Goal: Task Accomplishment & Management: Manage account settings

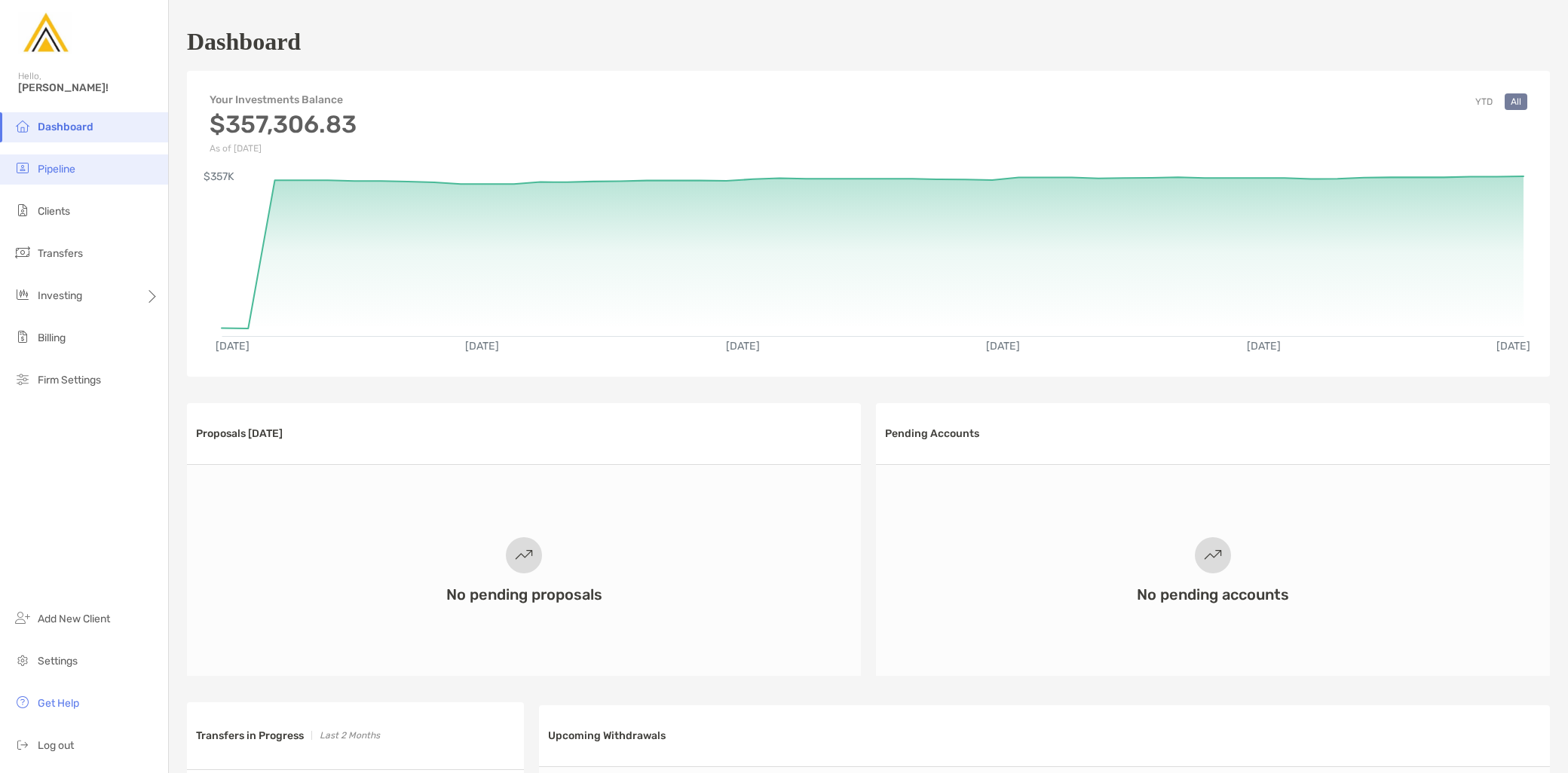
click at [109, 174] on li "Pipeline" at bounding box center [84, 169] width 168 height 30
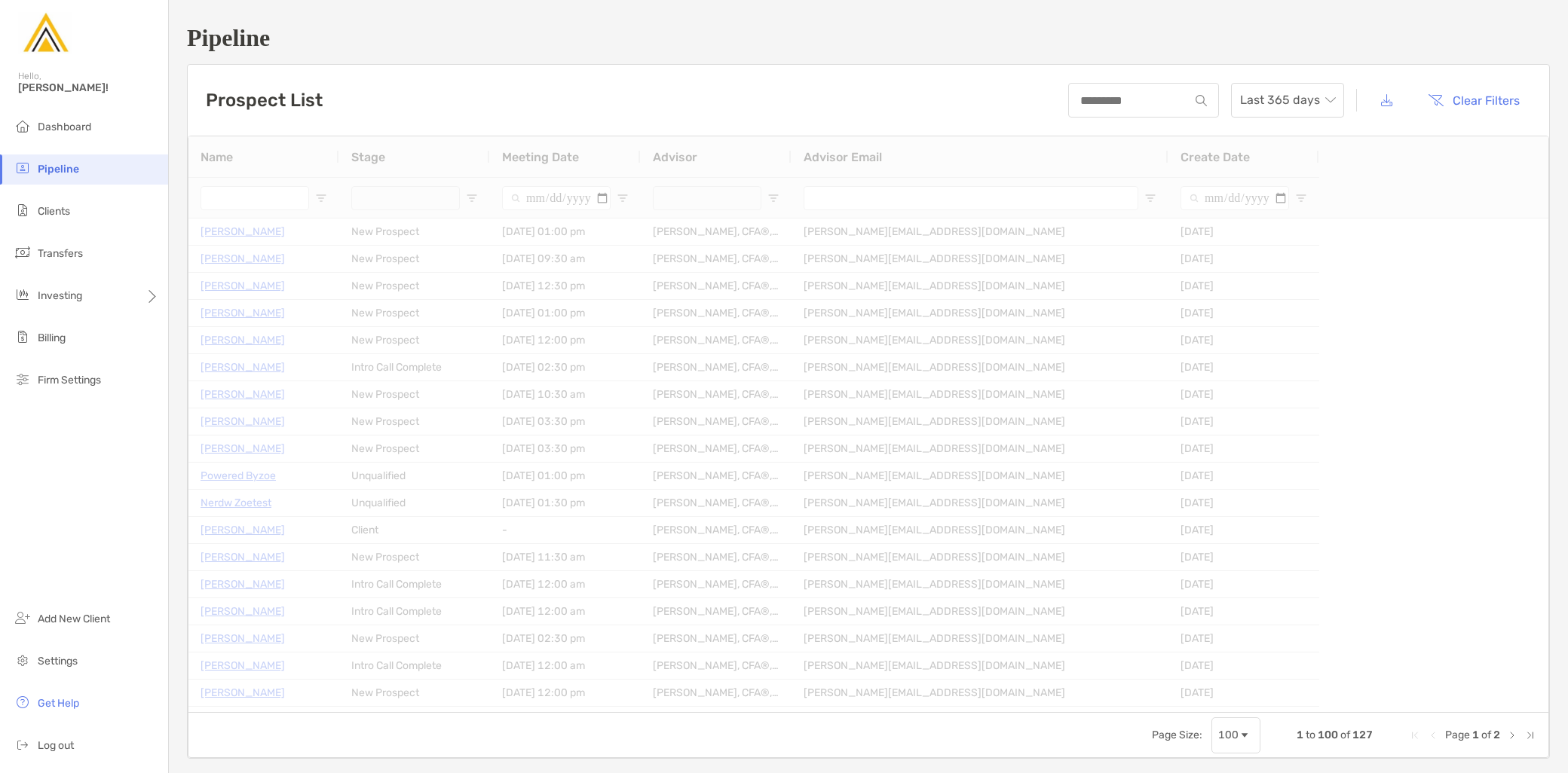
type input "**********"
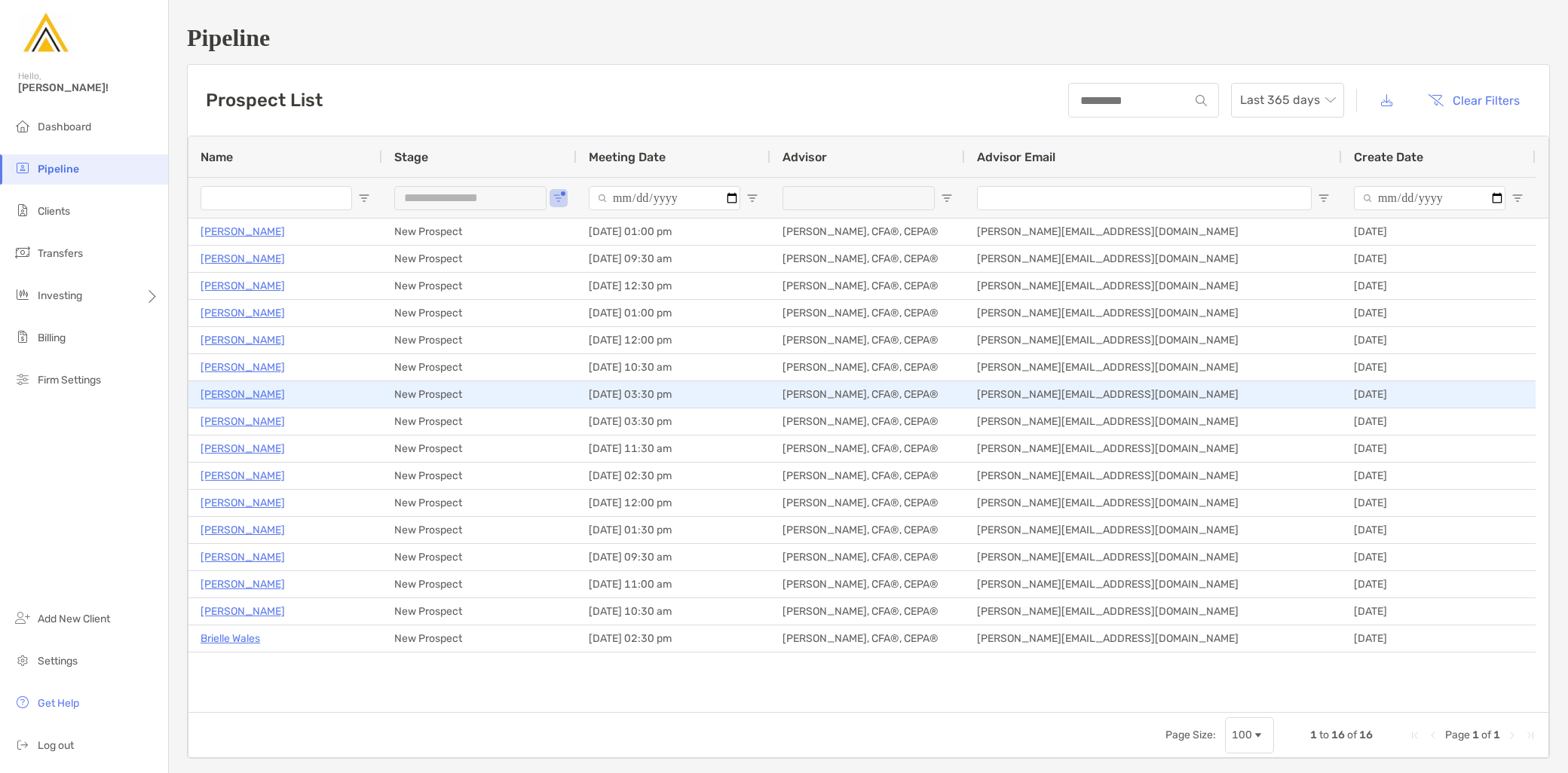
click at [238, 396] on p "[PERSON_NAME]" at bounding box center [243, 394] width 85 height 19
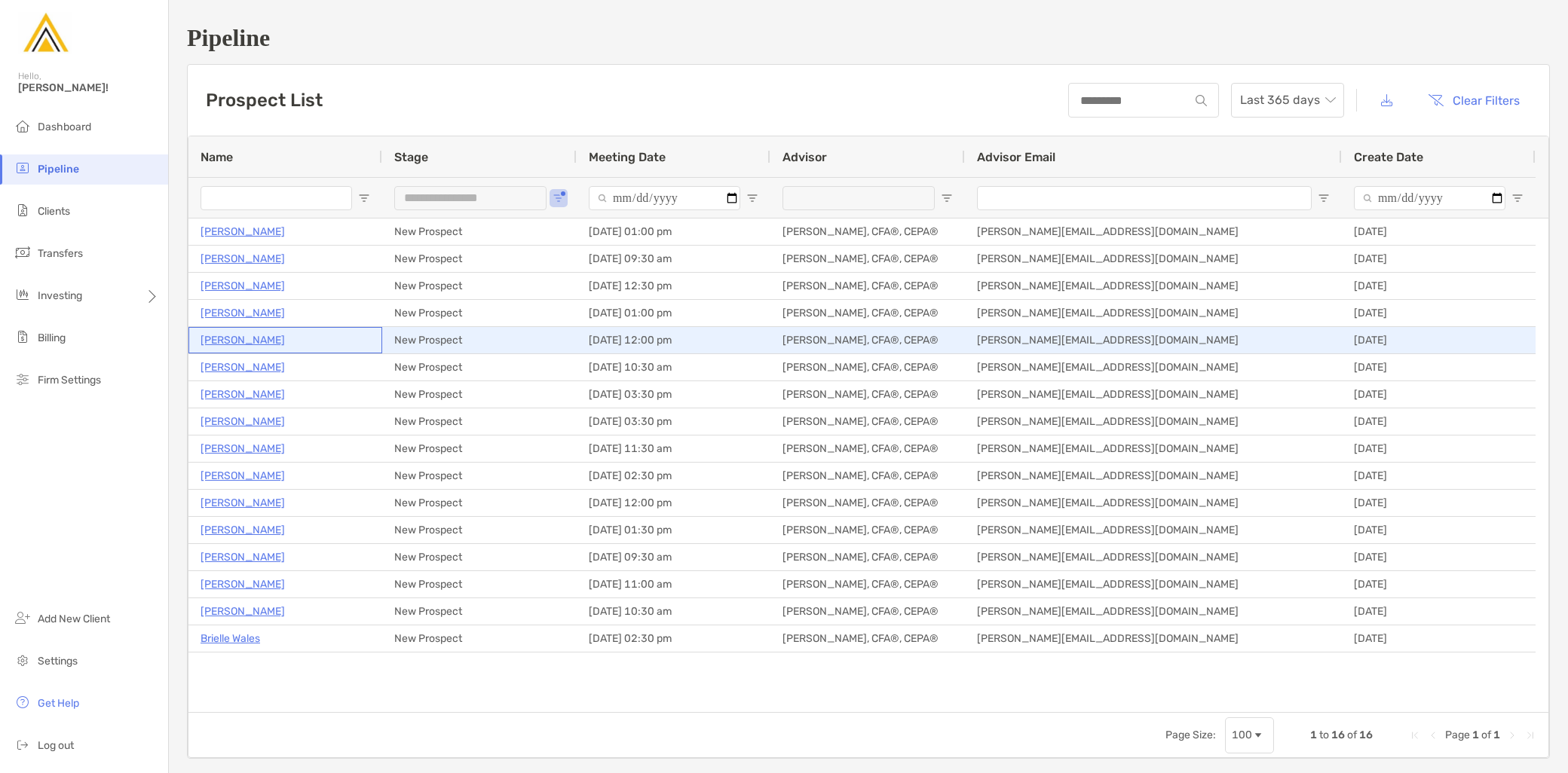
click at [244, 344] on p "Everrod Bennett" at bounding box center [243, 341] width 85 height 19
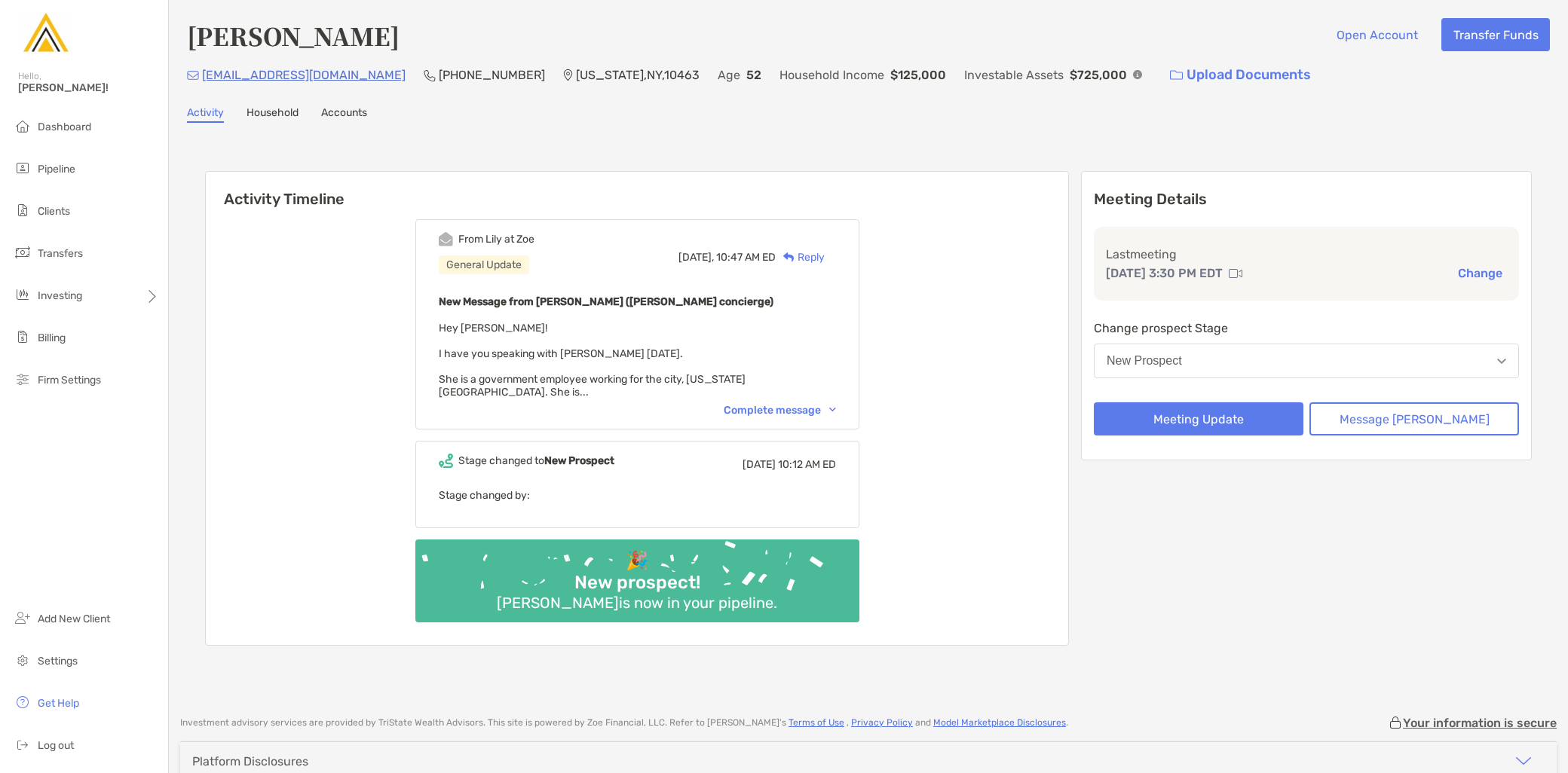
click at [1255, 363] on button "New Prospect" at bounding box center [1307, 361] width 426 height 35
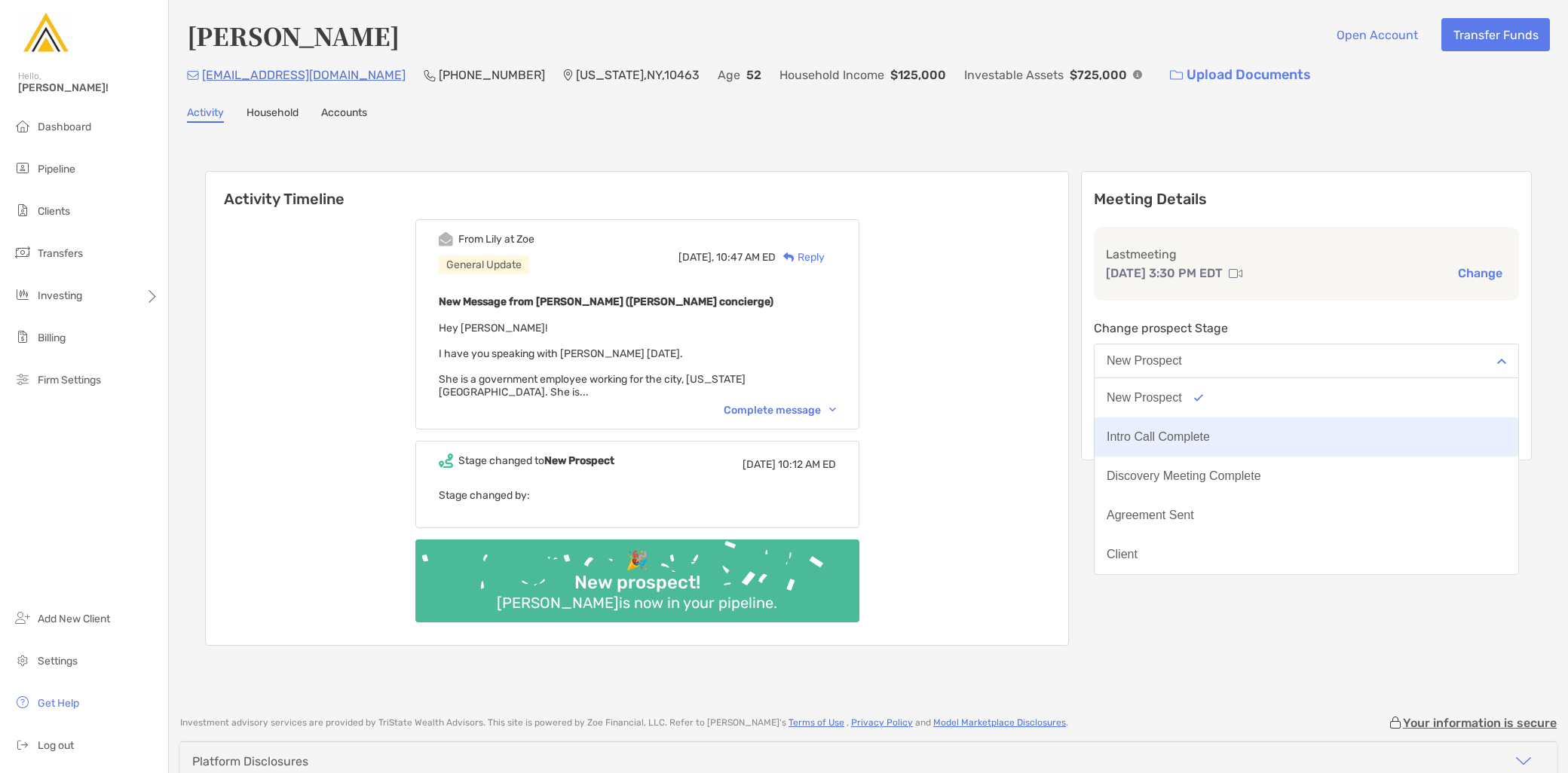
click at [1210, 432] on div "Intro Call Complete" at bounding box center [1158, 438] width 103 height 14
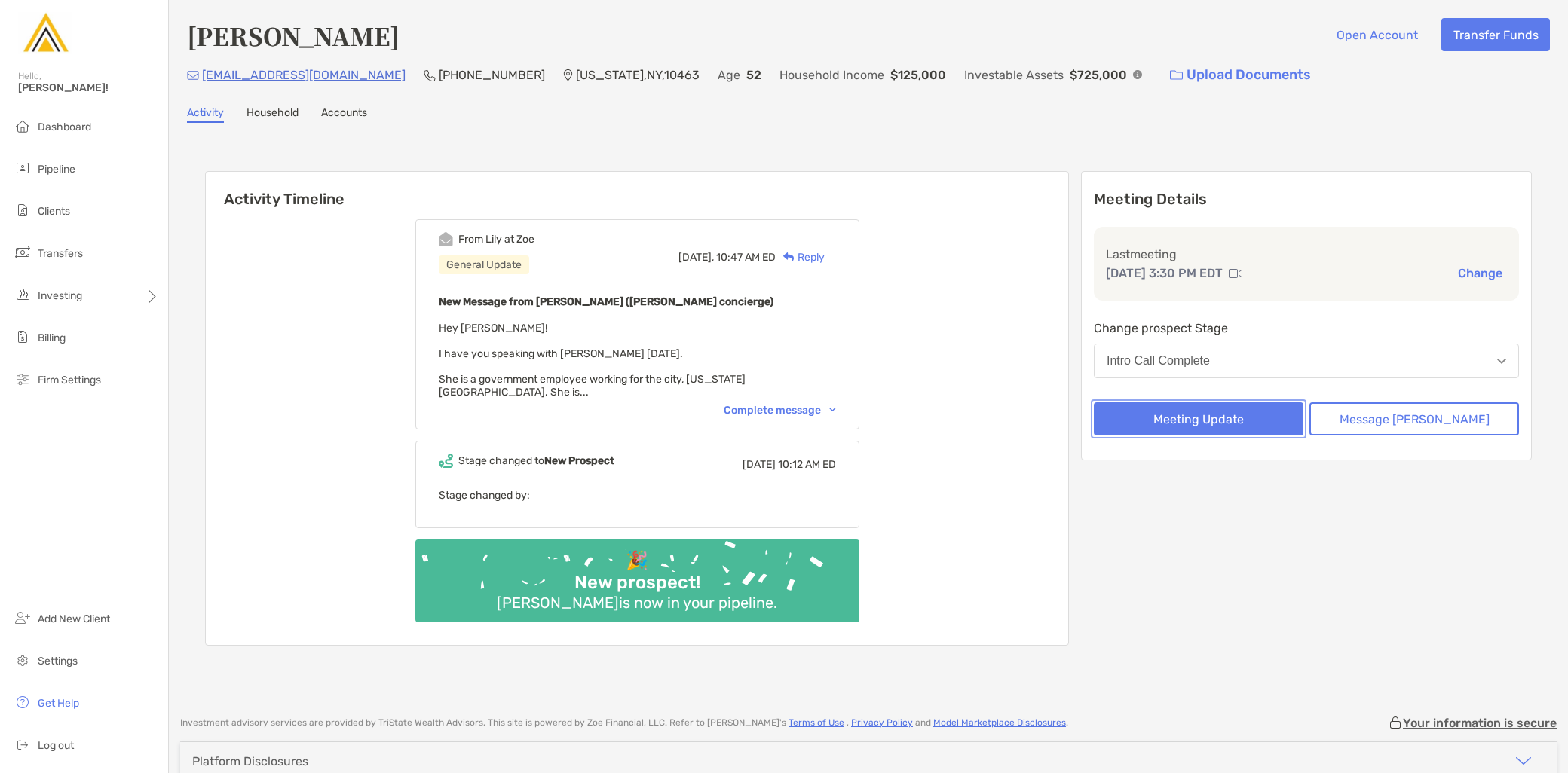
click at [1222, 412] on button "Meeting Update" at bounding box center [1199, 419] width 209 height 33
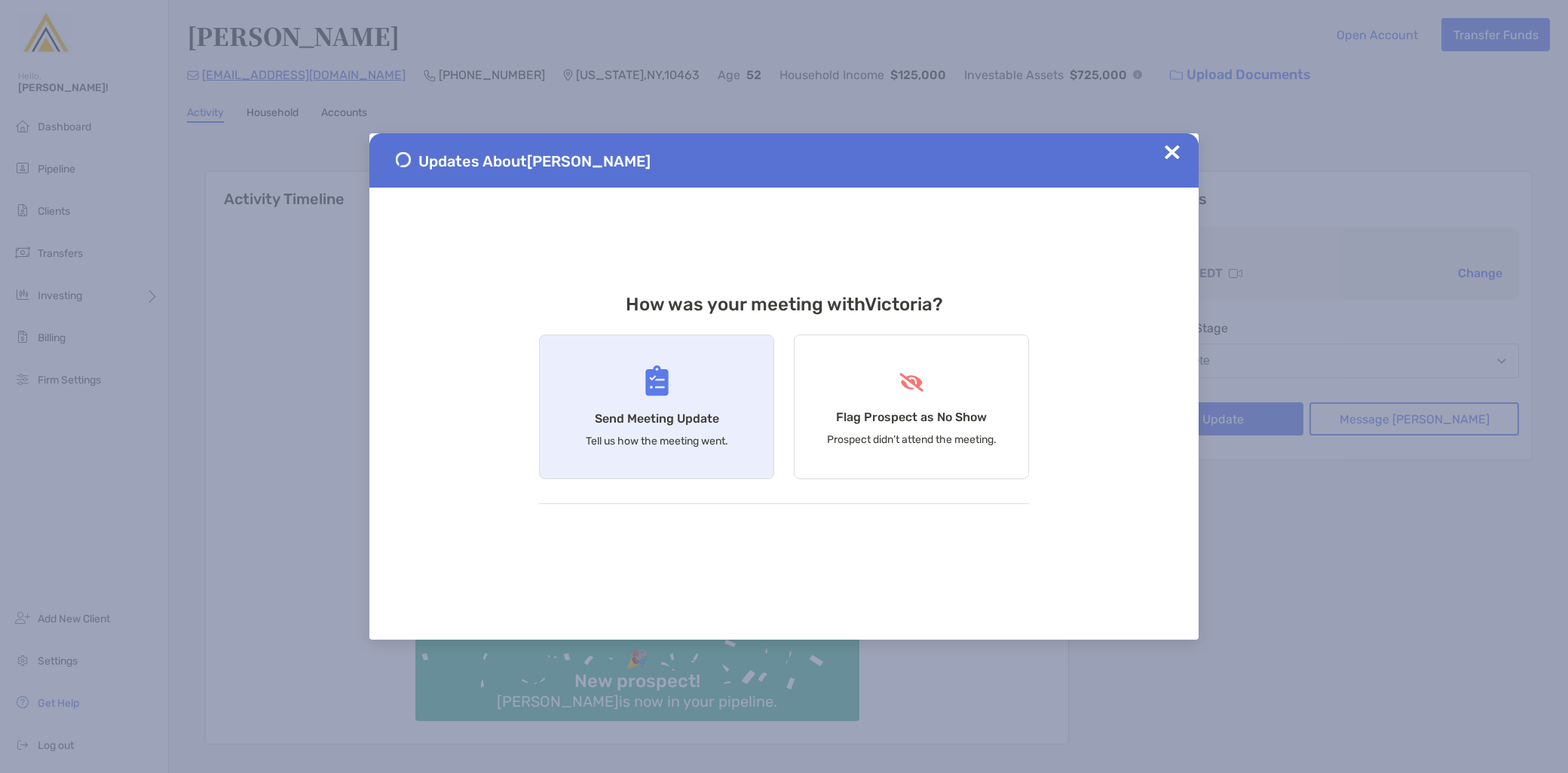
click at [637, 430] on div "Send Meeting Update Tell us how the meeting went." at bounding box center [656, 406] width 235 height 144
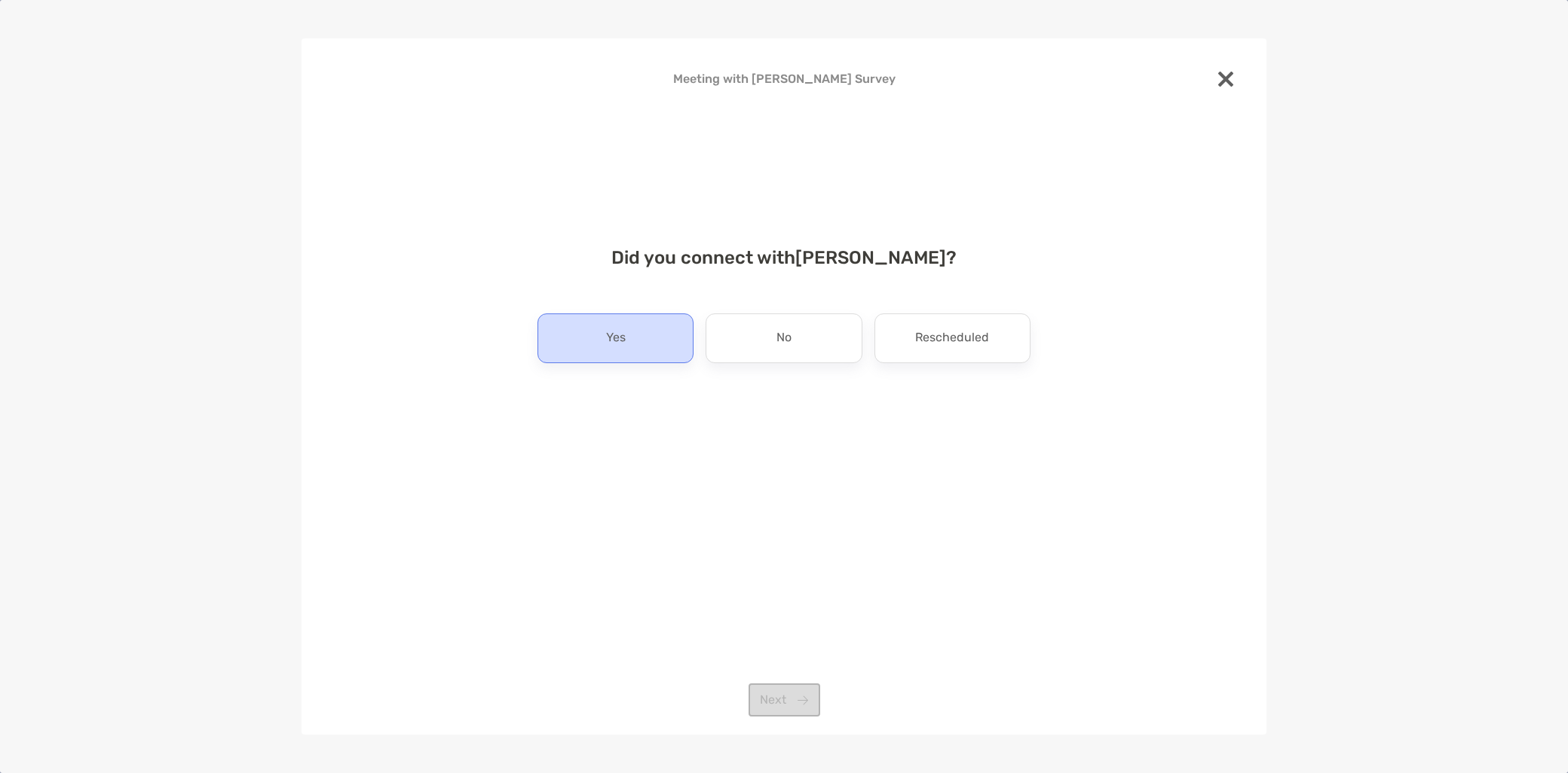
click at [609, 337] on p "Yes" at bounding box center [616, 338] width 20 height 24
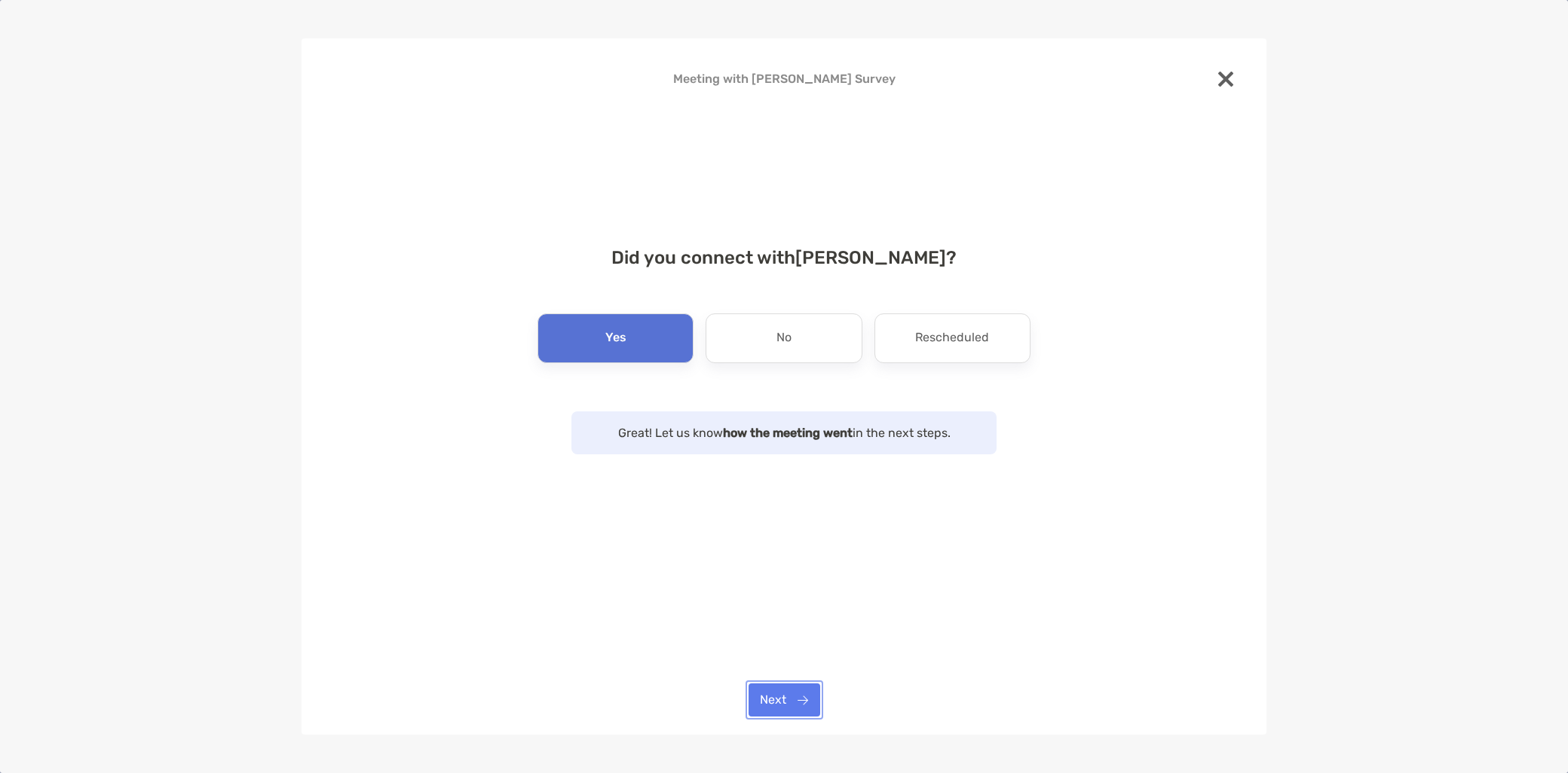
click at [799, 698] on button "Next" at bounding box center [784, 700] width 72 height 33
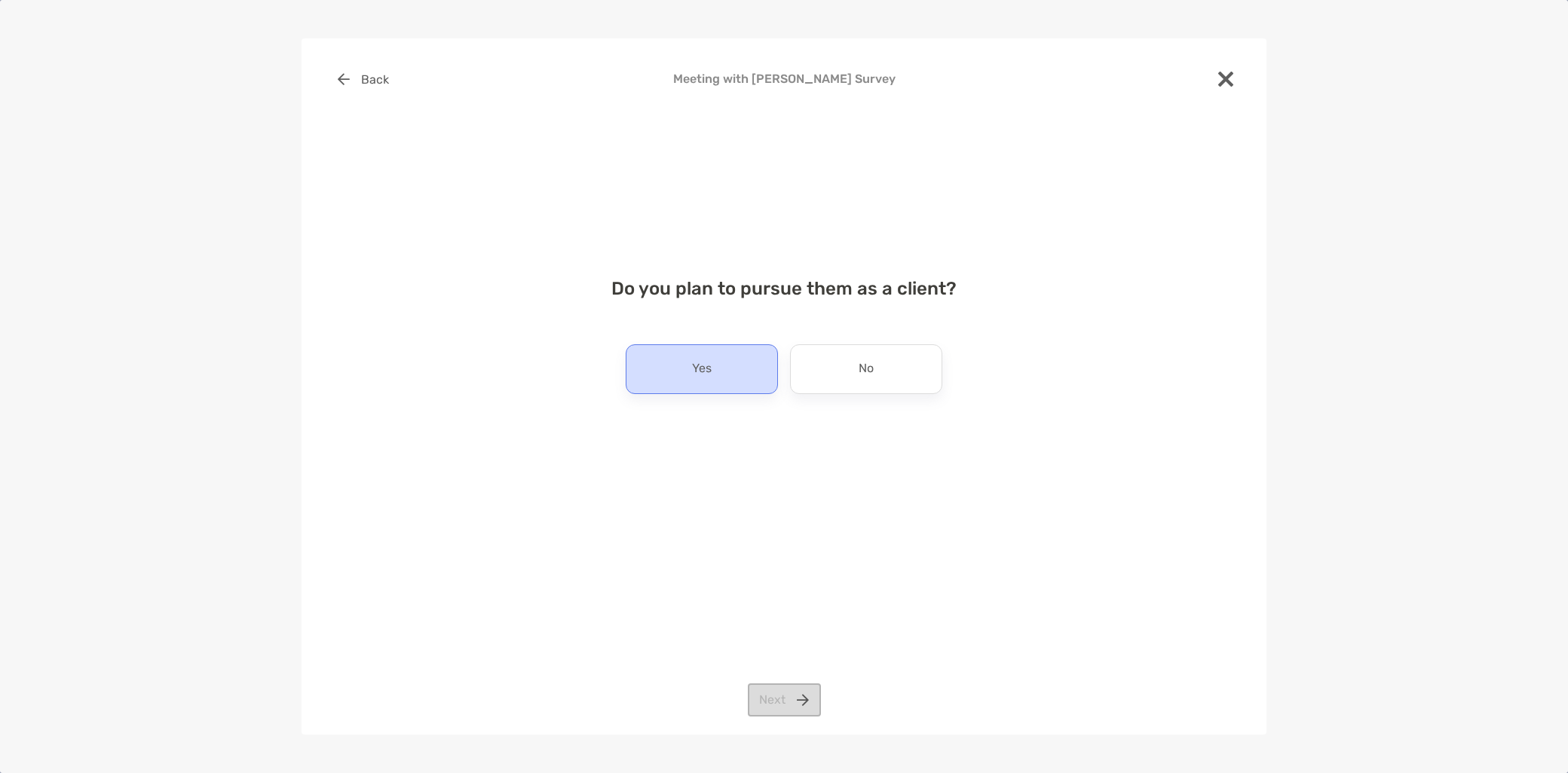
click at [681, 372] on div "Yes" at bounding box center [702, 369] width 152 height 50
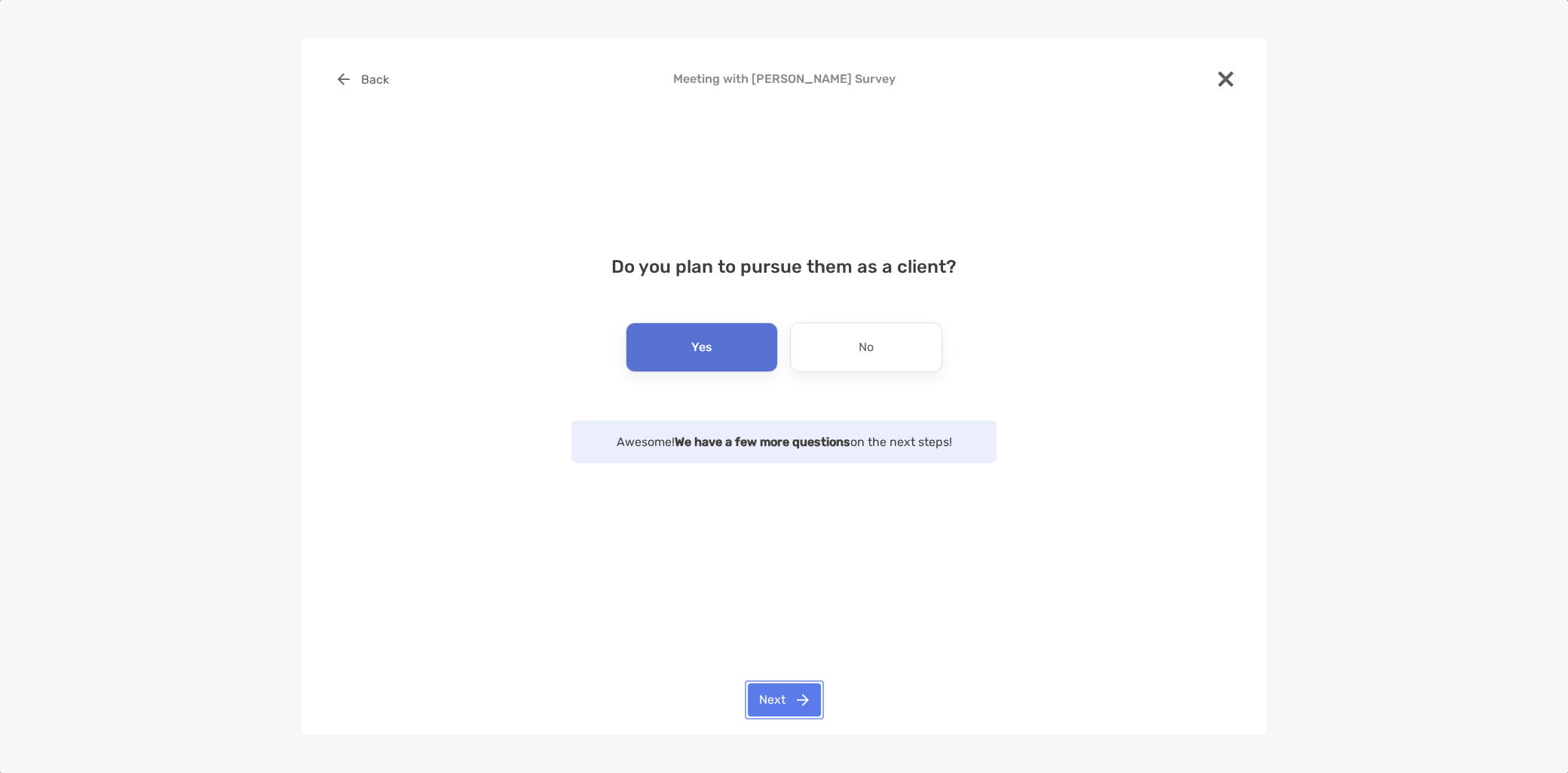
click at [788, 700] on button "Next" at bounding box center [784, 700] width 74 height 33
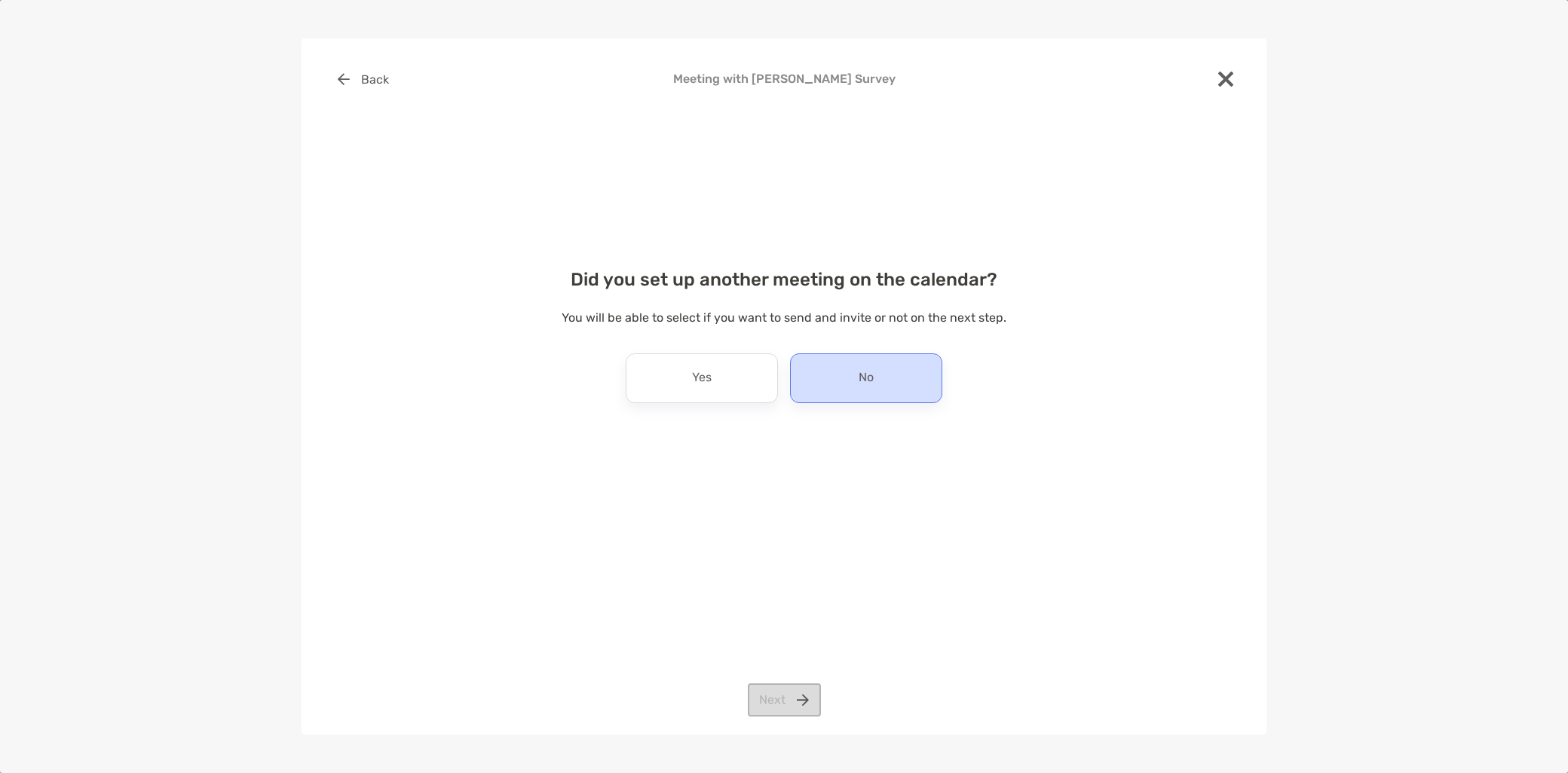
click at [856, 385] on div "No" at bounding box center [867, 379] width 152 height 50
click at [781, 703] on button "Next" at bounding box center [784, 700] width 74 height 33
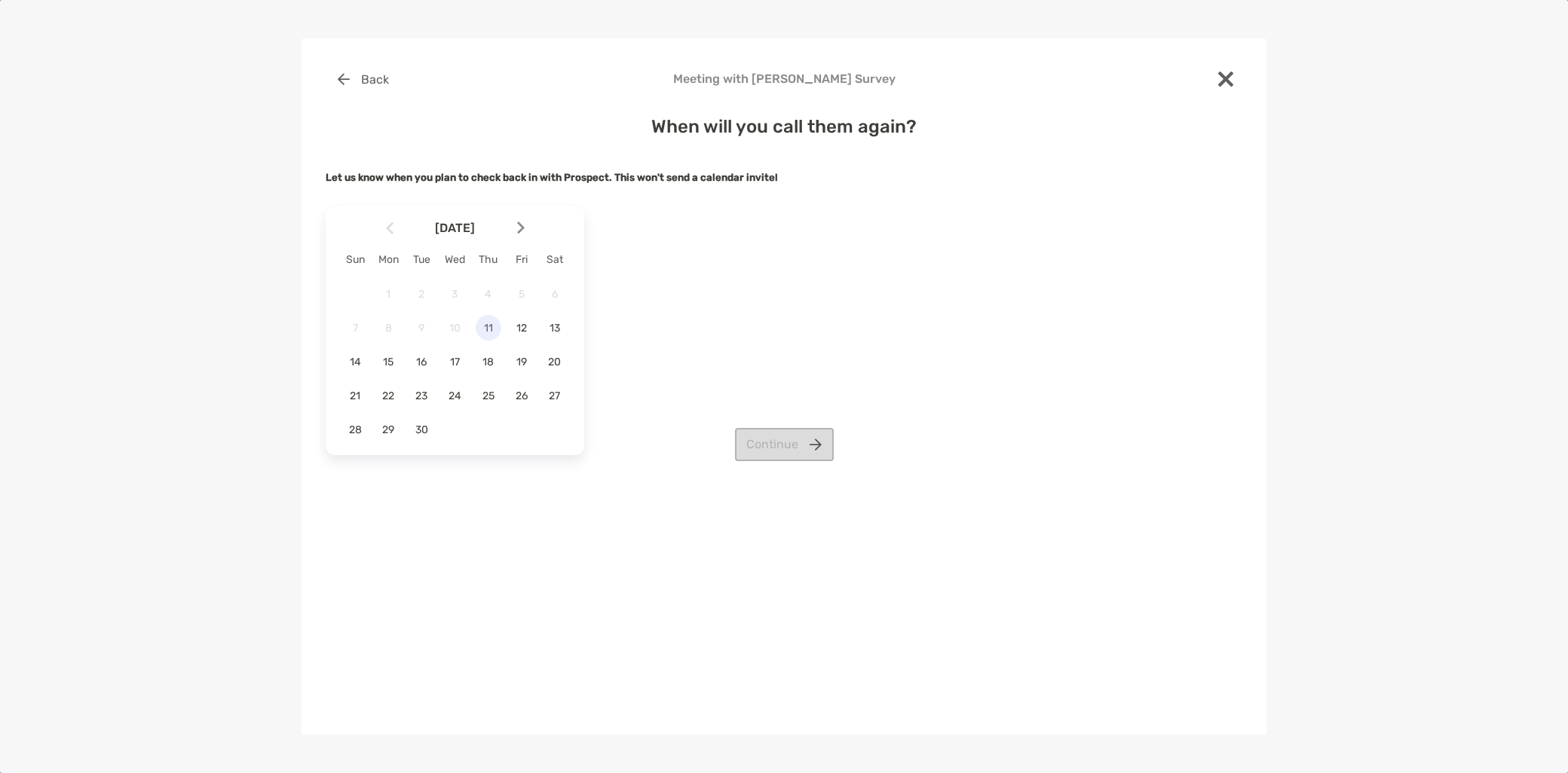
click at [488, 336] on div "11" at bounding box center [489, 328] width 26 height 26
click at [774, 447] on button "Continue" at bounding box center [784, 444] width 99 height 33
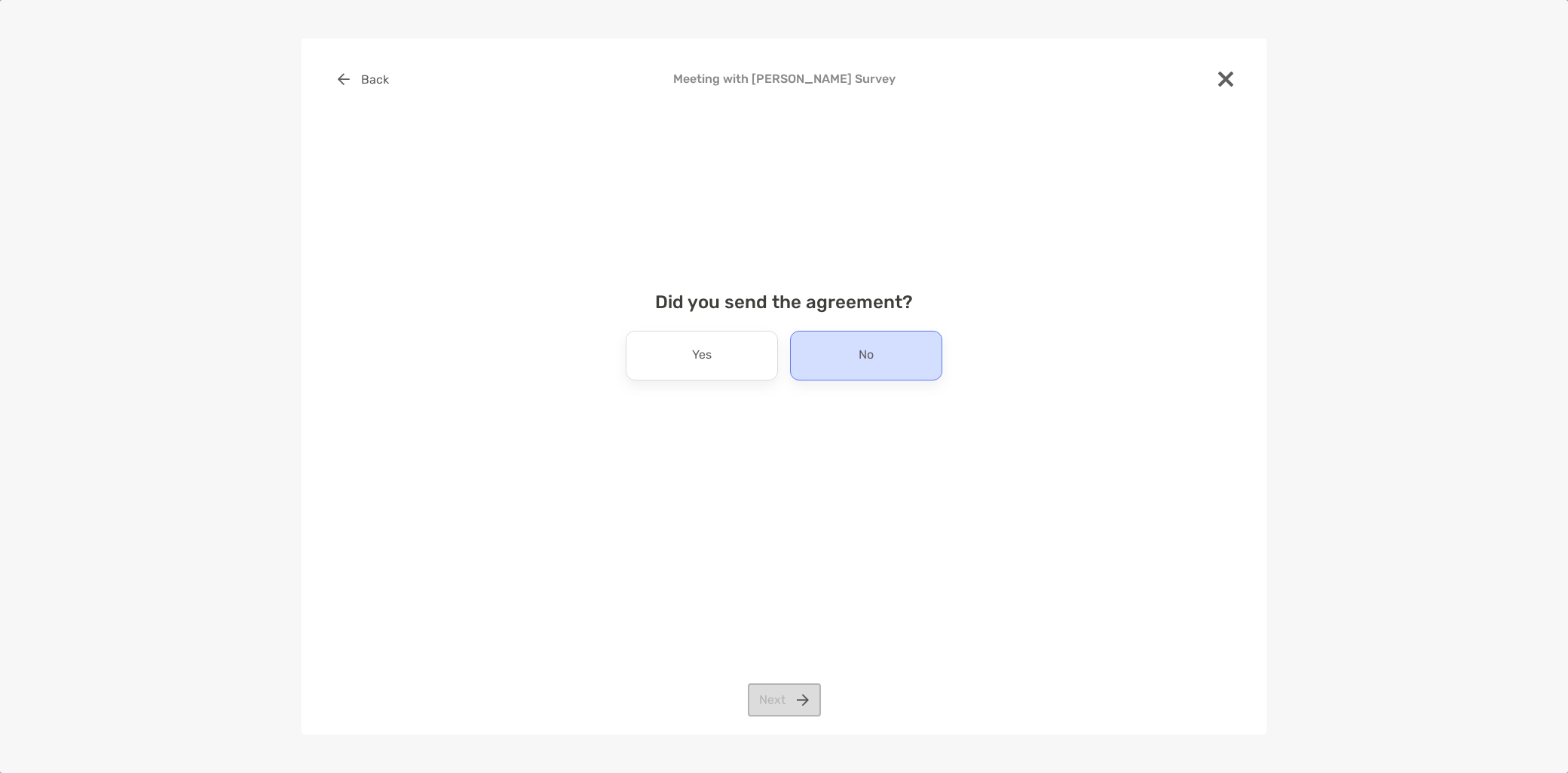
click at [842, 358] on div "No" at bounding box center [867, 356] width 152 height 50
click at [803, 719] on div "Back Meeting with Victoria Hall Survey Did you send the agreement? Yes No Next" at bounding box center [784, 386] width 965 height 696
click at [799, 711] on button "Next" at bounding box center [784, 700] width 74 height 33
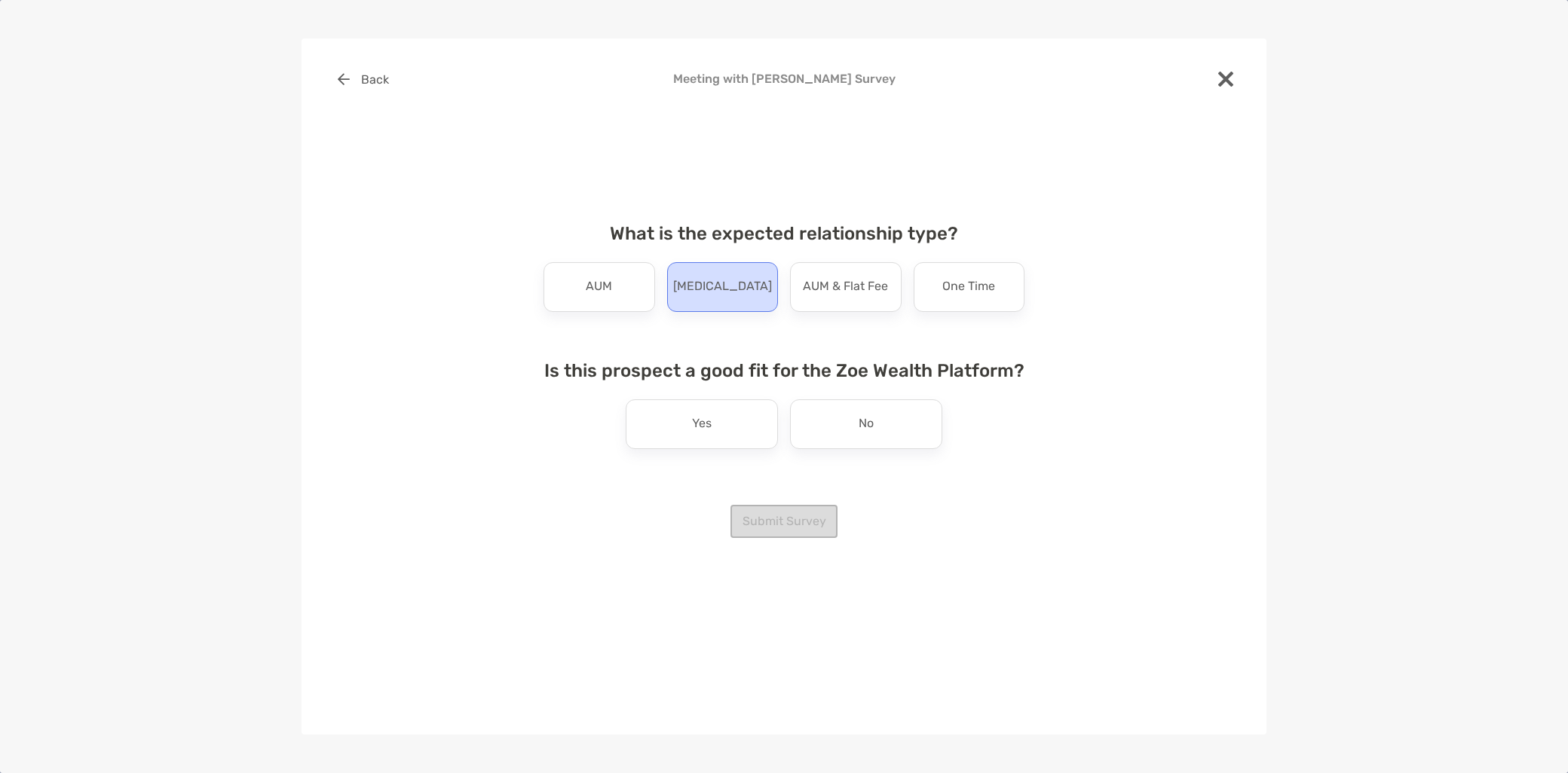
click at [751, 297] on div "[MEDICAL_DATA]" at bounding box center [723, 287] width 112 height 50
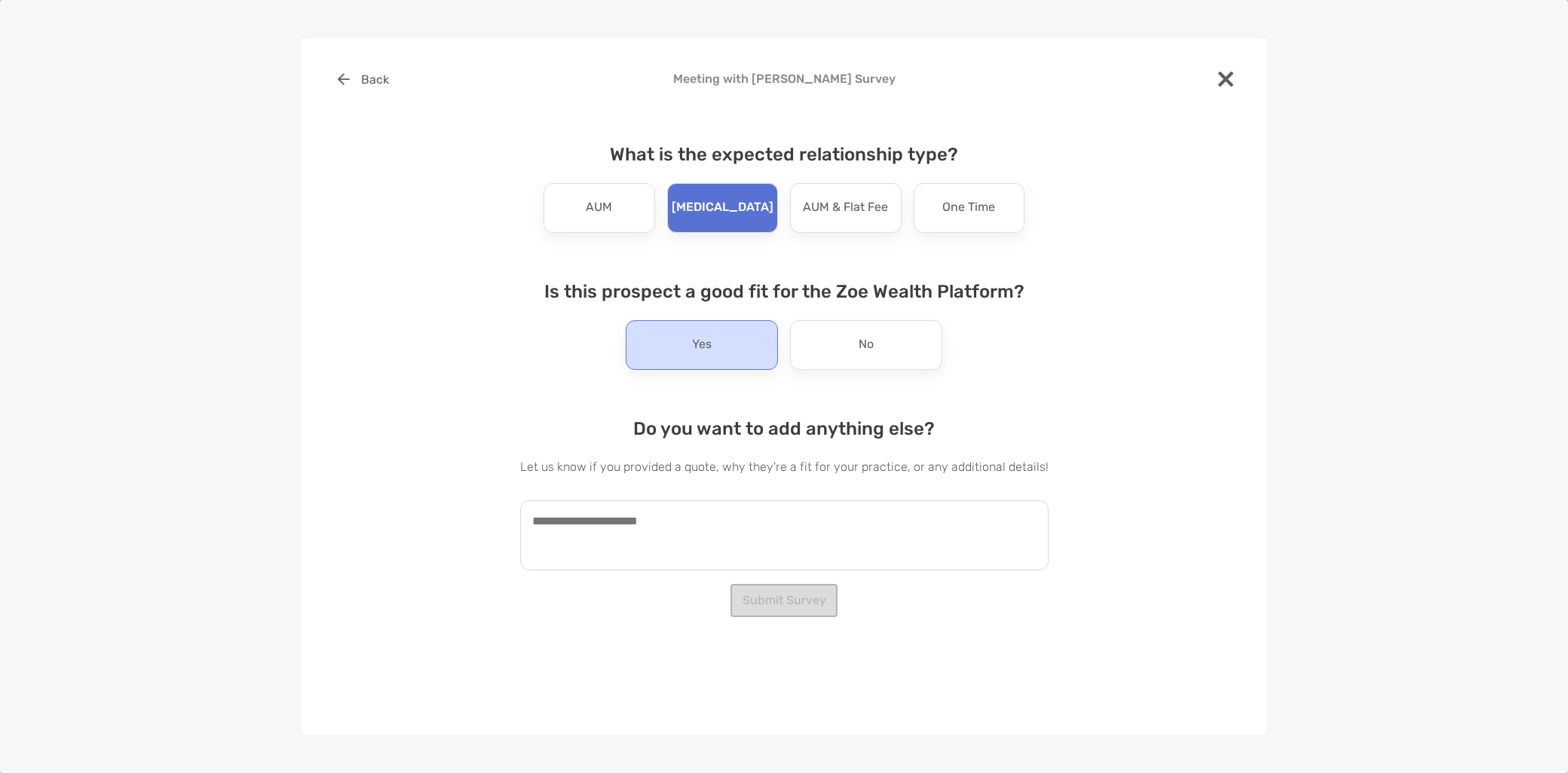
click at [712, 347] on div "Yes" at bounding box center [702, 346] width 152 height 50
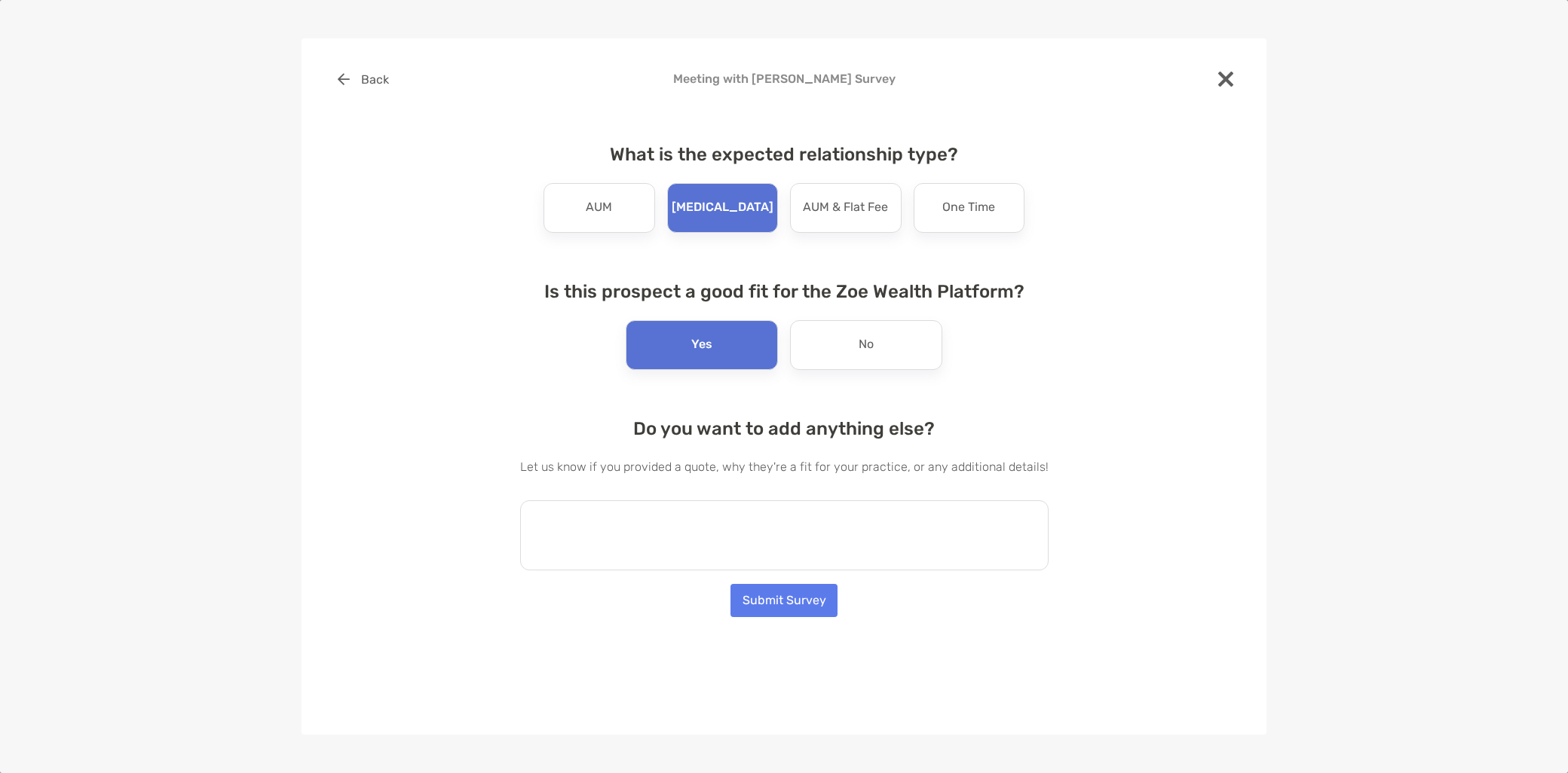
click at [628, 541] on textarea at bounding box center [784, 535] width 528 height 70
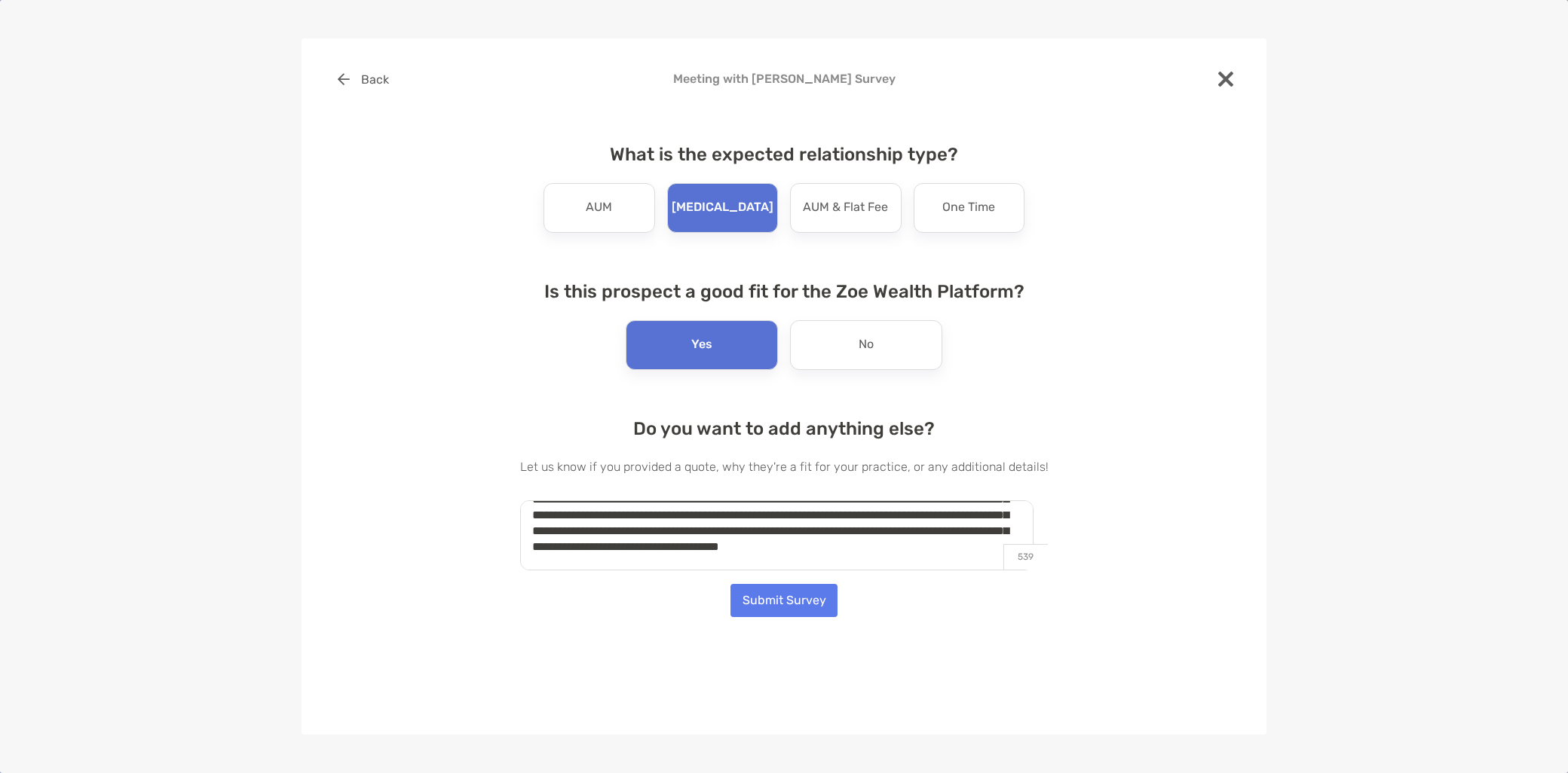
scroll to position [54, 0]
type textarea "**********"
click at [774, 588] on button "Submit Survey" at bounding box center [784, 601] width 107 height 33
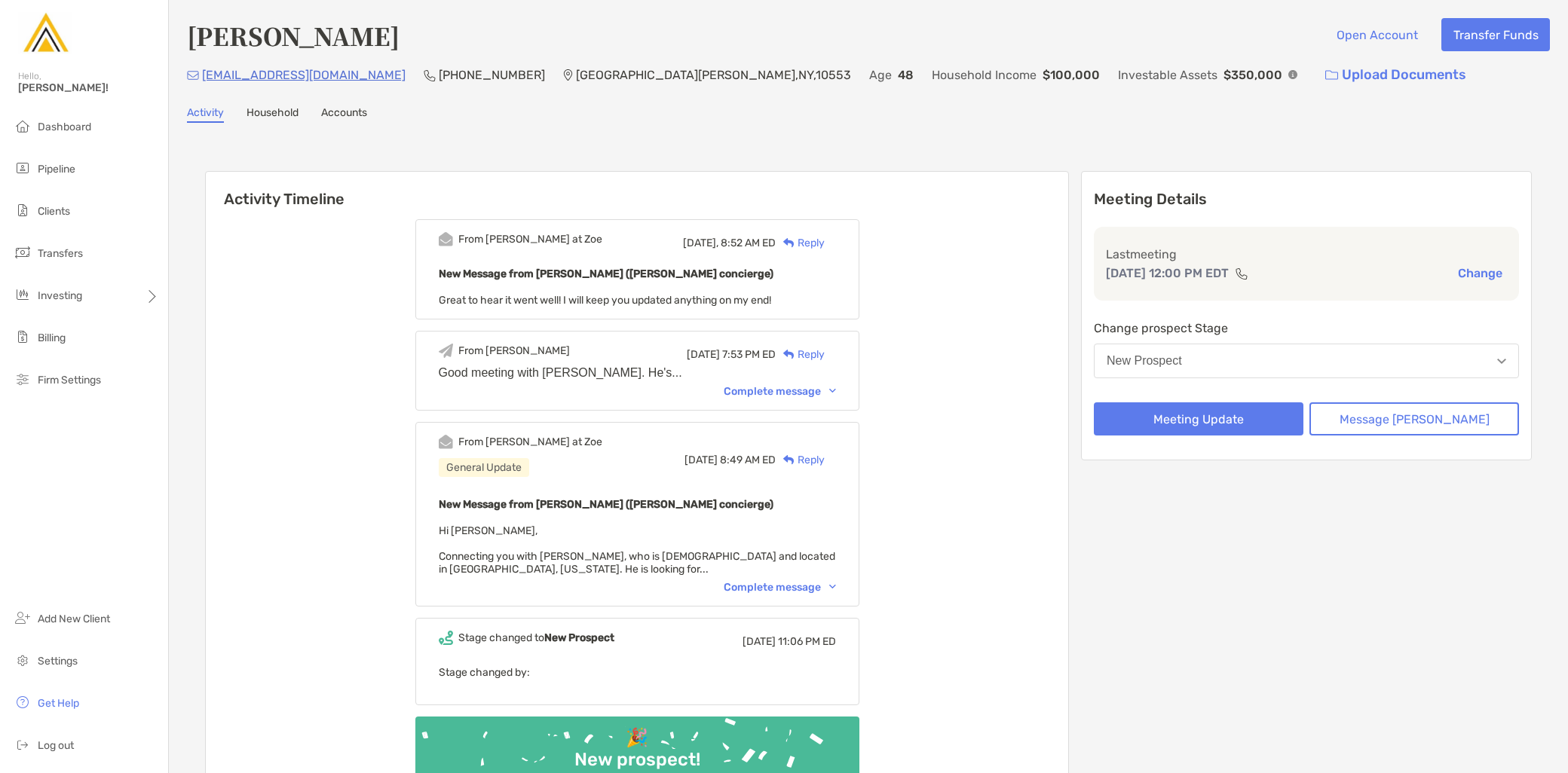
click at [1301, 355] on button "New Prospect" at bounding box center [1307, 361] width 426 height 35
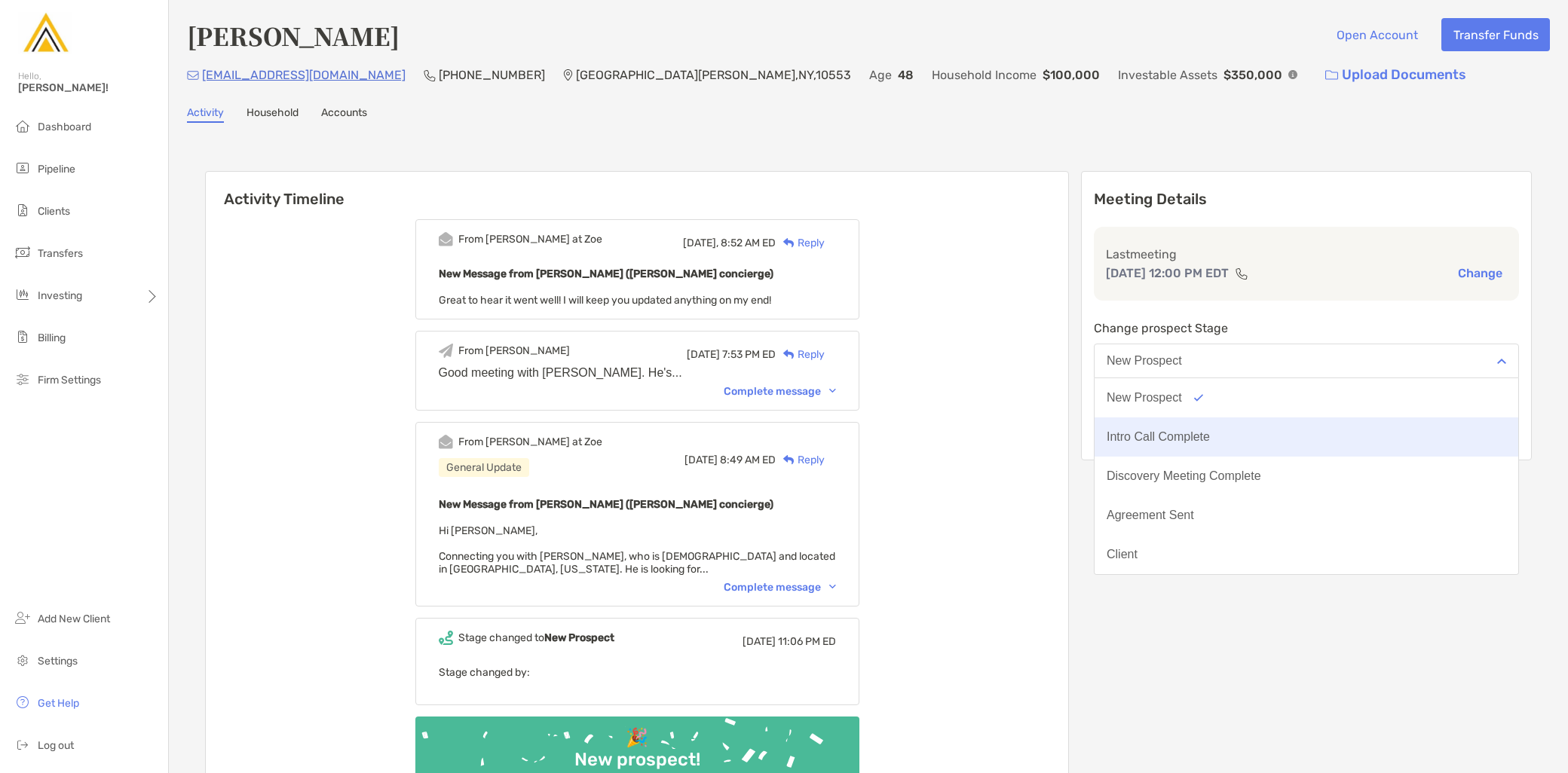
click at [1270, 431] on button "Intro Call Complete" at bounding box center [1307, 437] width 424 height 39
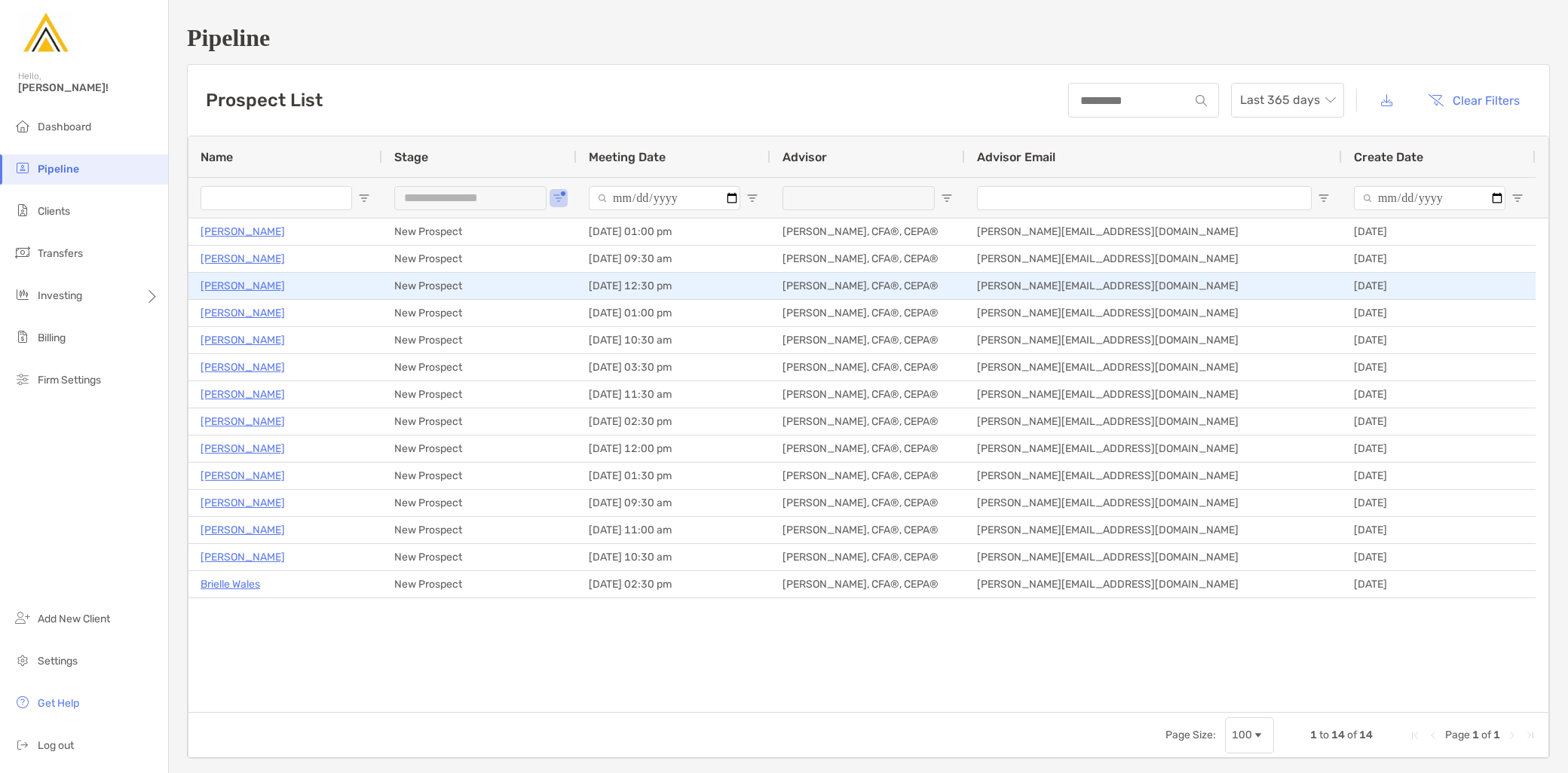
click at [247, 283] on p "[PERSON_NAME]" at bounding box center [243, 286] width 85 height 19
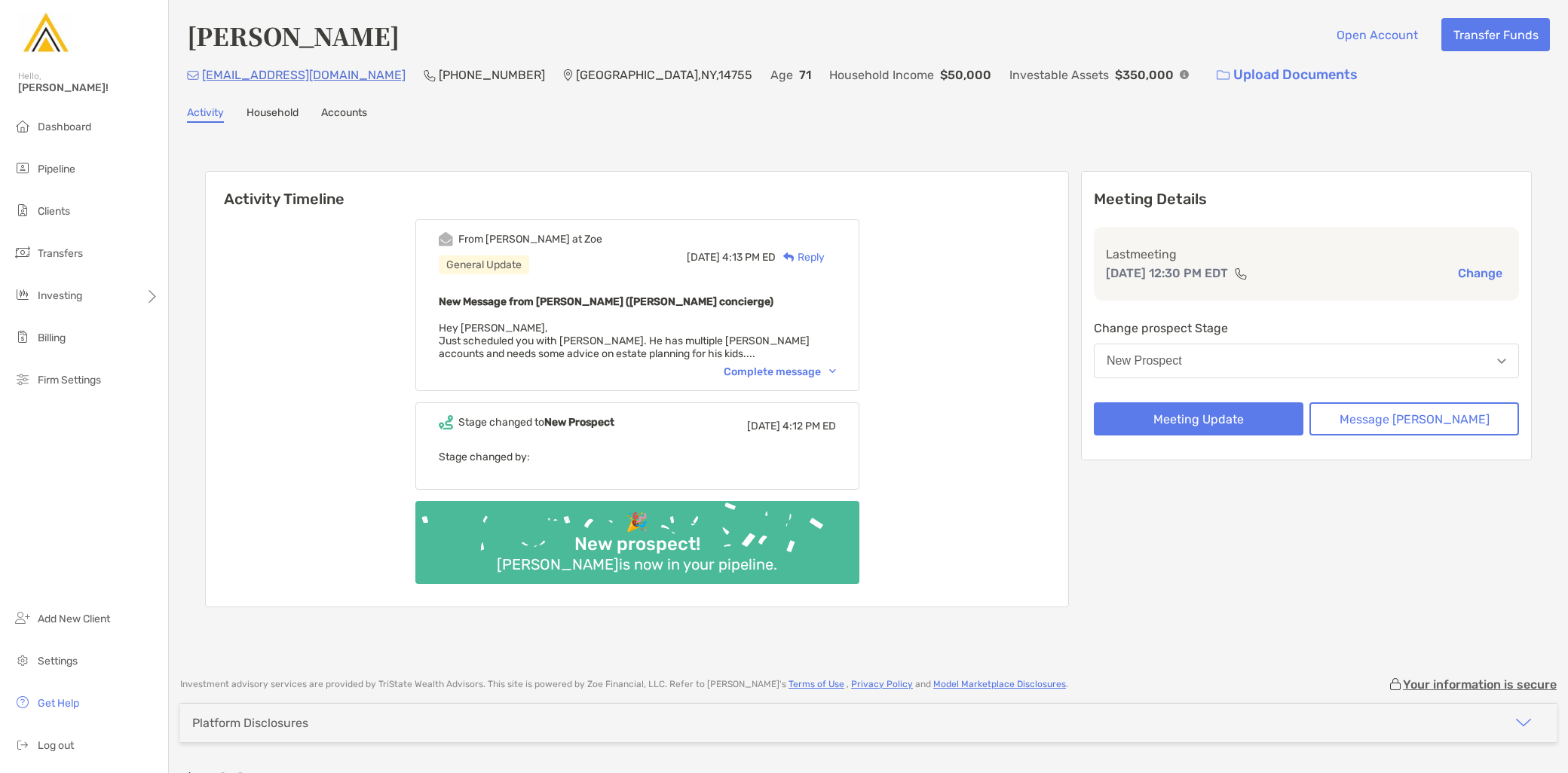
click at [1258, 363] on button "New Prospect" at bounding box center [1307, 361] width 426 height 35
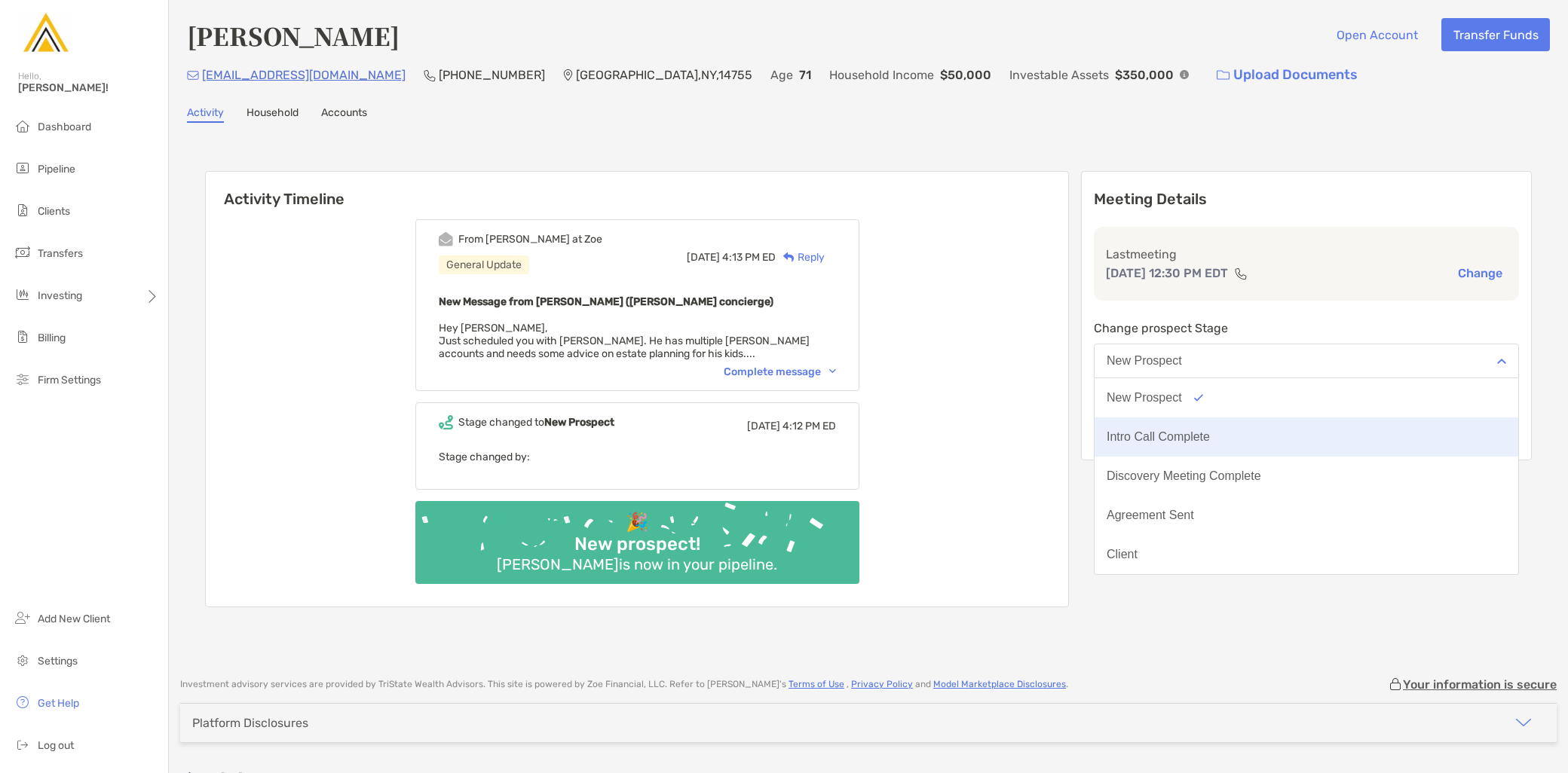
click at [1210, 431] on div "Intro Call Complete" at bounding box center [1158, 438] width 103 height 14
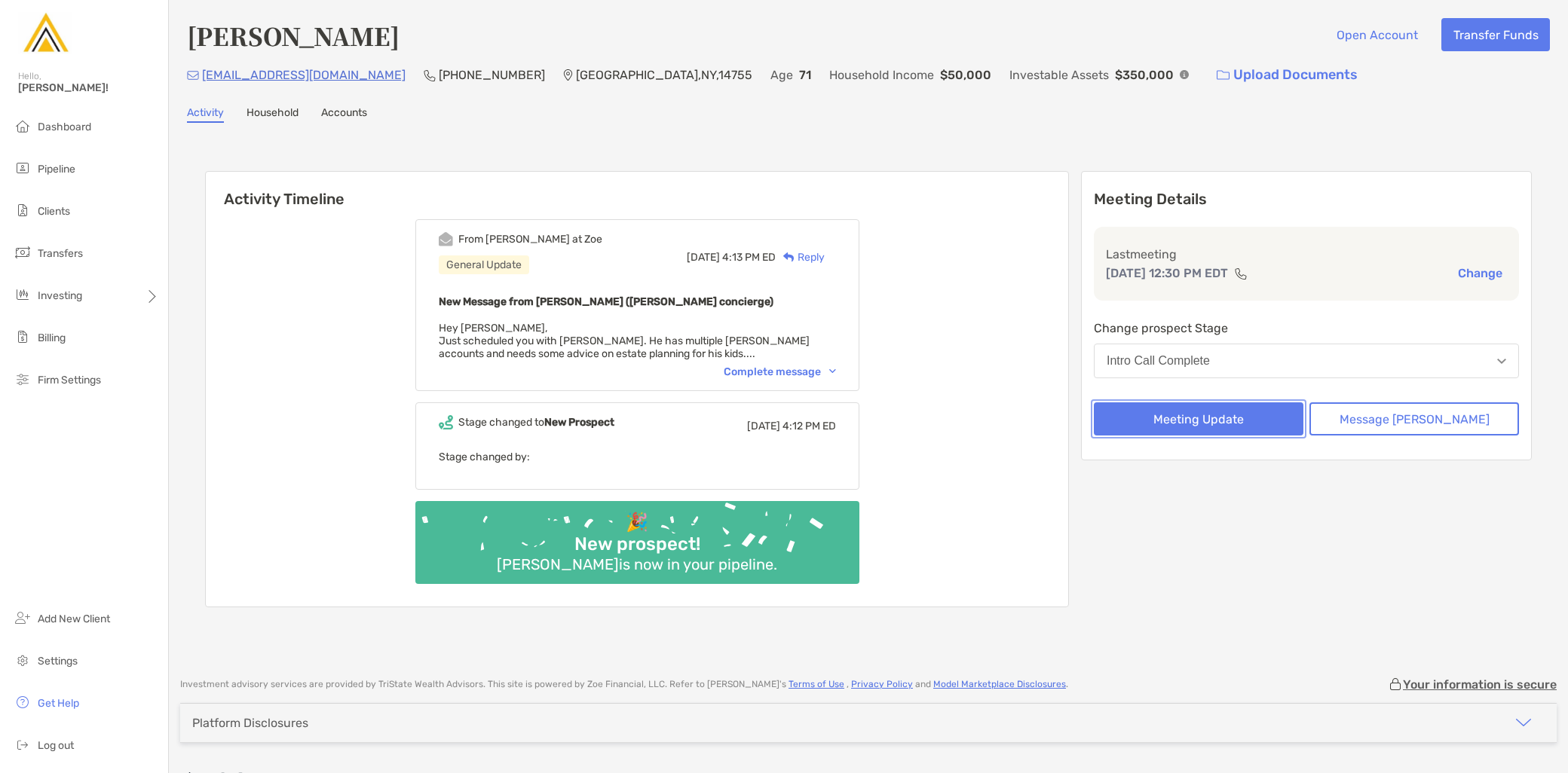
click at [1214, 416] on button "Meeting Update" at bounding box center [1199, 419] width 209 height 33
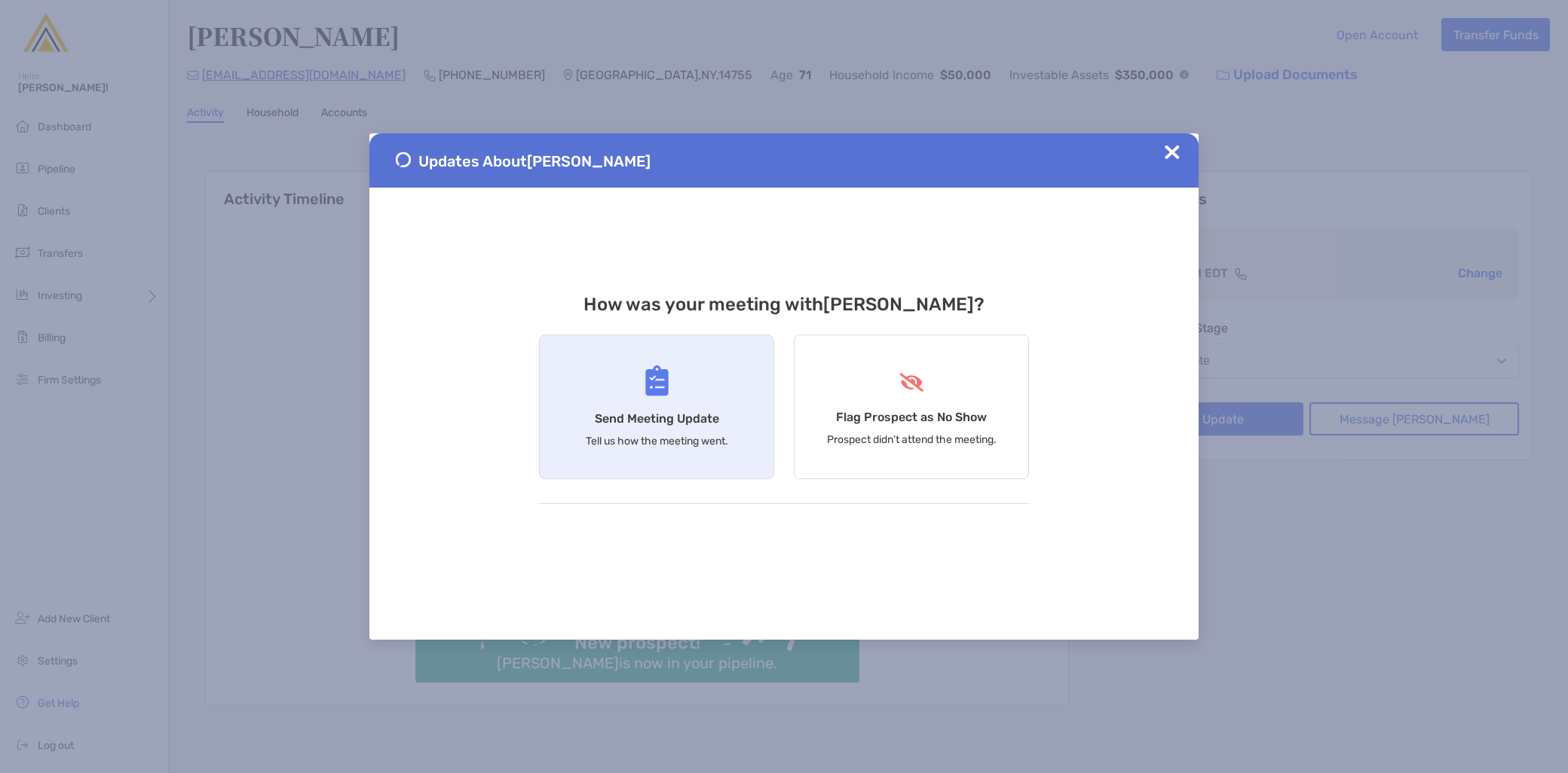
click at [659, 449] on div "Send Meeting Update Tell us how the meeting went." at bounding box center [656, 406] width 235 height 144
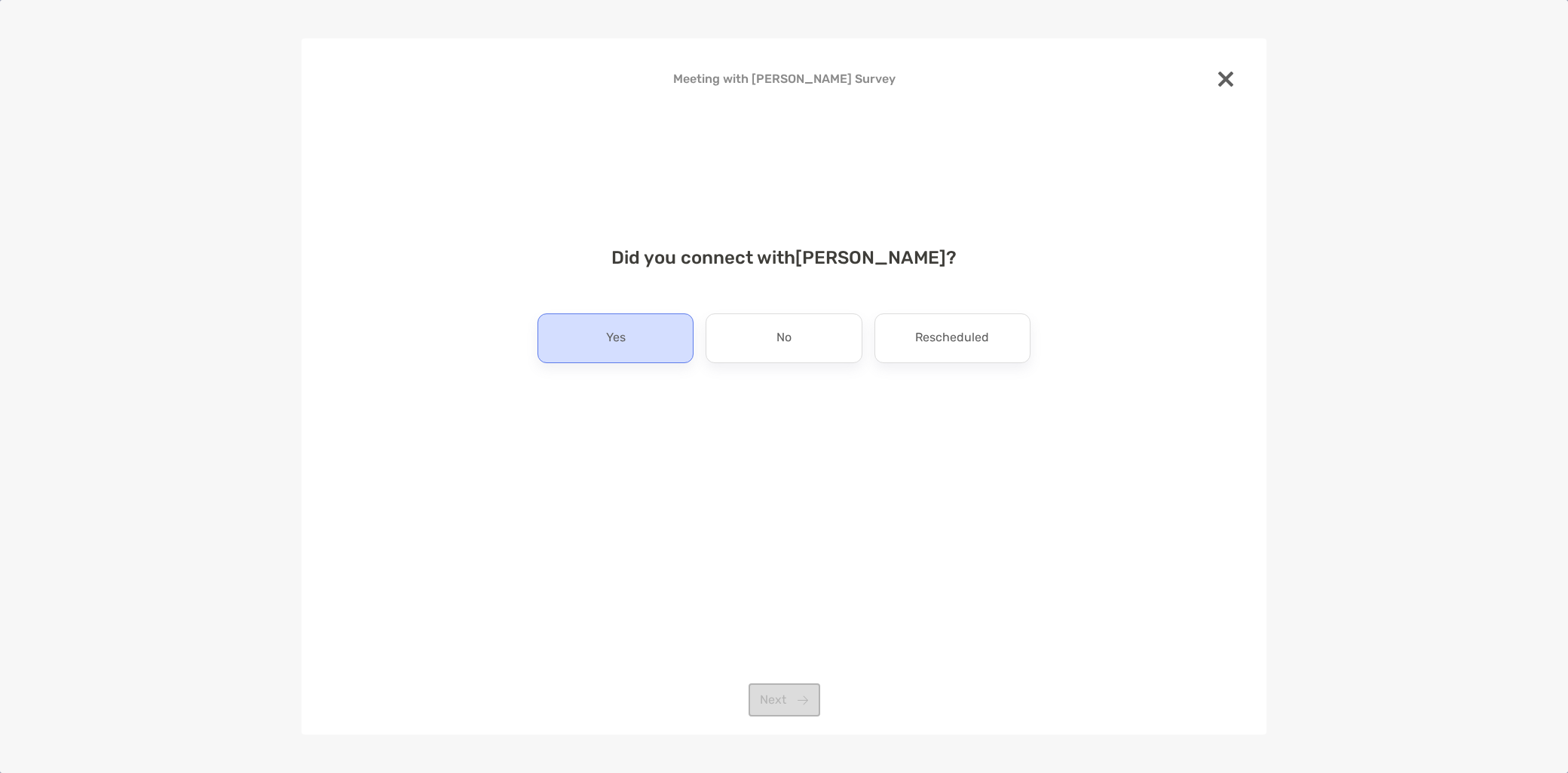
click at [664, 352] on div "Yes" at bounding box center [616, 339] width 156 height 50
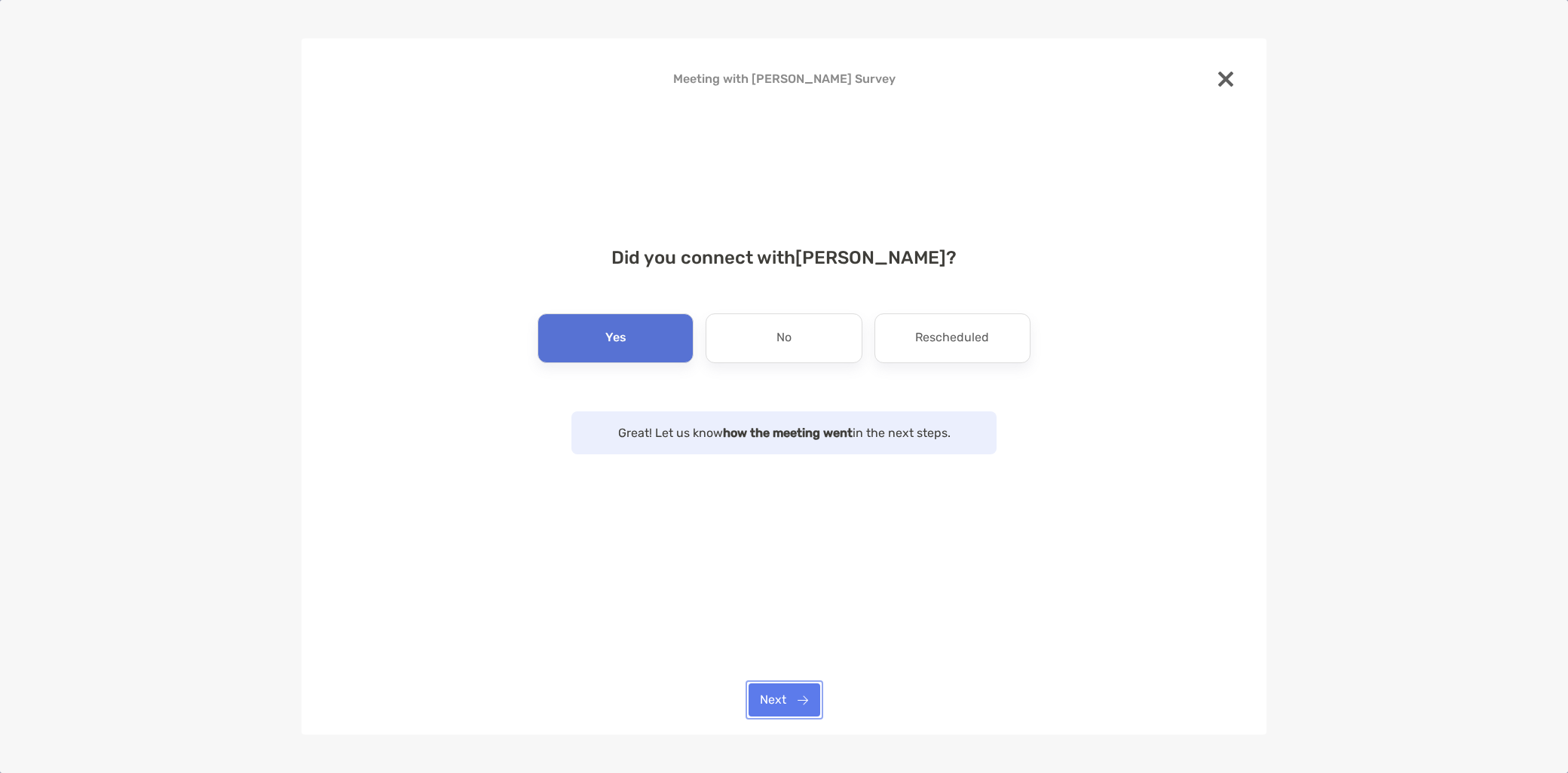
click at [790, 698] on button "Next" at bounding box center [784, 700] width 72 height 33
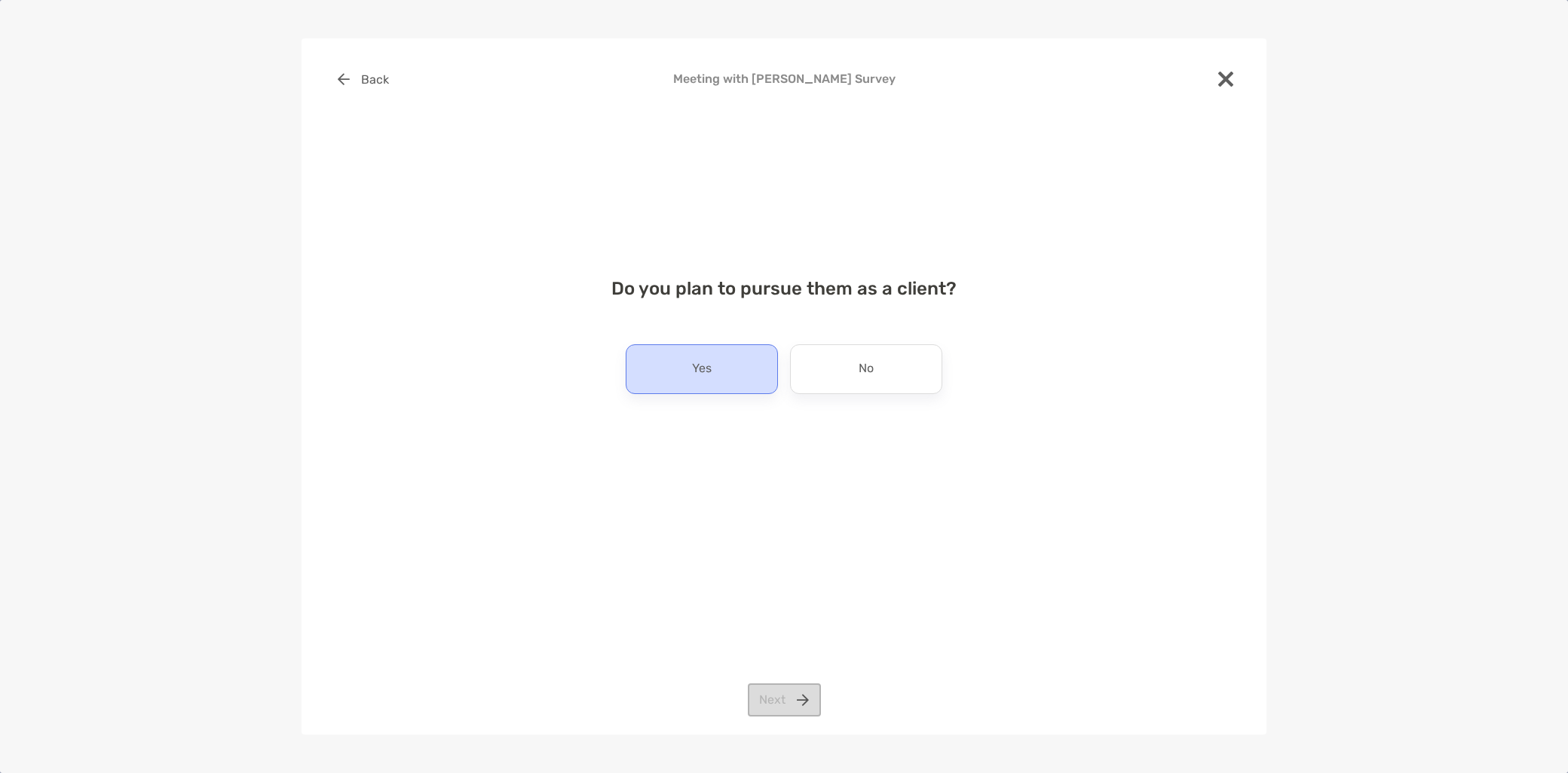
click at [702, 382] on div "Yes" at bounding box center [702, 369] width 152 height 50
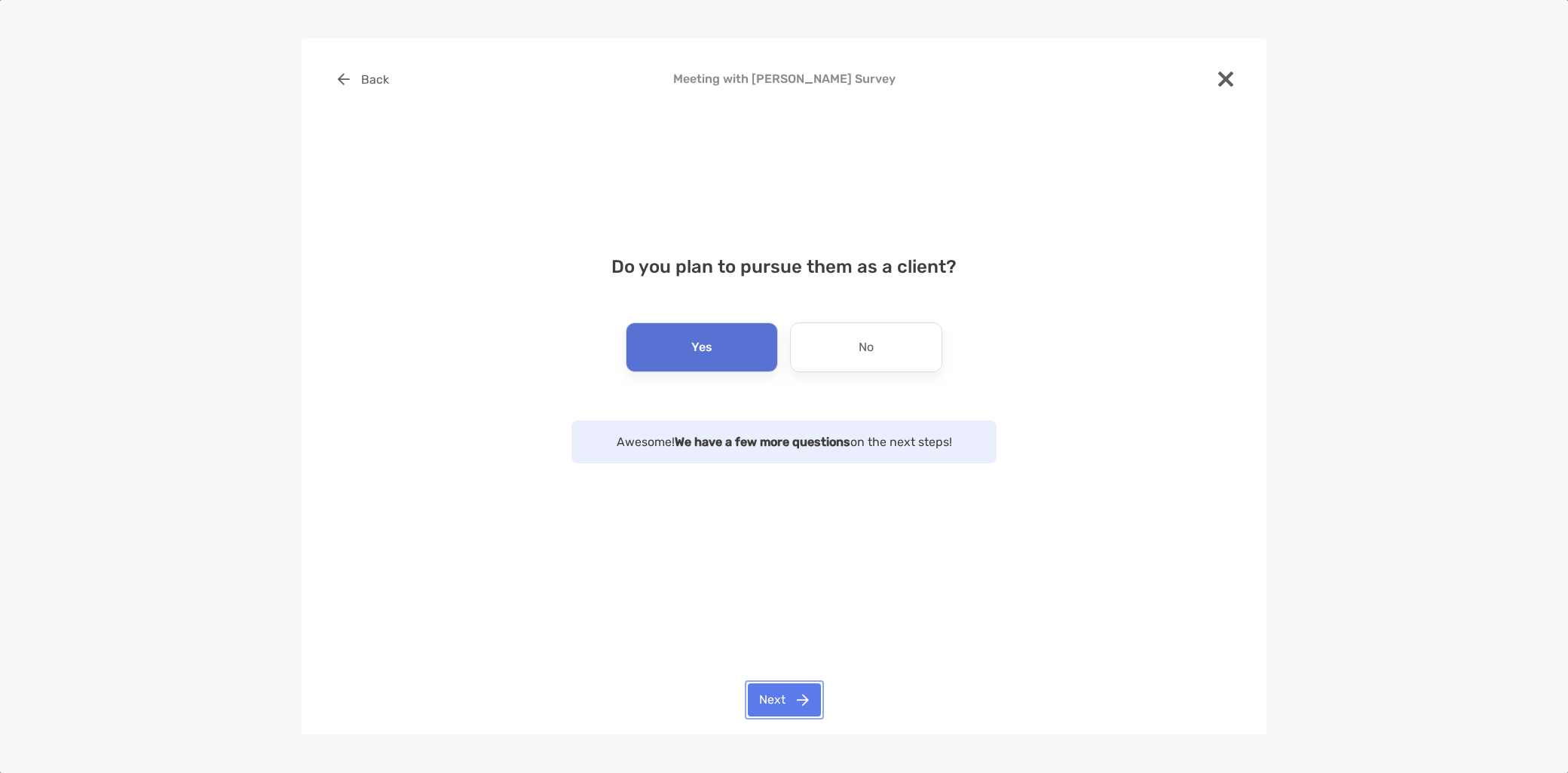
click at [763, 697] on button "Next" at bounding box center [784, 700] width 74 height 33
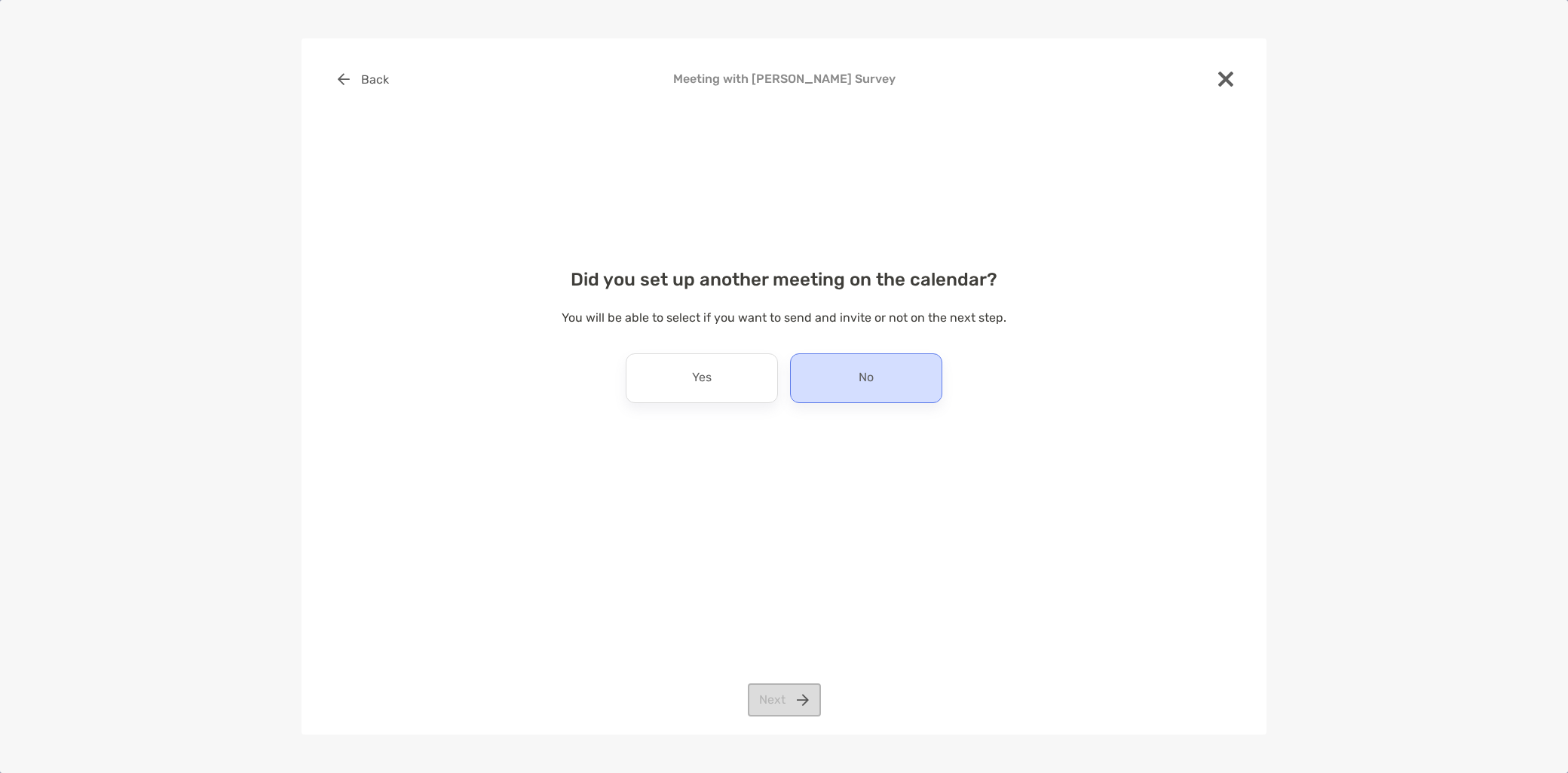
click at [882, 367] on div "No" at bounding box center [867, 379] width 152 height 50
click at [789, 717] on button "Next" at bounding box center [784, 700] width 74 height 33
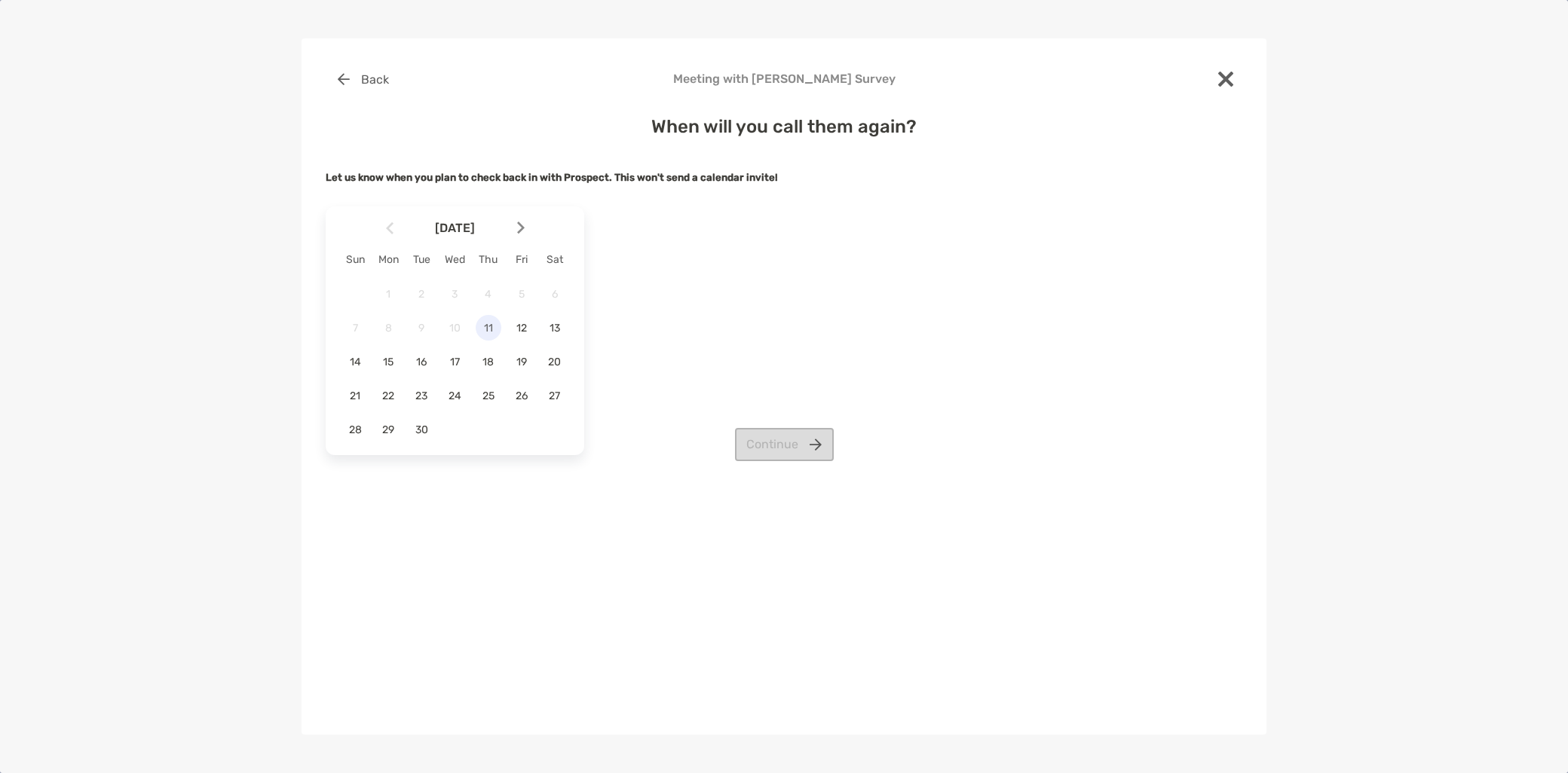
click at [485, 332] on span "11" at bounding box center [489, 328] width 26 height 13
click at [771, 439] on button "Continue" at bounding box center [784, 444] width 99 height 33
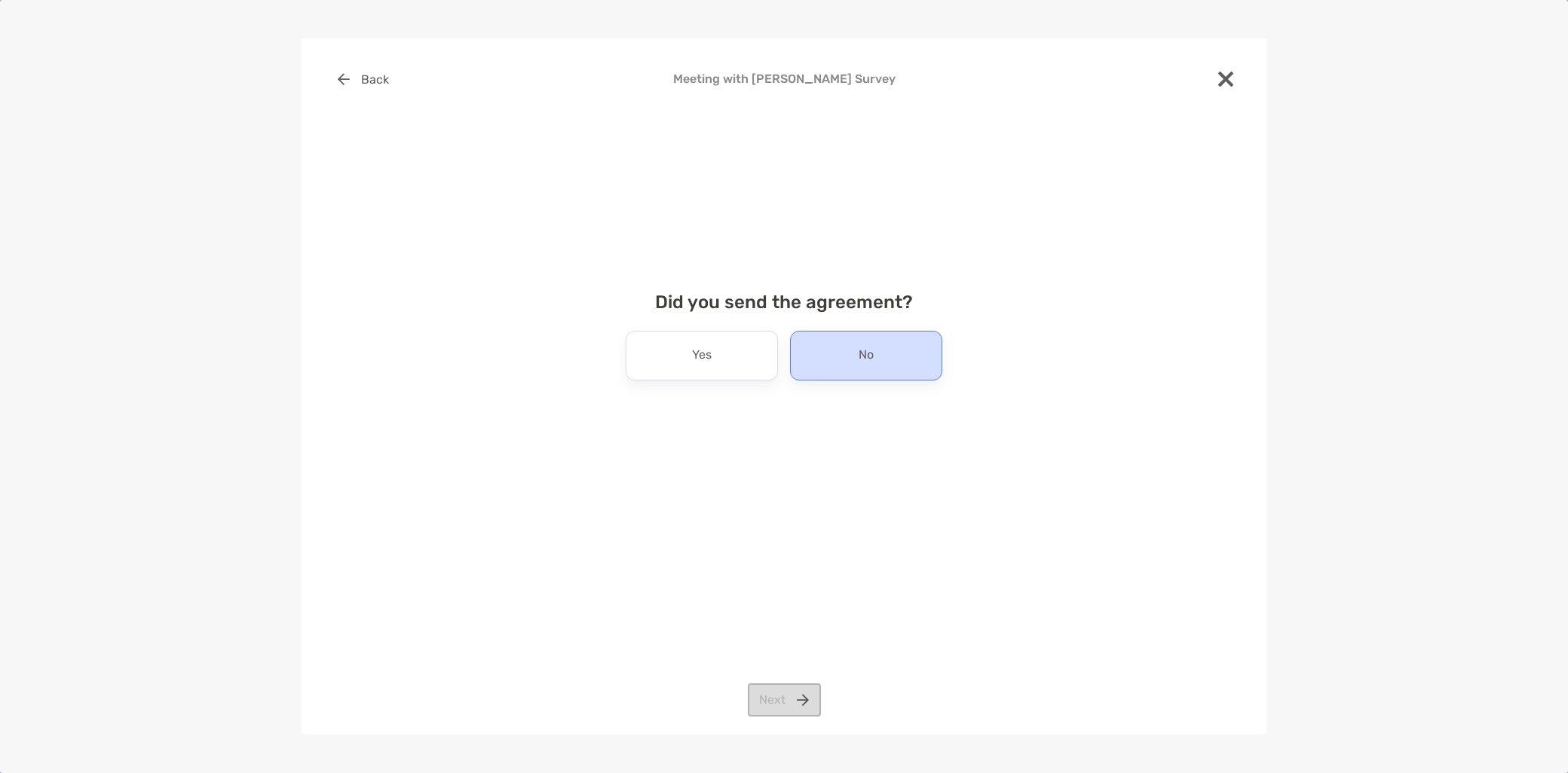
click at [824, 337] on div "No" at bounding box center [867, 356] width 152 height 50
click at [789, 701] on button "Next" at bounding box center [784, 700] width 74 height 33
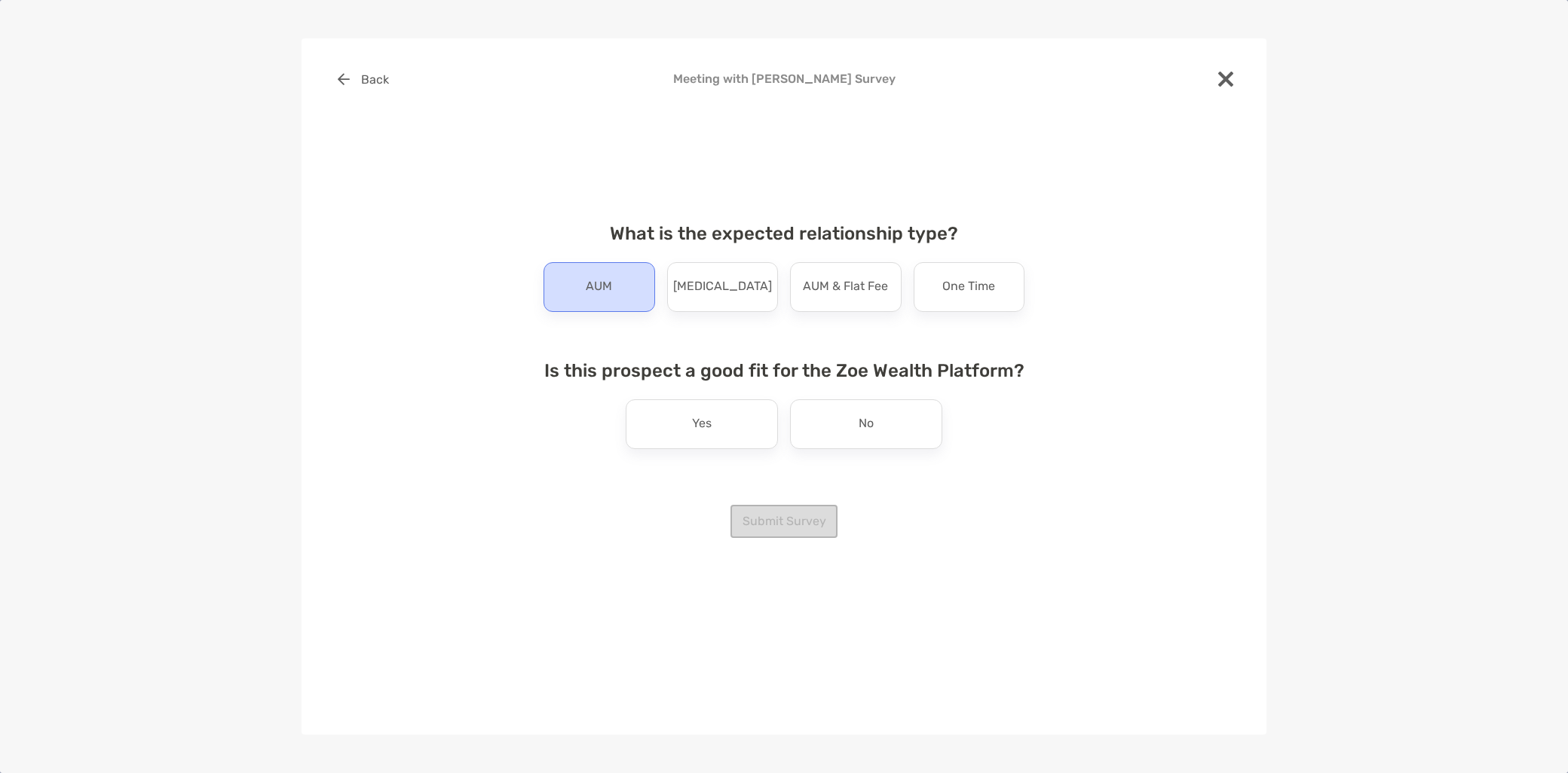
click at [582, 306] on div "AUM" at bounding box center [599, 287] width 112 height 50
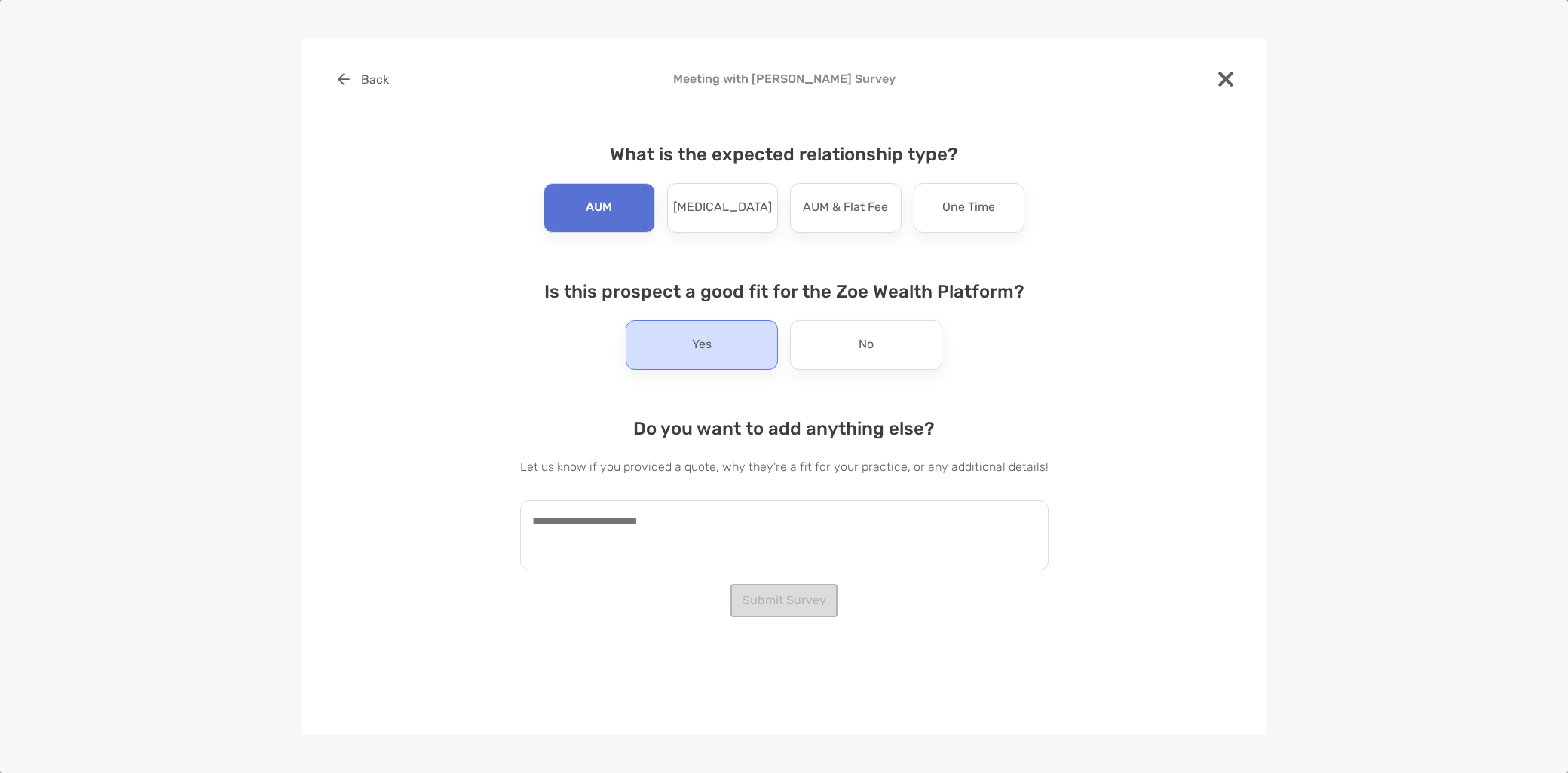
drag, startPoint x: 673, startPoint y: 367, endPoint x: 673, endPoint y: 356, distance: 11.0
click at [673, 363] on div "Yes" at bounding box center [702, 346] width 152 height 50
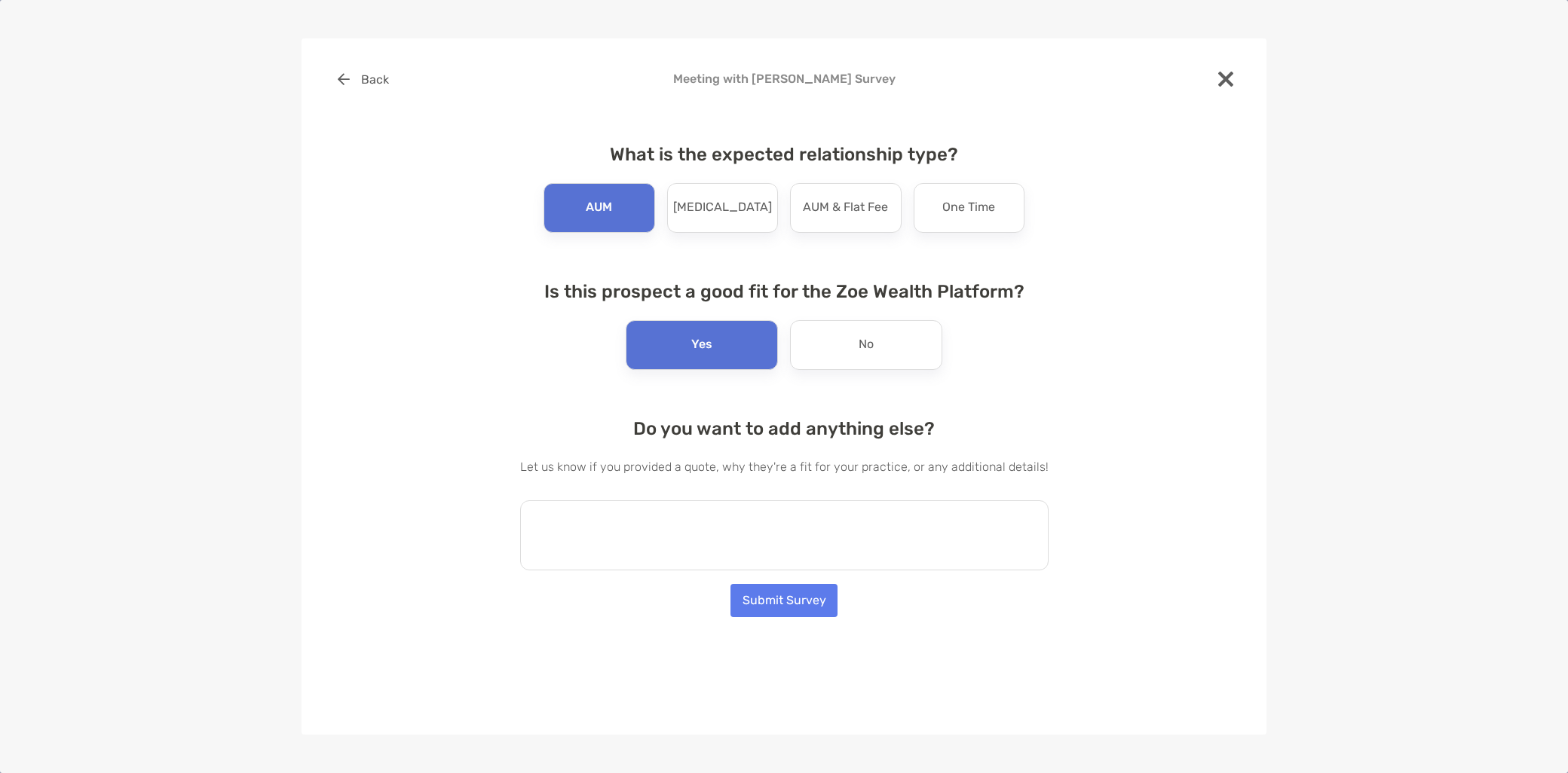
click at [609, 552] on textarea at bounding box center [784, 535] width 528 height 70
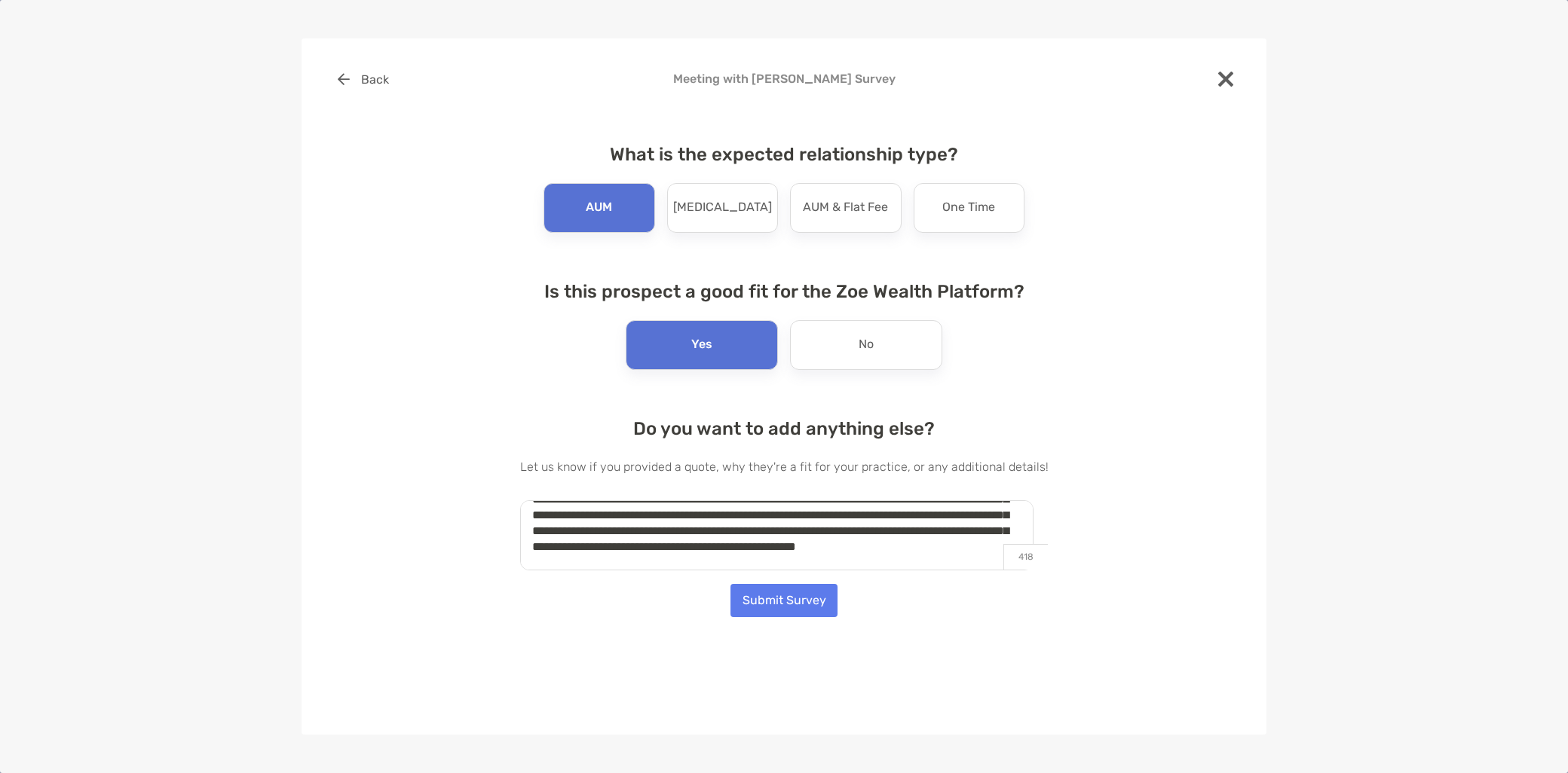
scroll to position [69, 0]
type textarea "**********"
click at [765, 604] on button "Submit Survey" at bounding box center [784, 601] width 107 height 33
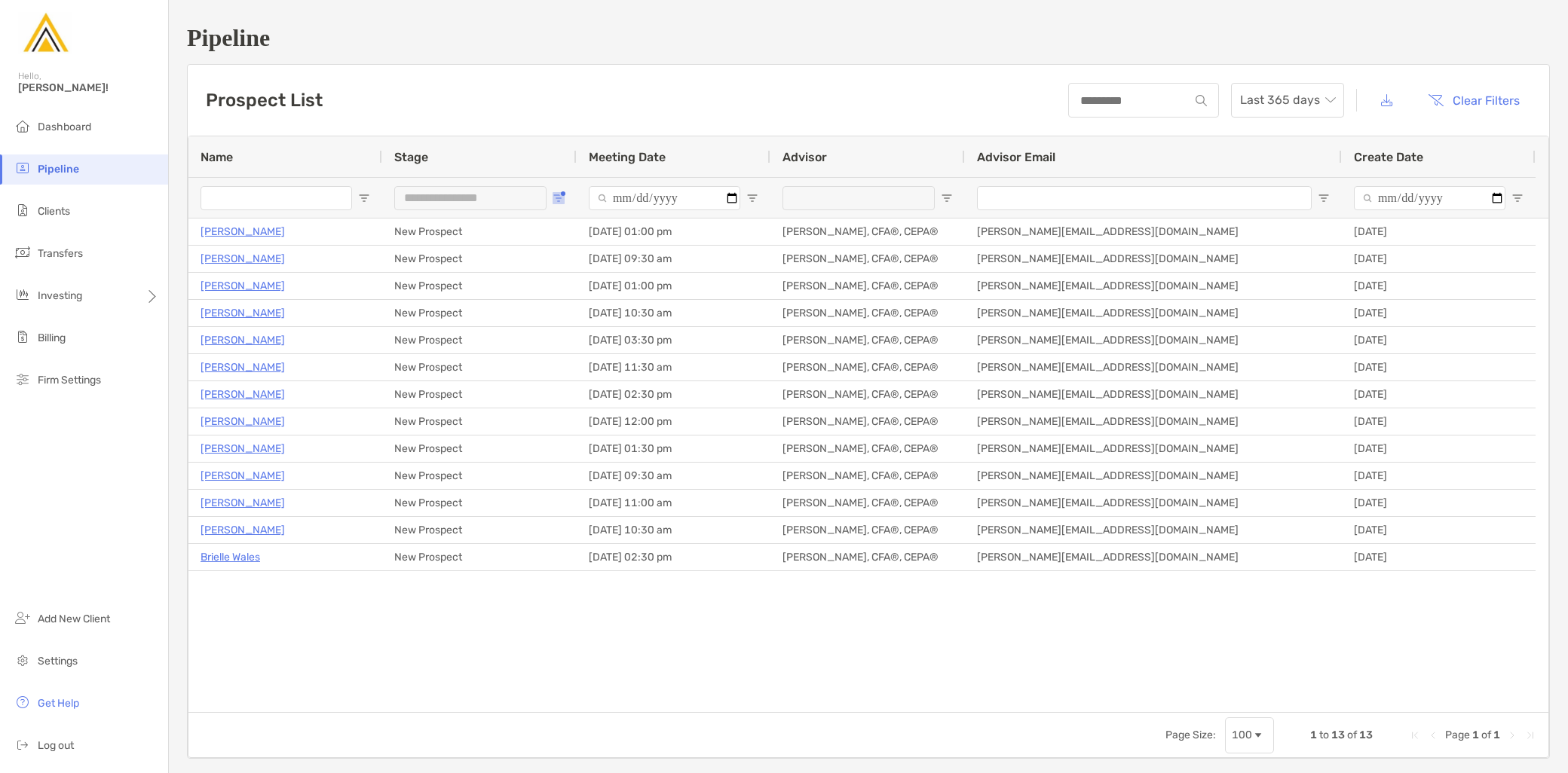
click at [559, 198] on span "Open Filter Menu" at bounding box center [559, 198] width 12 height 12
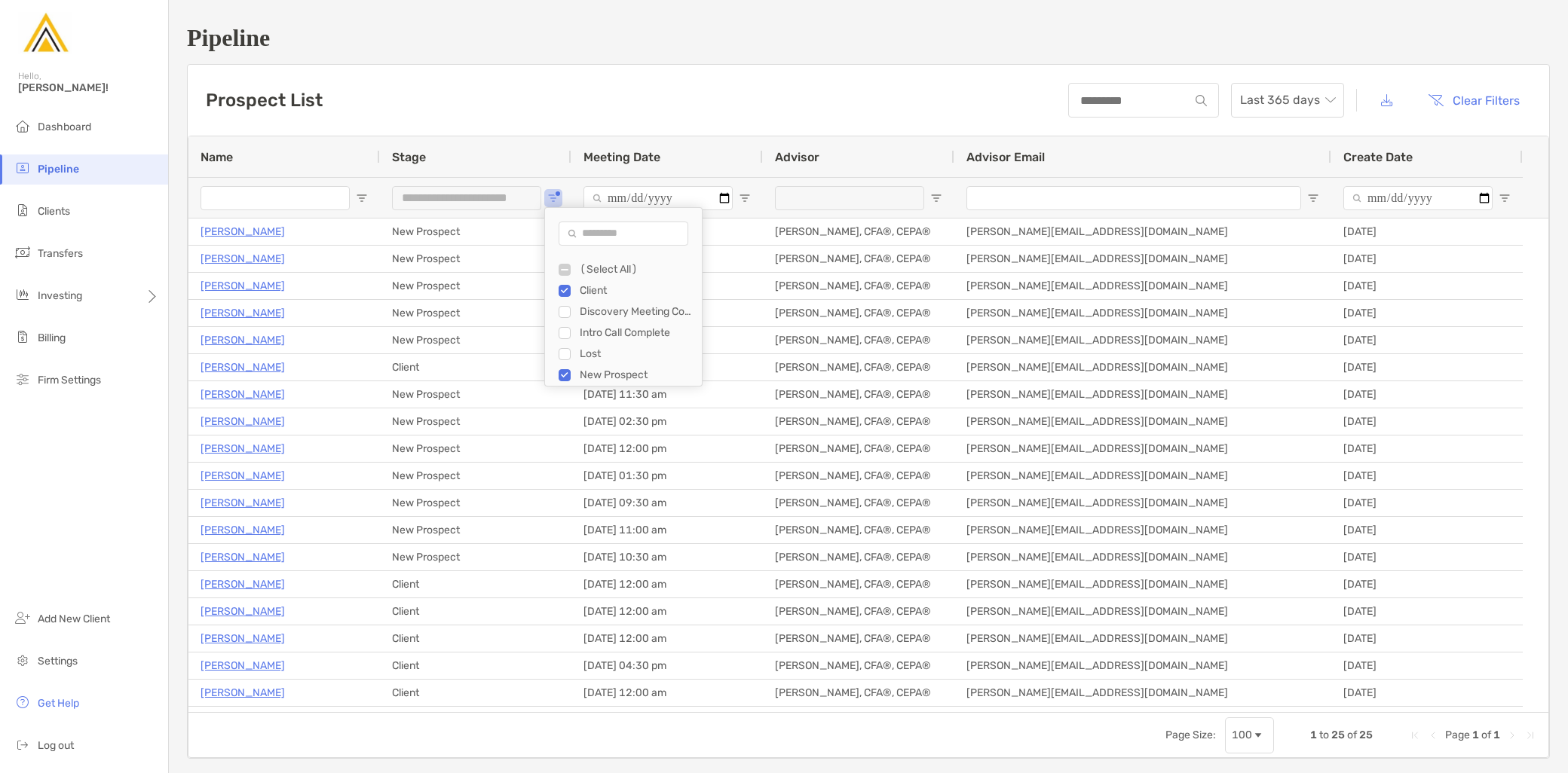
type input "**********"
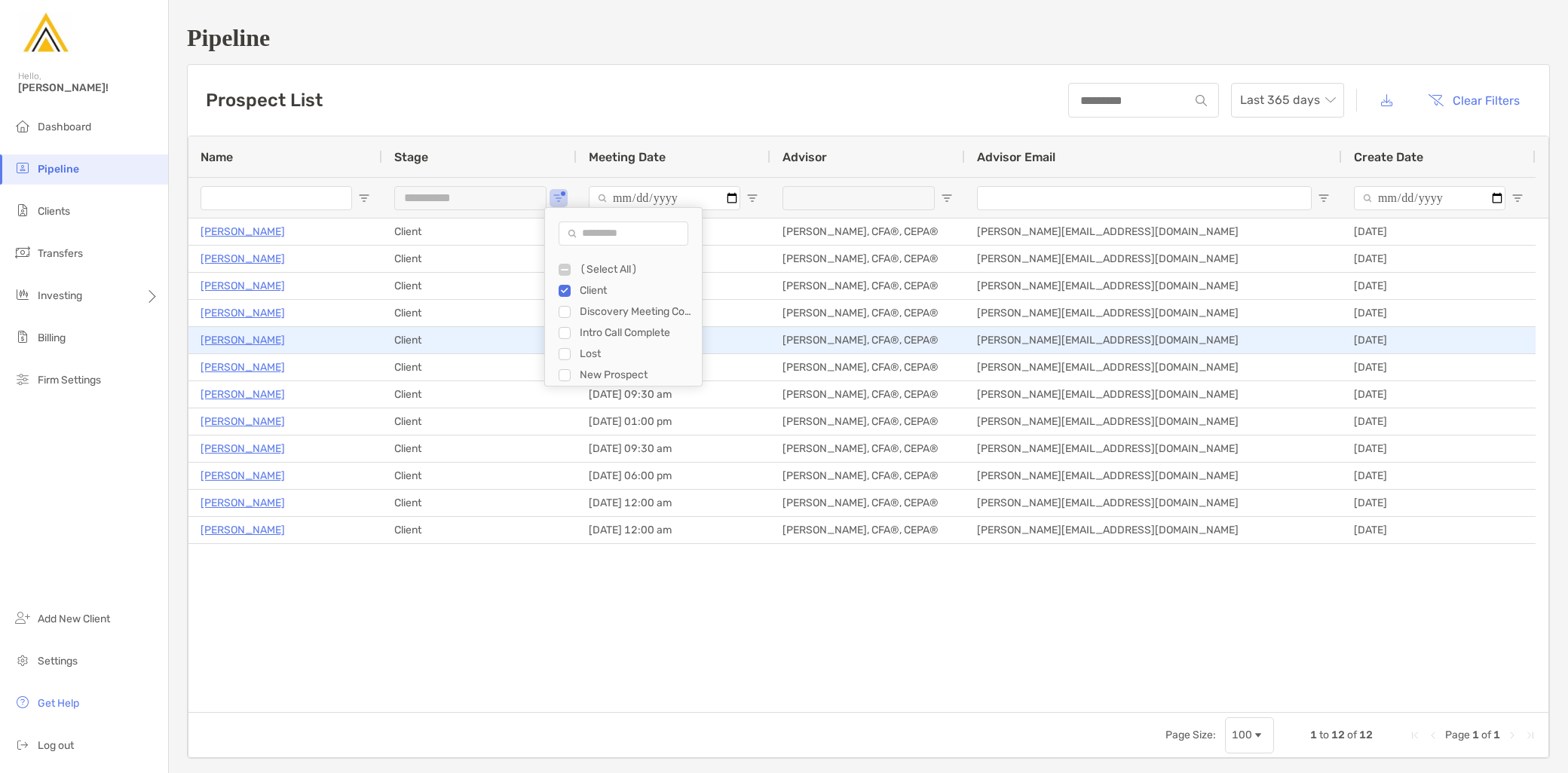
click at [253, 335] on p "Mathew Phibbs" at bounding box center [243, 341] width 85 height 19
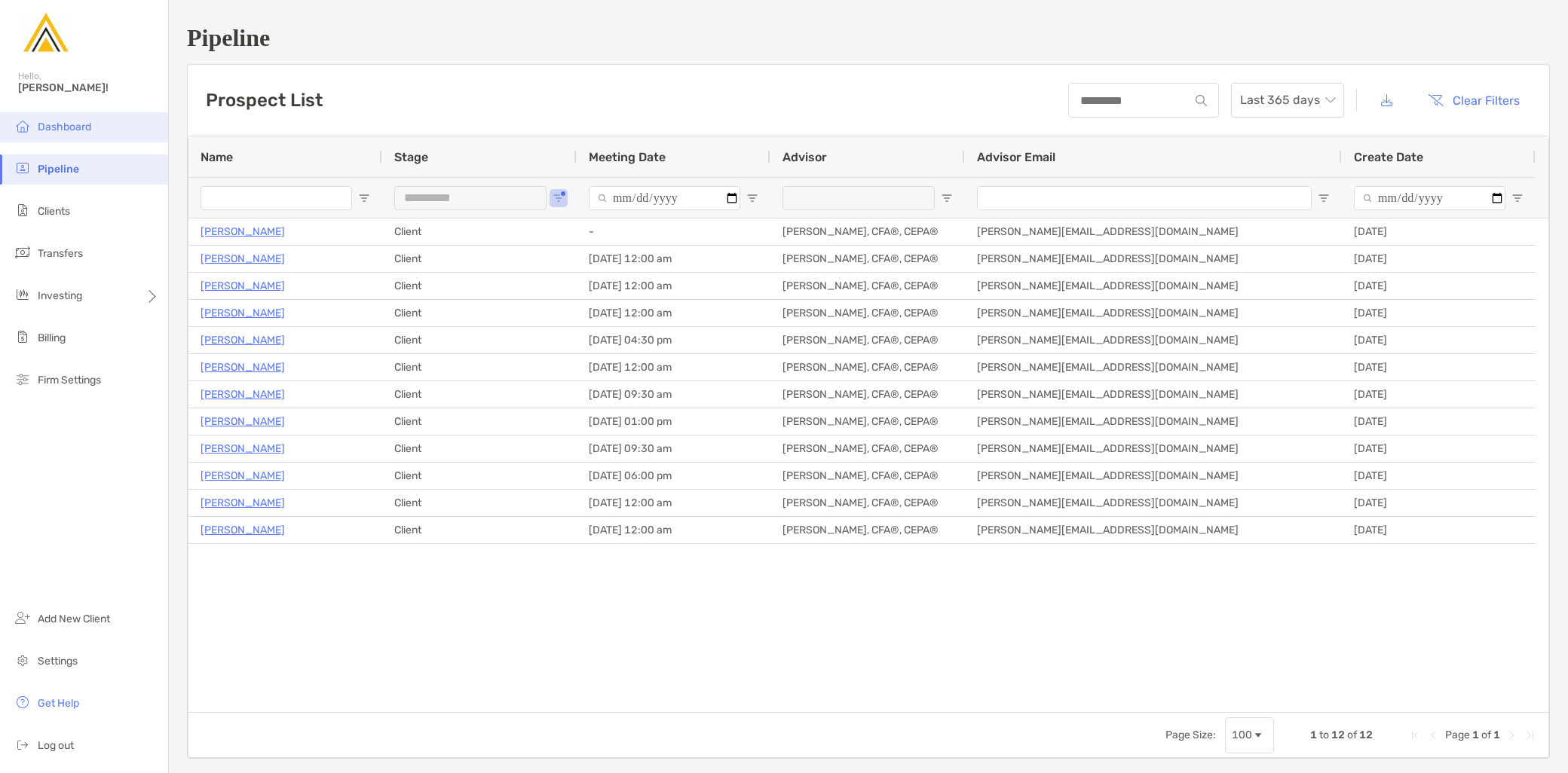
click at [57, 131] on span "Dashboard" at bounding box center [65, 126] width 54 height 13
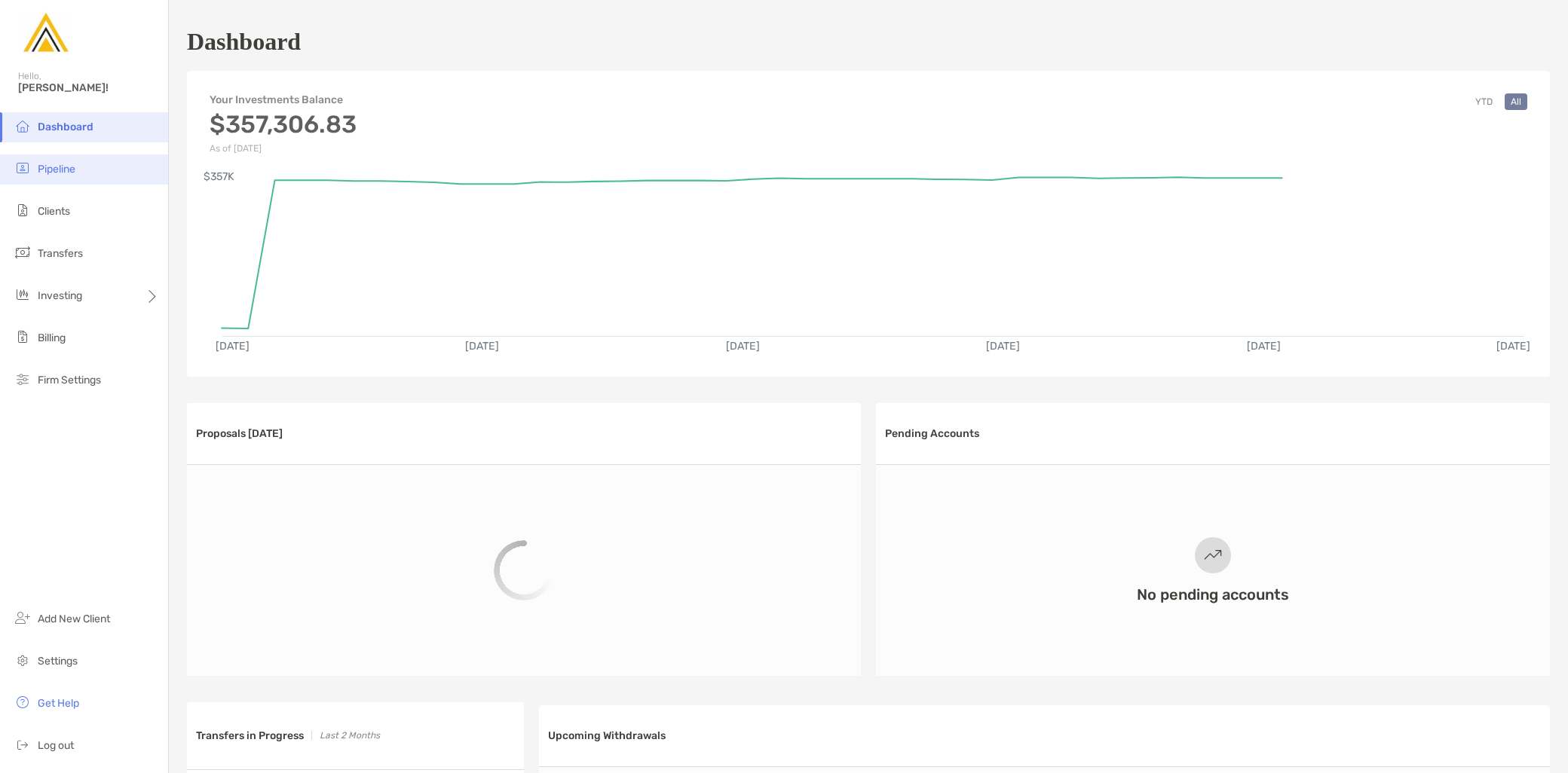
click at [61, 168] on span "Pipeline" at bounding box center [57, 169] width 38 height 13
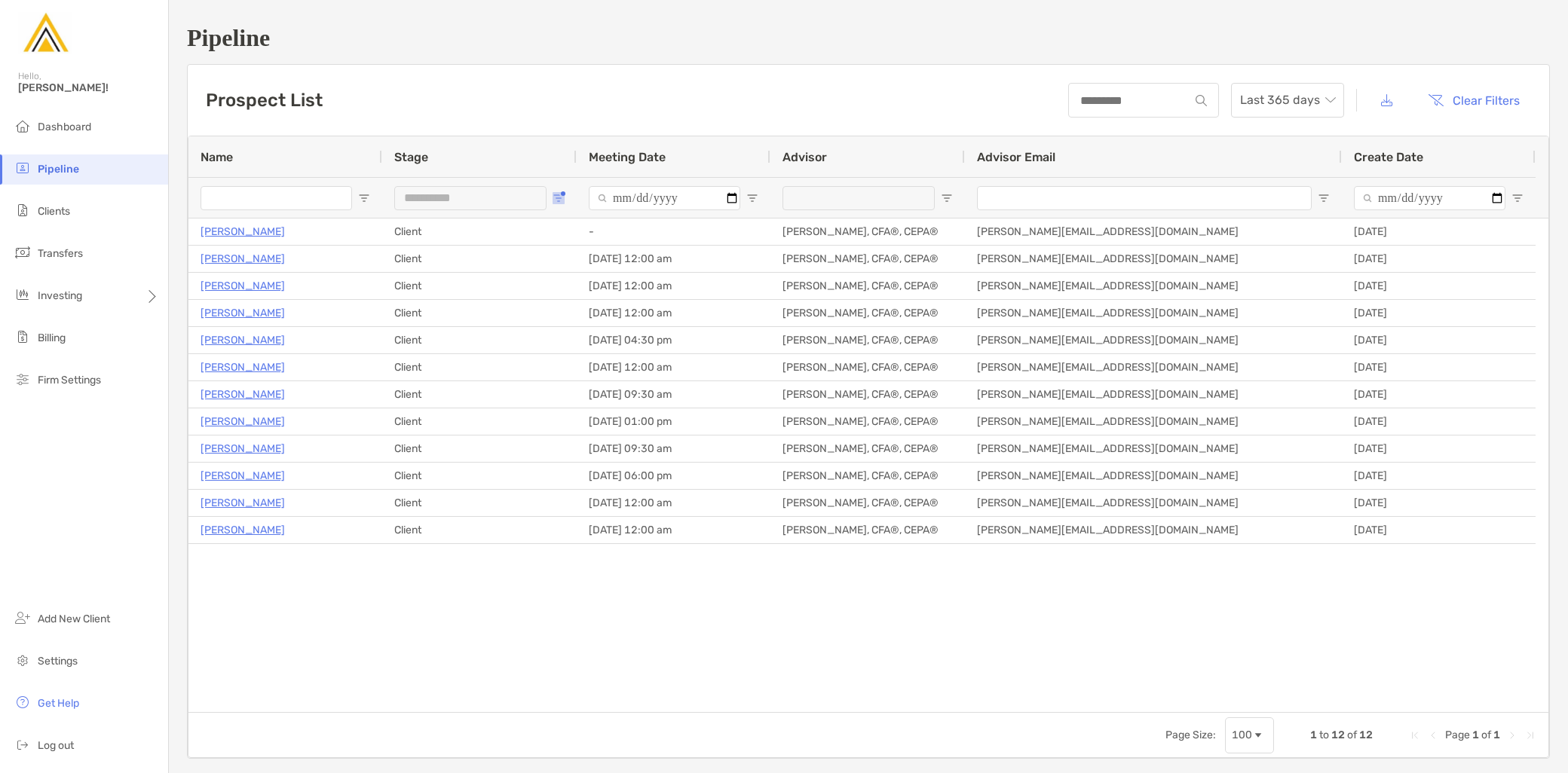
click at [562, 197] on button "Open Filter Menu" at bounding box center [559, 198] width 12 height 12
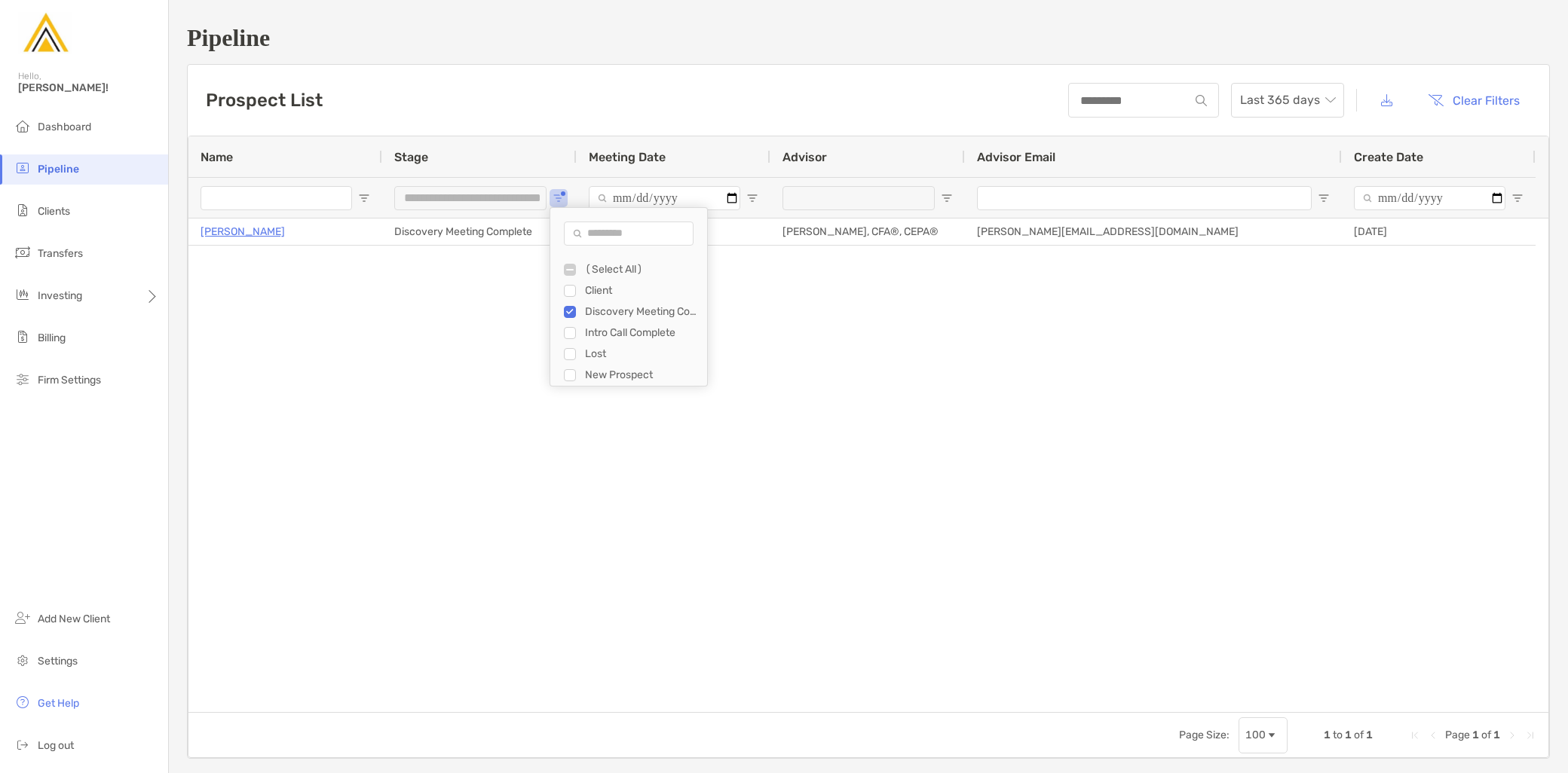
click at [576, 314] on div "Discovery Meeting Complete" at bounding box center [636, 312] width 144 height 21
click at [564, 315] on div "Filter List" at bounding box center [570, 312] width 12 height 12
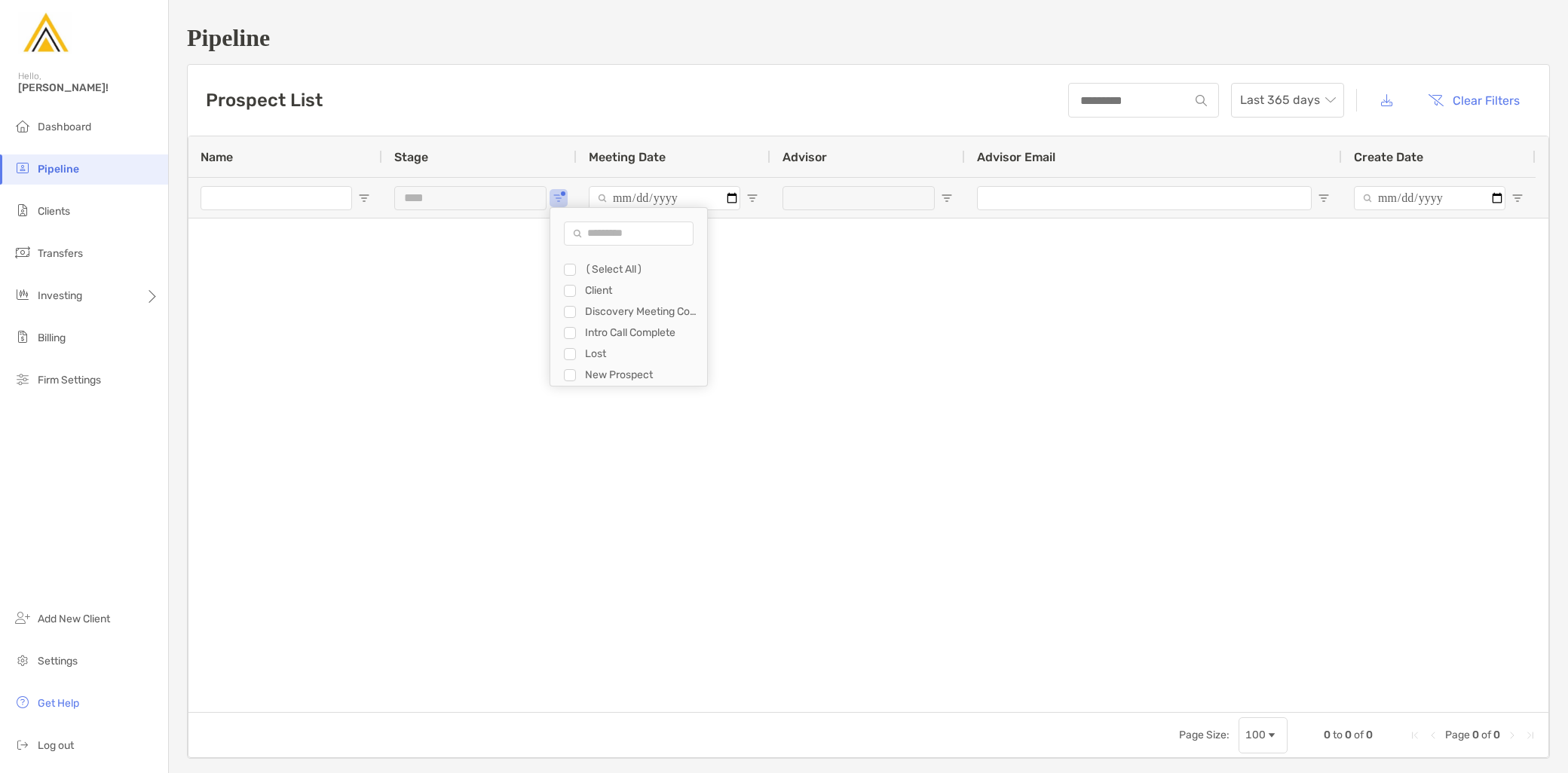
type input "**********"
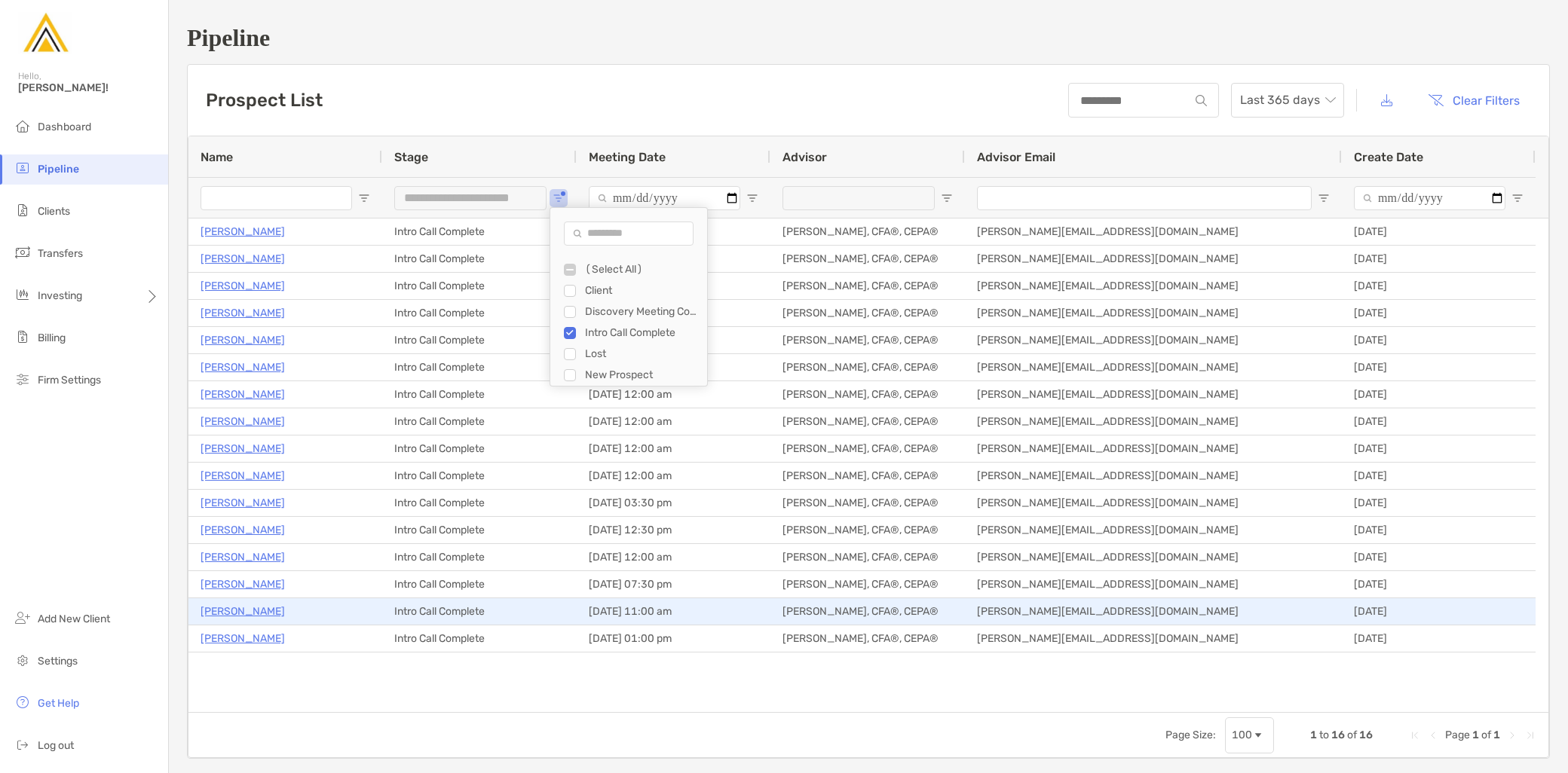
click at [247, 605] on p "Andrew Cohen" at bounding box center [243, 612] width 85 height 19
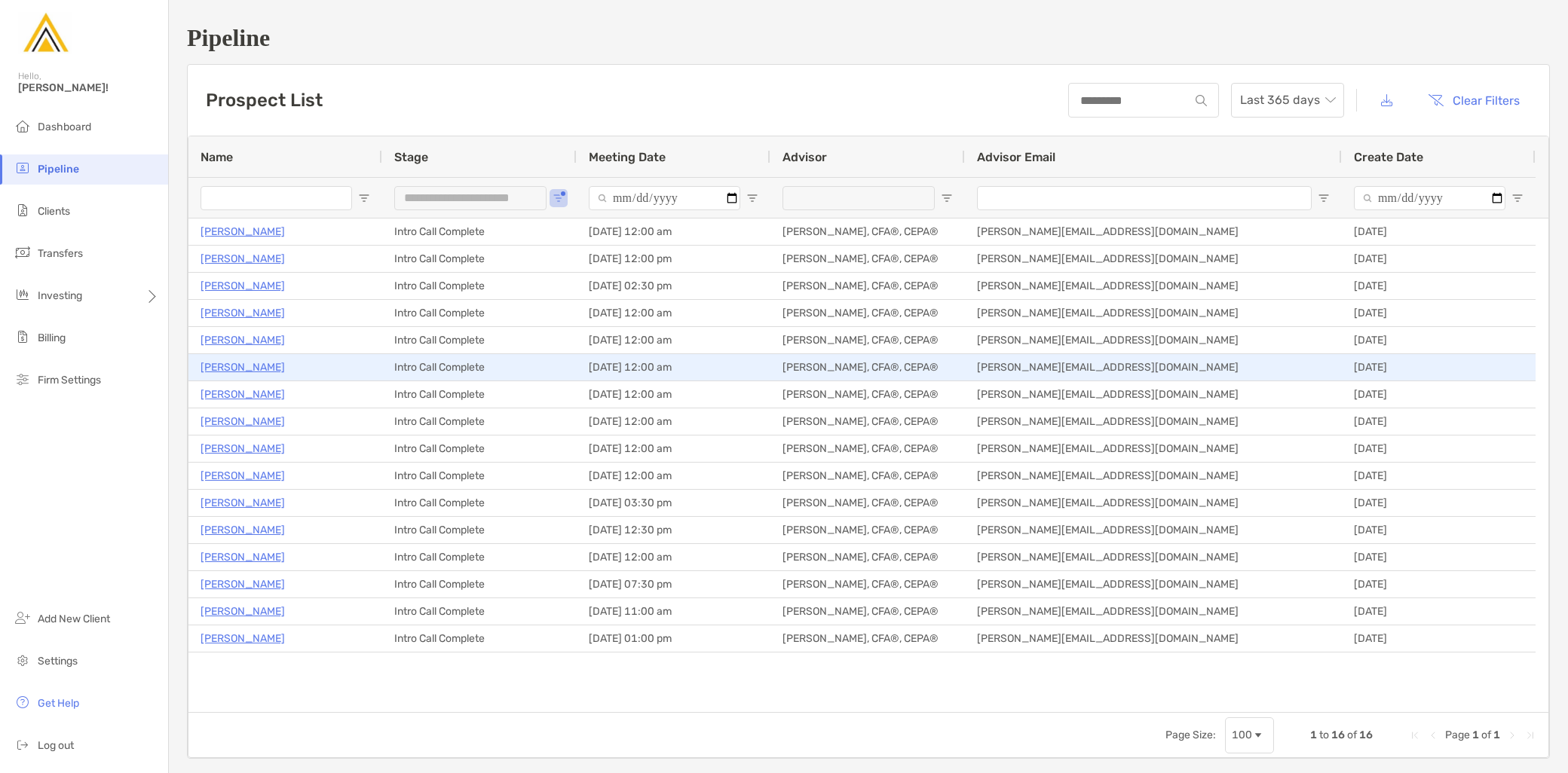
click at [266, 364] on p "Maggie Mcgrath" at bounding box center [243, 367] width 85 height 19
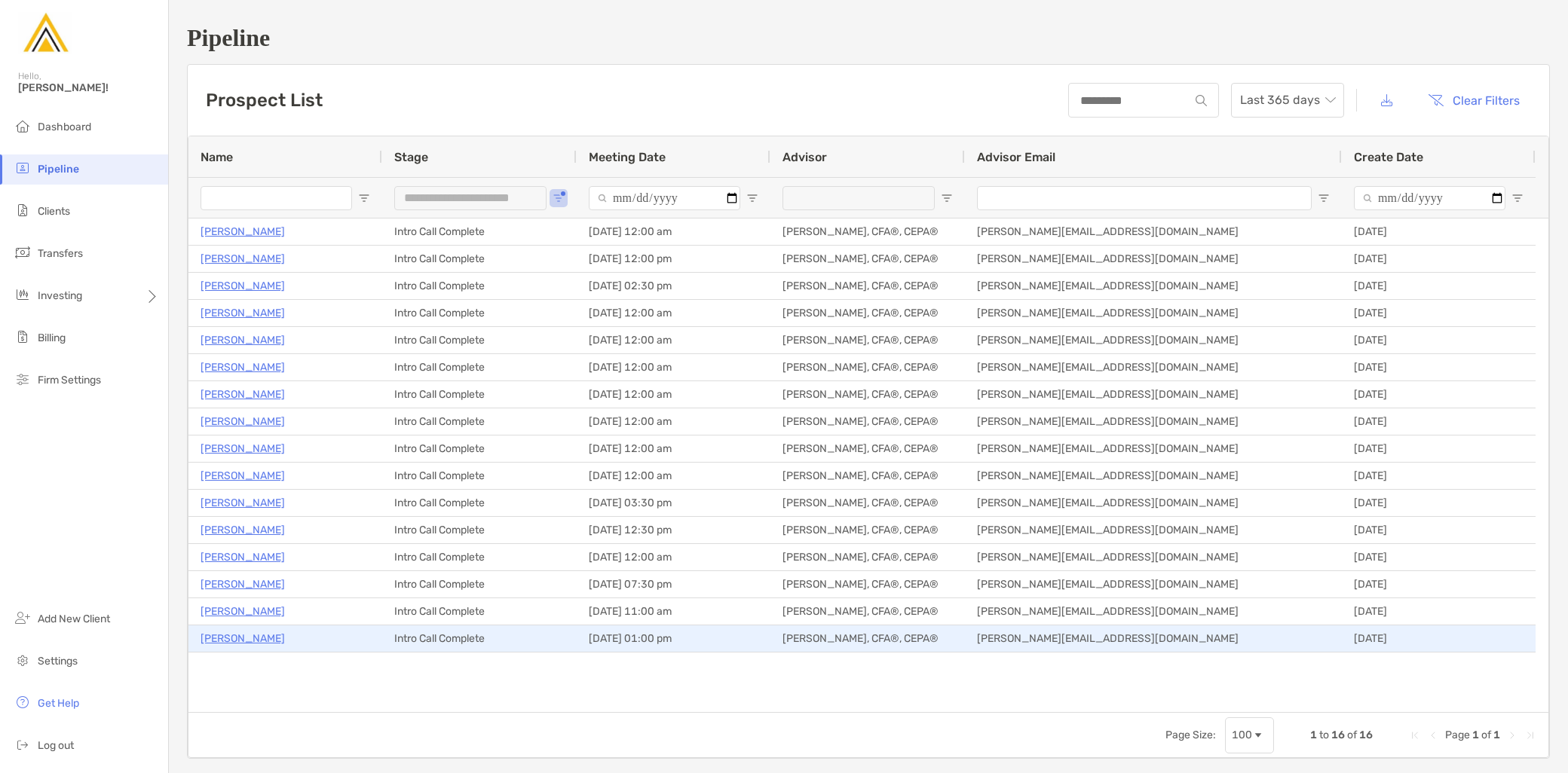
click at [235, 642] on p "David Sivin" at bounding box center [243, 639] width 85 height 19
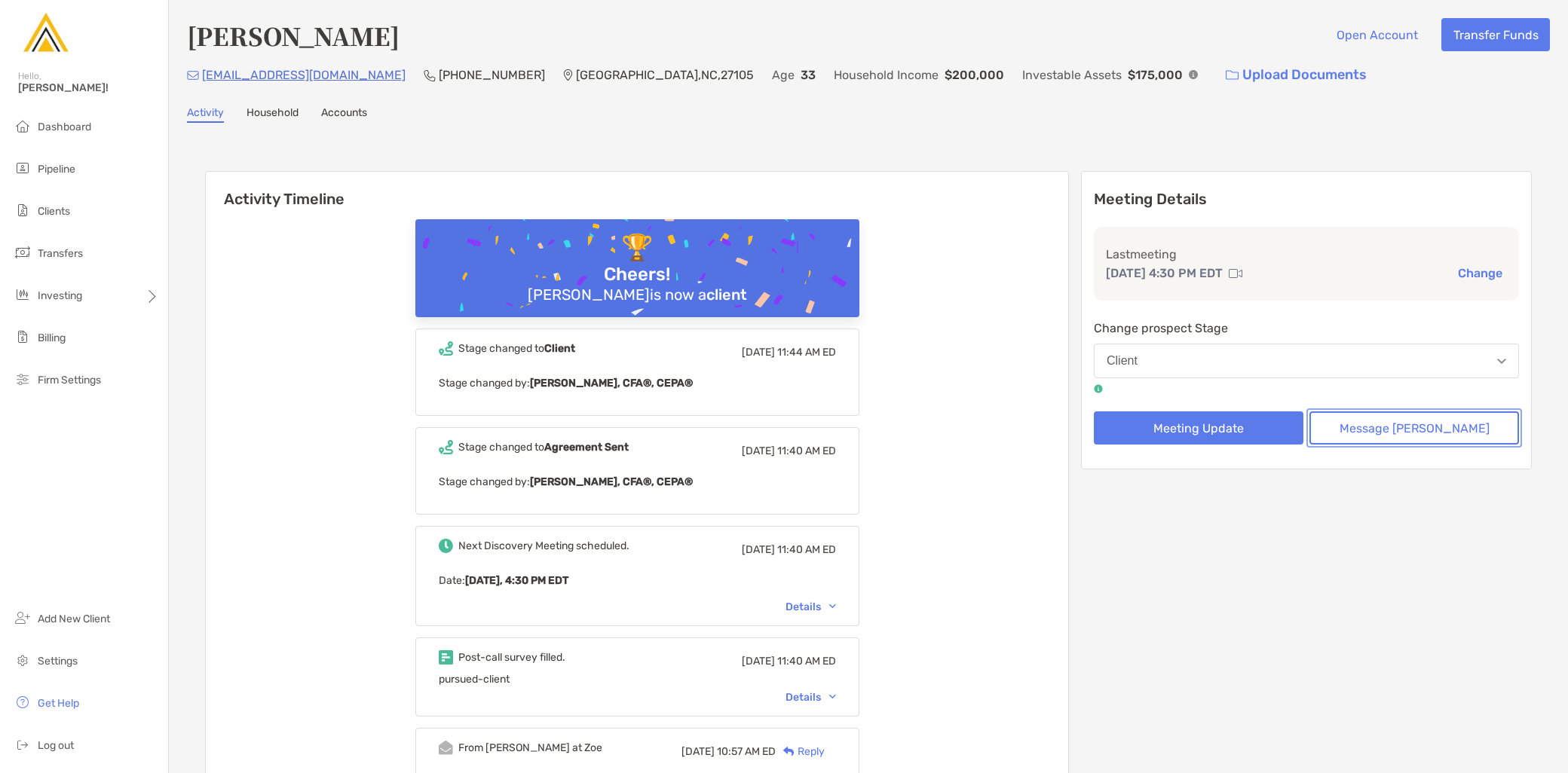
click at [1423, 434] on button "Message [PERSON_NAME]" at bounding box center [1414, 428] width 209 height 33
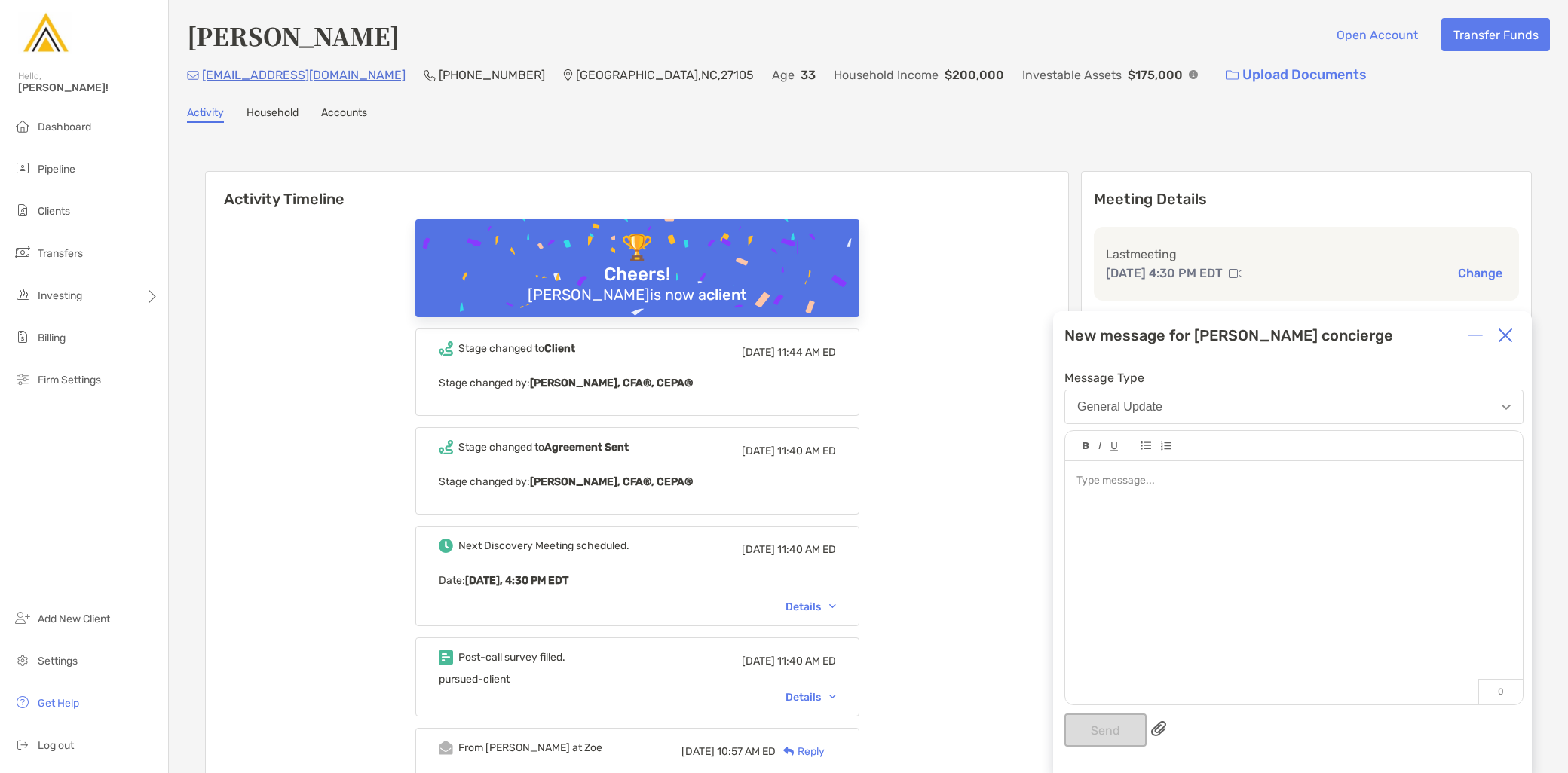
click at [1213, 510] on div at bounding box center [1294, 576] width 458 height 228
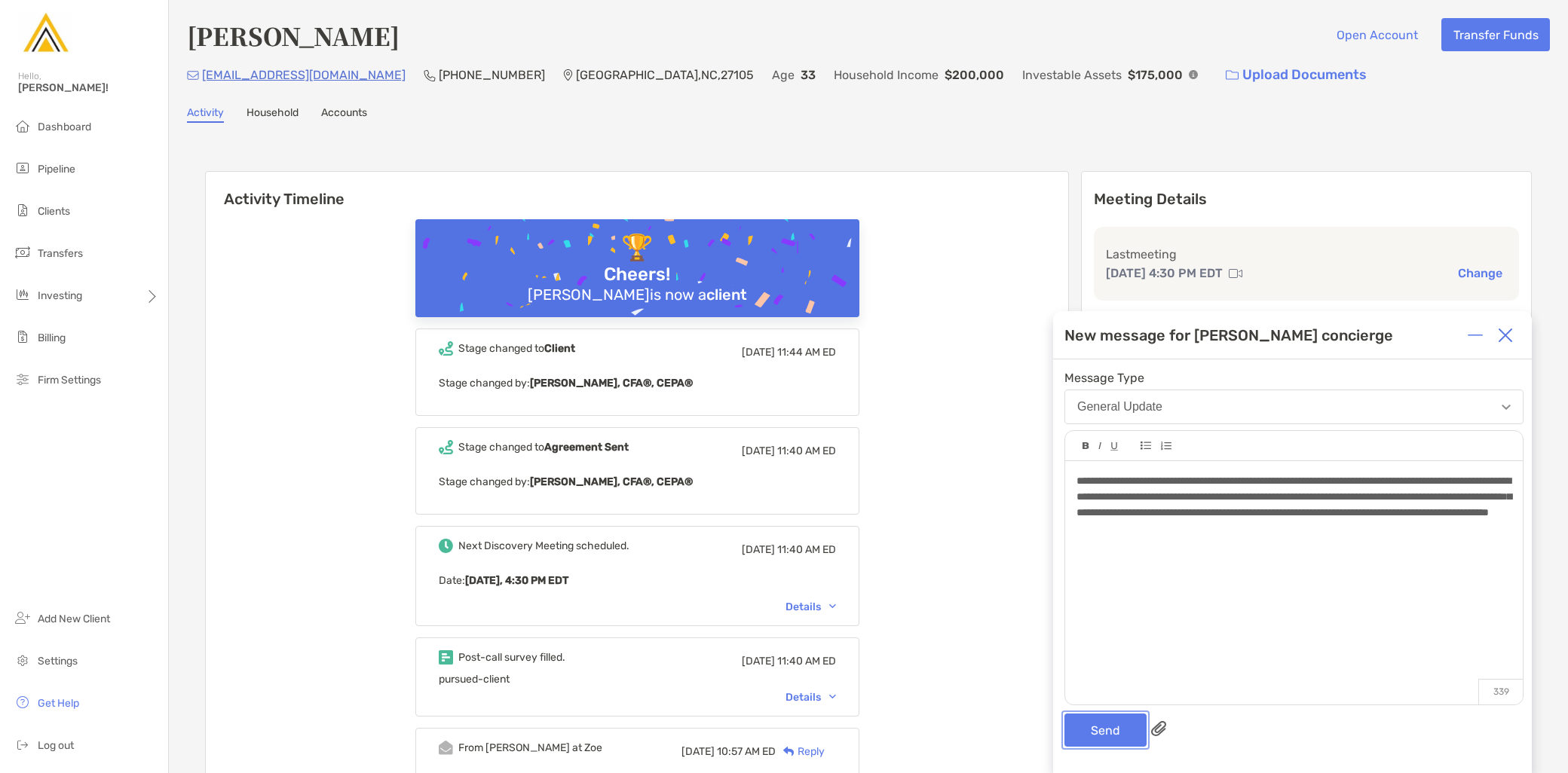
click at [1111, 731] on button "Send" at bounding box center [1105, 731] width 82 height 33
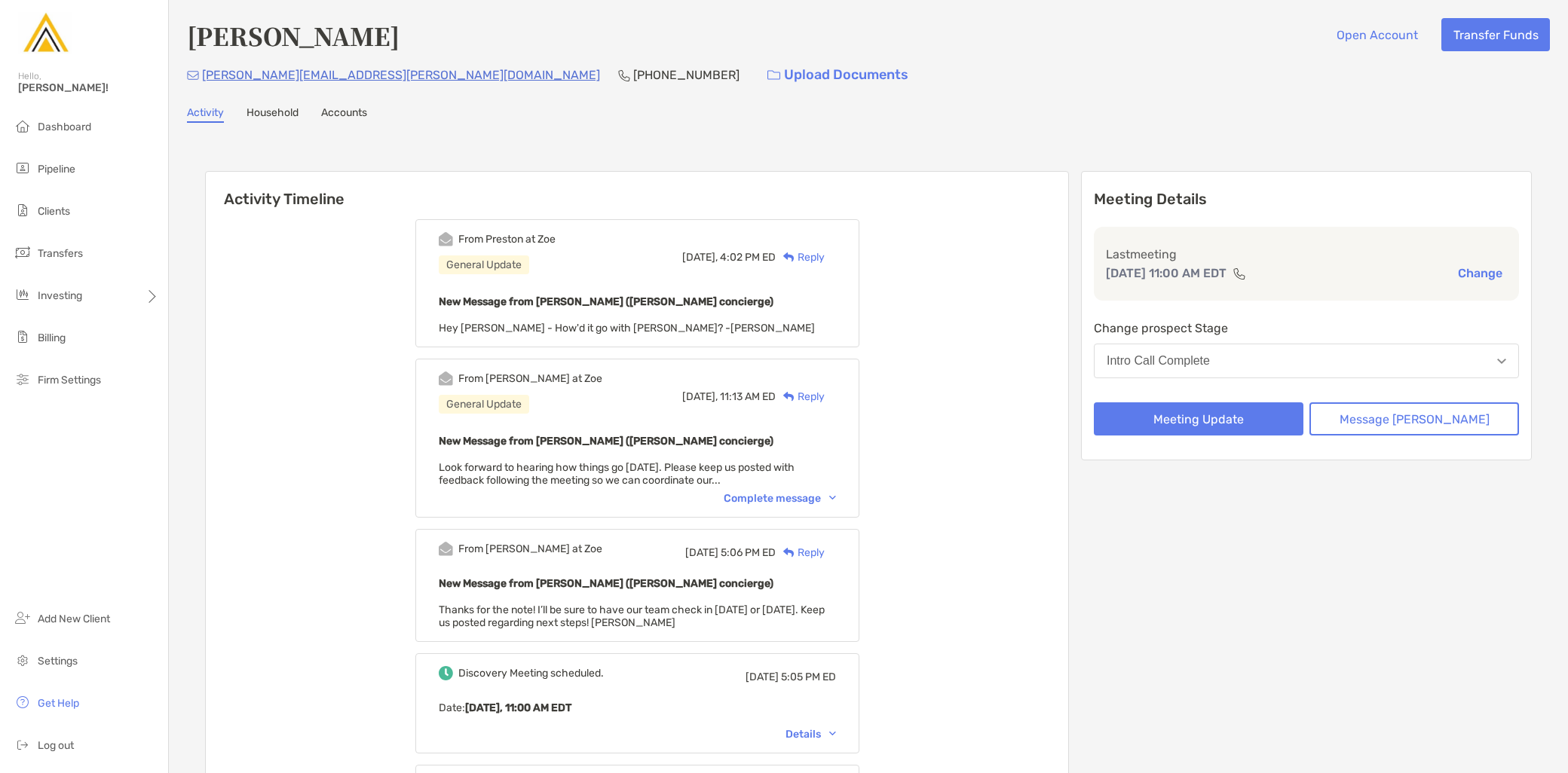
click at [1210, 363] on div "Intro Call Complete" at bounding box center [1158, 361] width 103 height 14
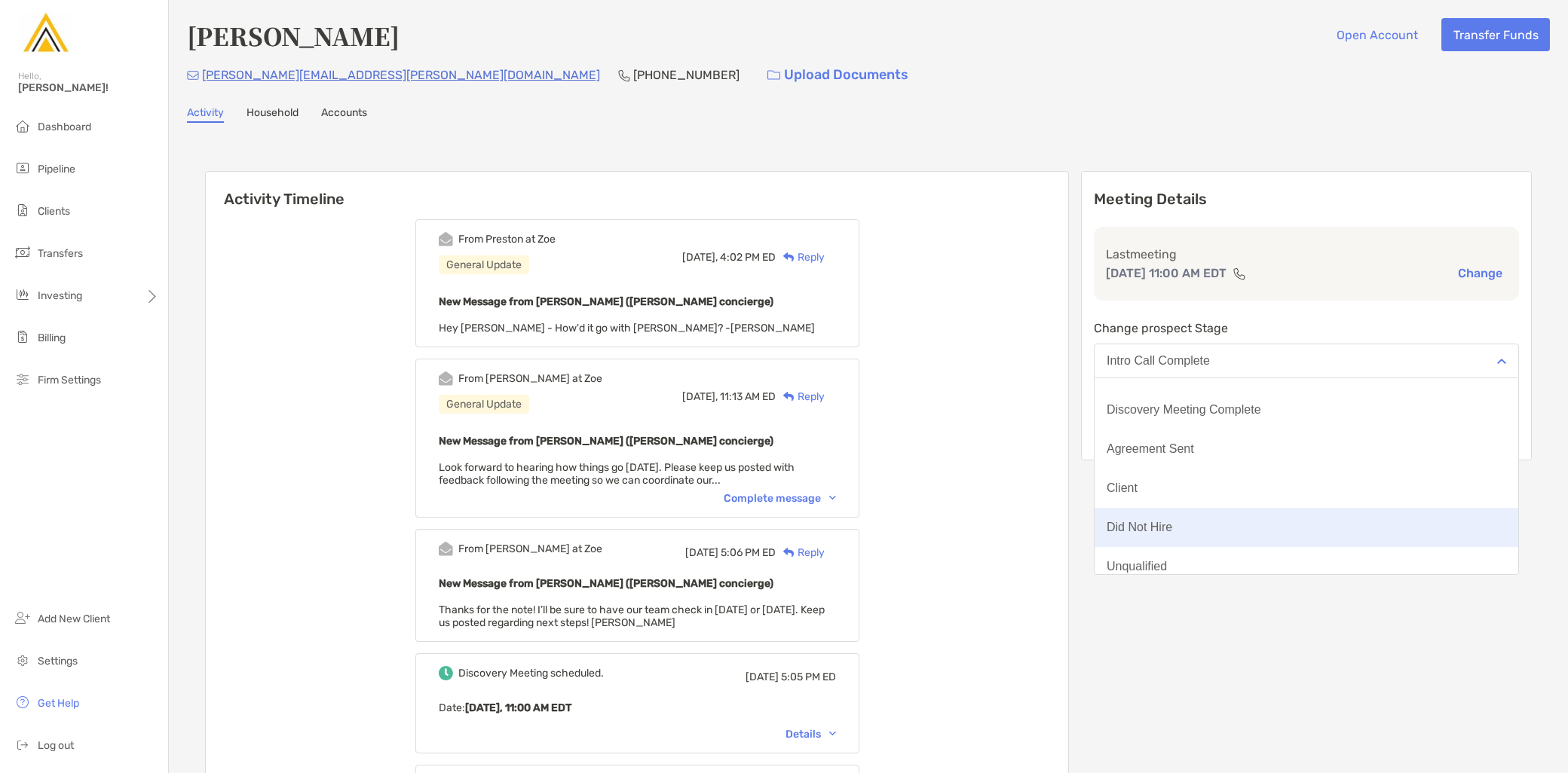
scroll to position [117, 0]
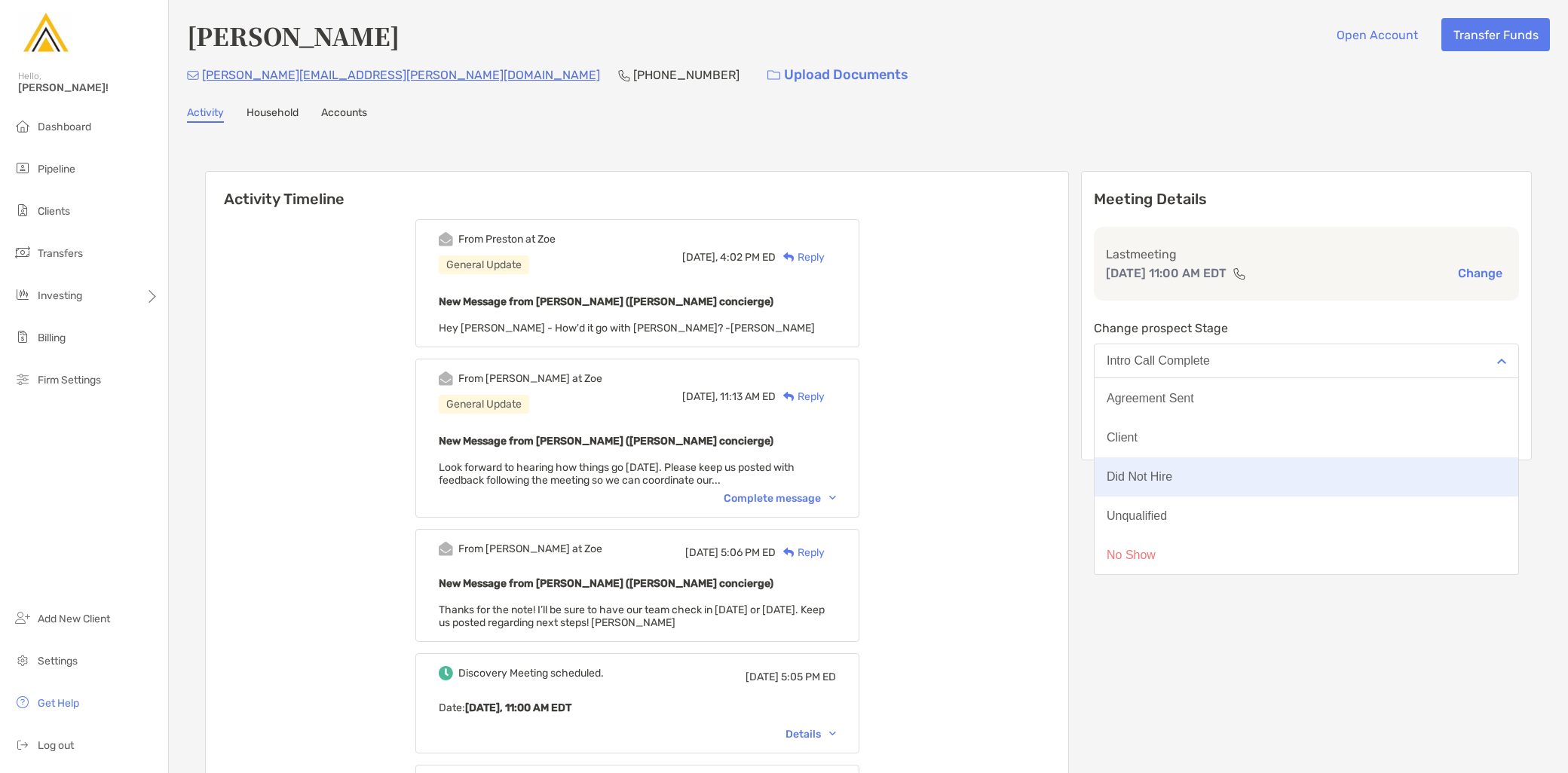
click at [1219, 488] on button "Did Not Hire" at bounding box center [1307, 476] width 424 height 39
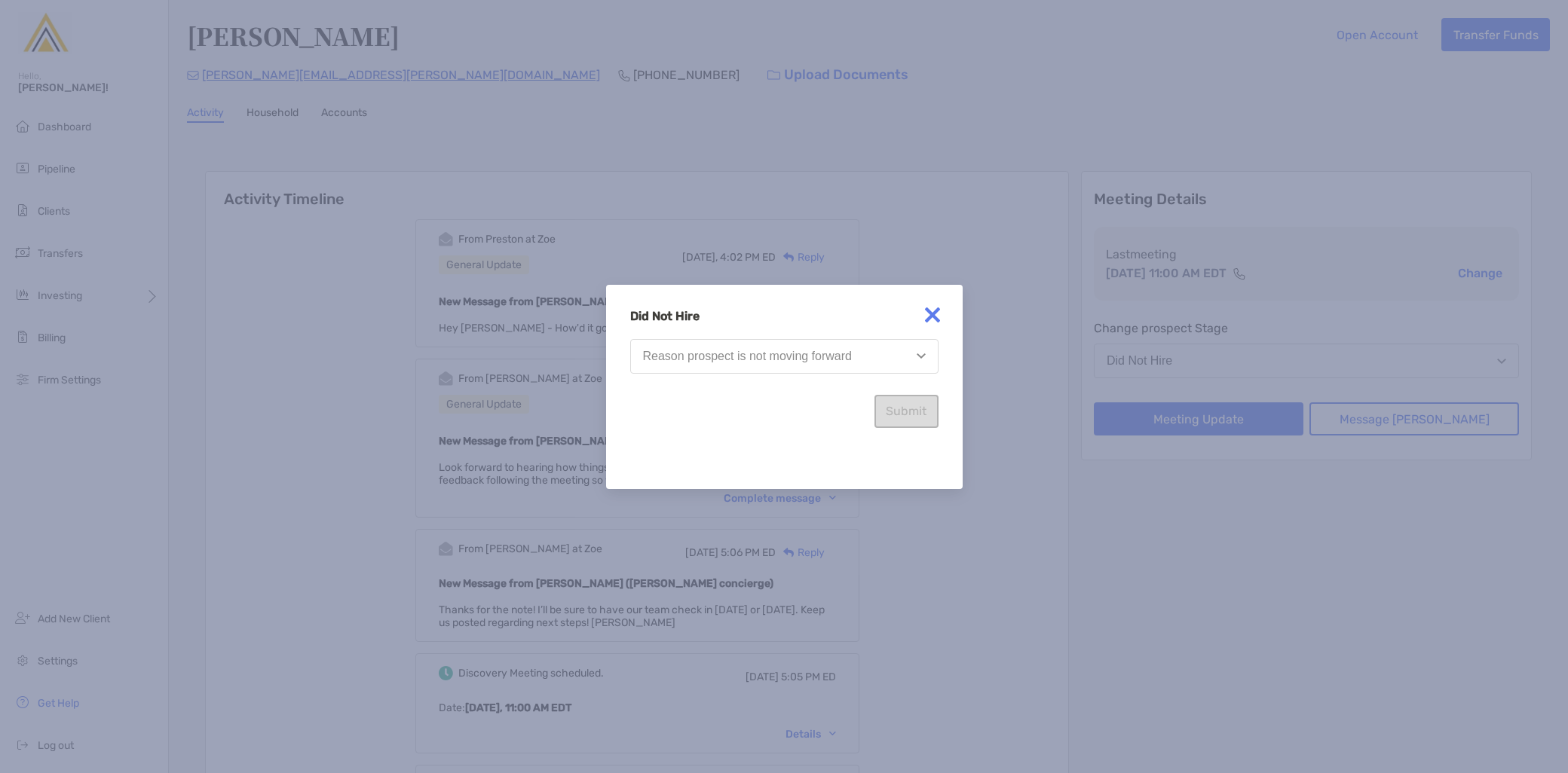
click at [765, 355] on div "Reason prospect is not moving forward" at bounding box center [747, 357] width 208 height 14
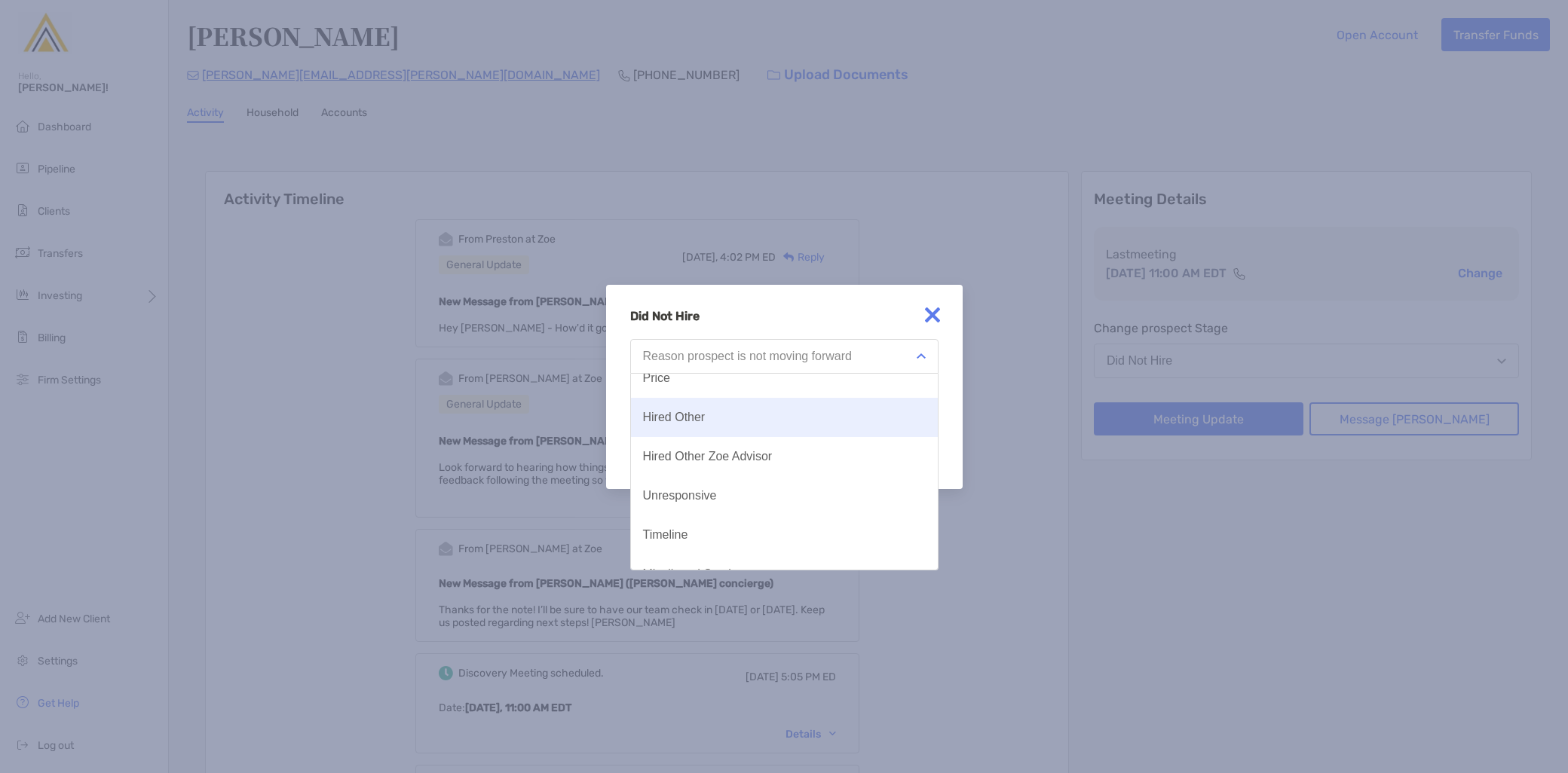
scroll to position [79, 0]
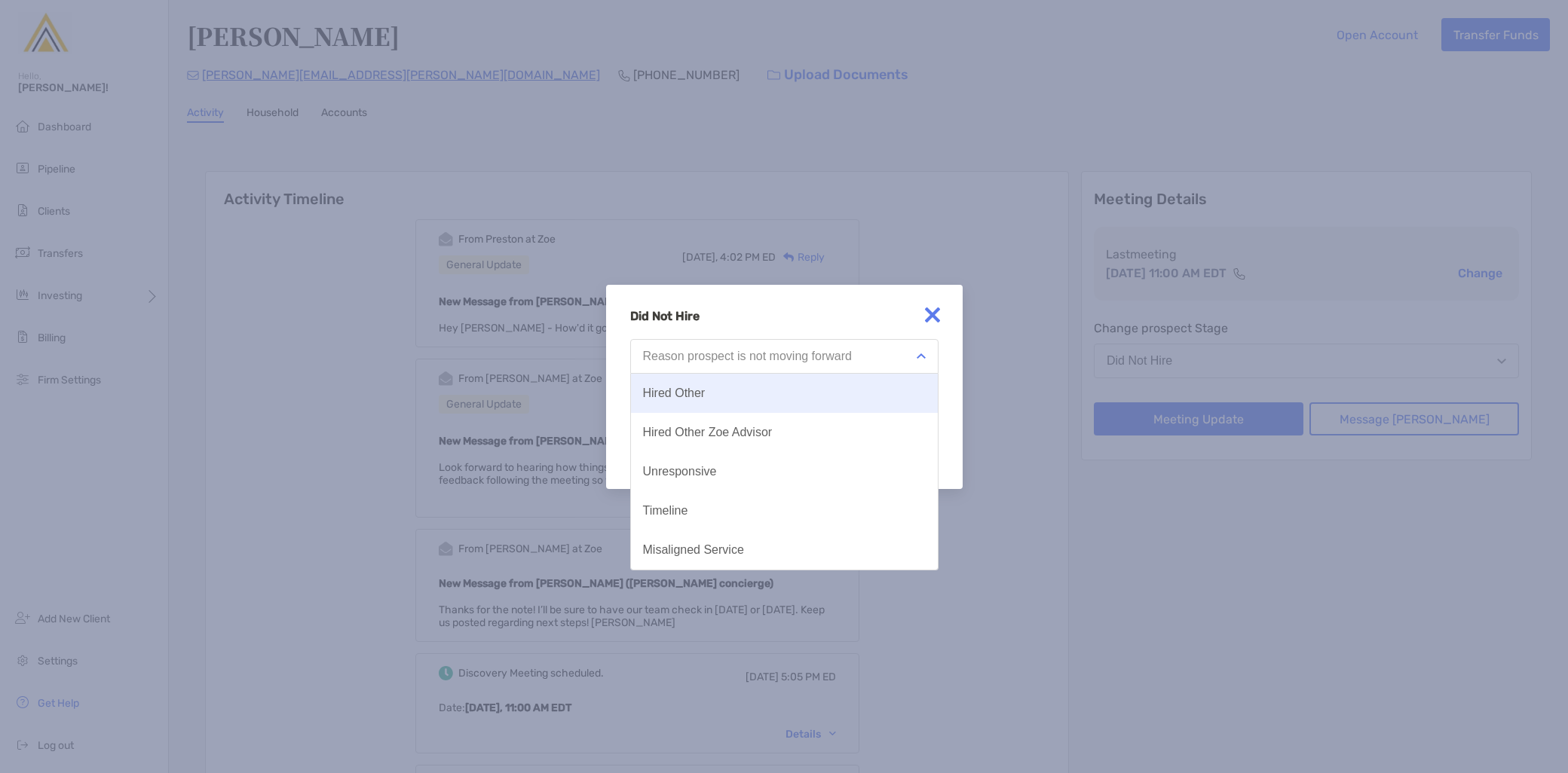
click at [755, 401] on button "Hired Other" at bounding box center [784, 393] width 307 height 39
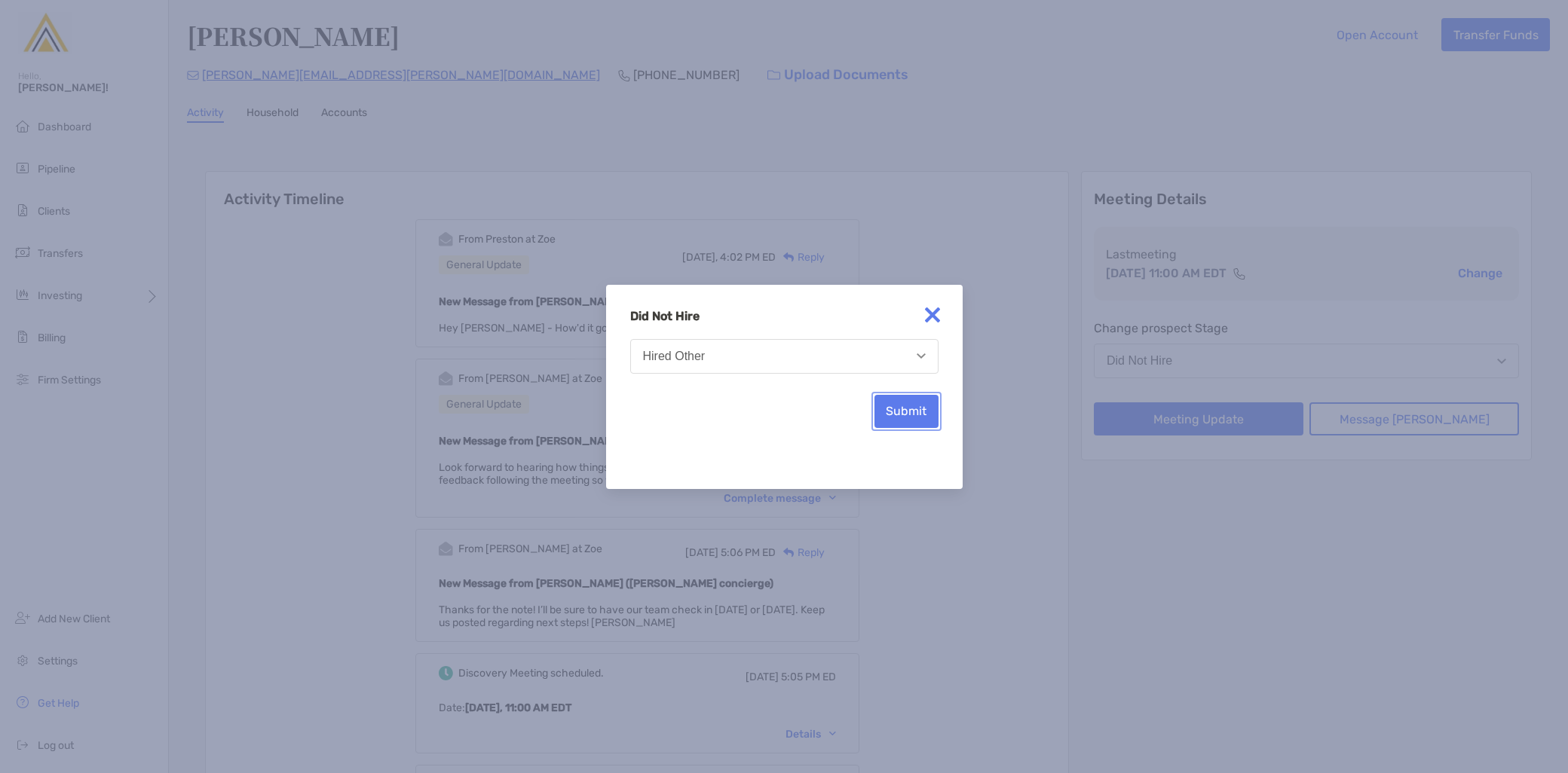
click at [906, 417] on button "Submit" at bounding box center [906, 412] width 64 height 33
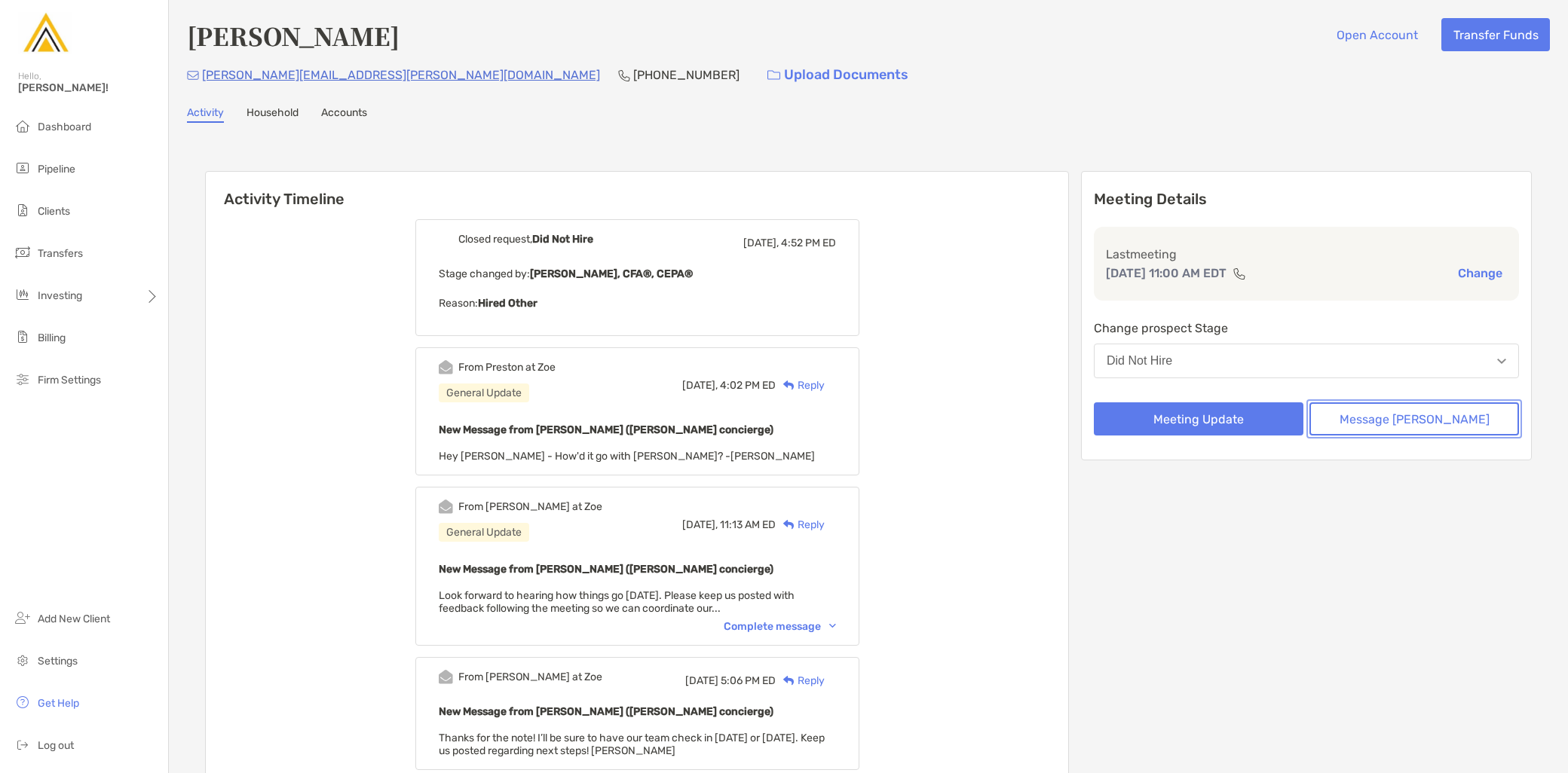
click at [1430, 415] on button "Message Zoe" at bounding box center [1414, 419] width 209 height 33
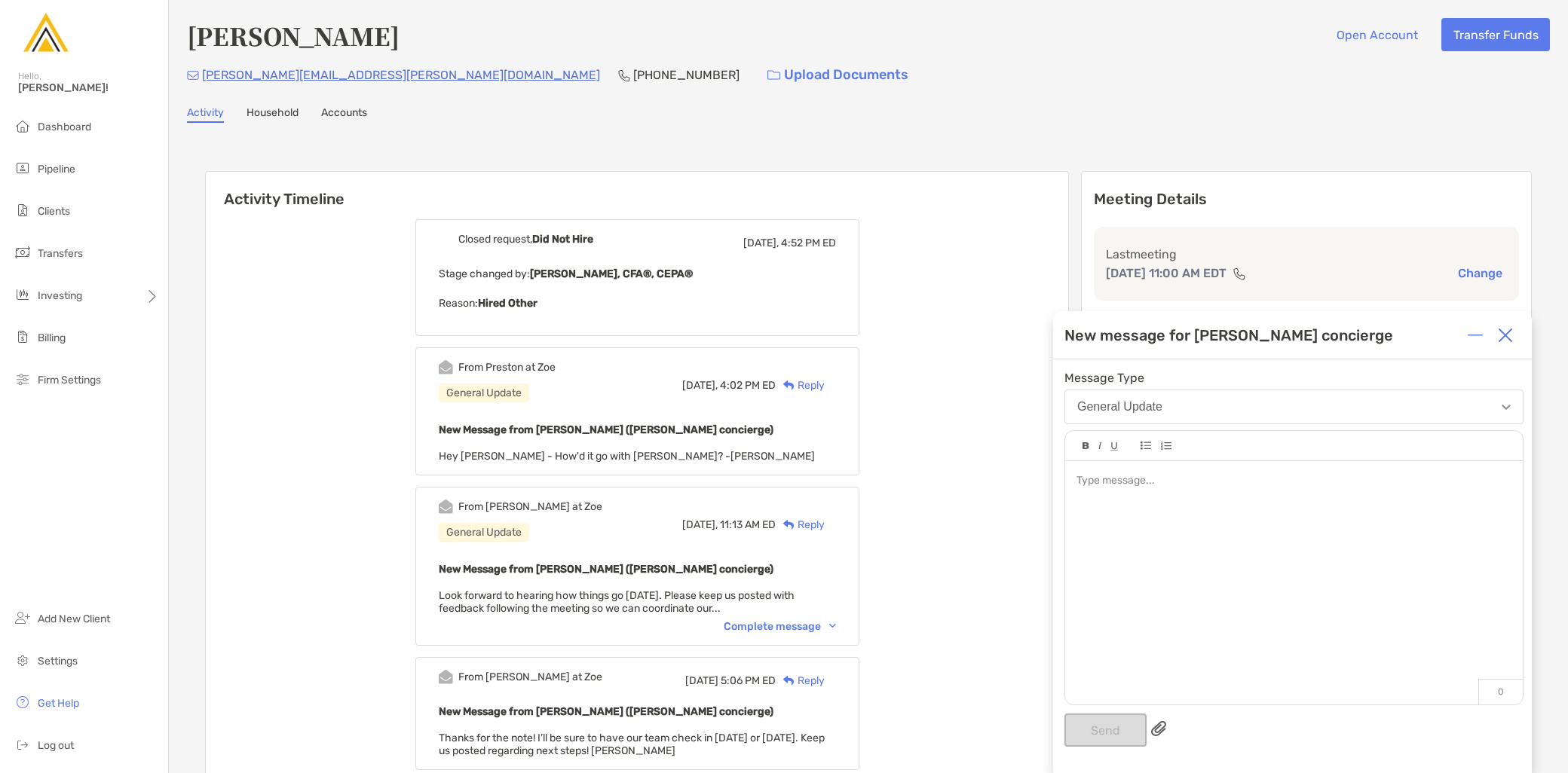
click at [1208, 560] on div at bounding box center [1294, 576] width 458 height 228
click at [1407, 555] on div "**********" at bounding box center [1294, 576] width 458 height 228
click at [1462, 480] on div "**********" at bounding box center [1294, 481] width 434 height 16
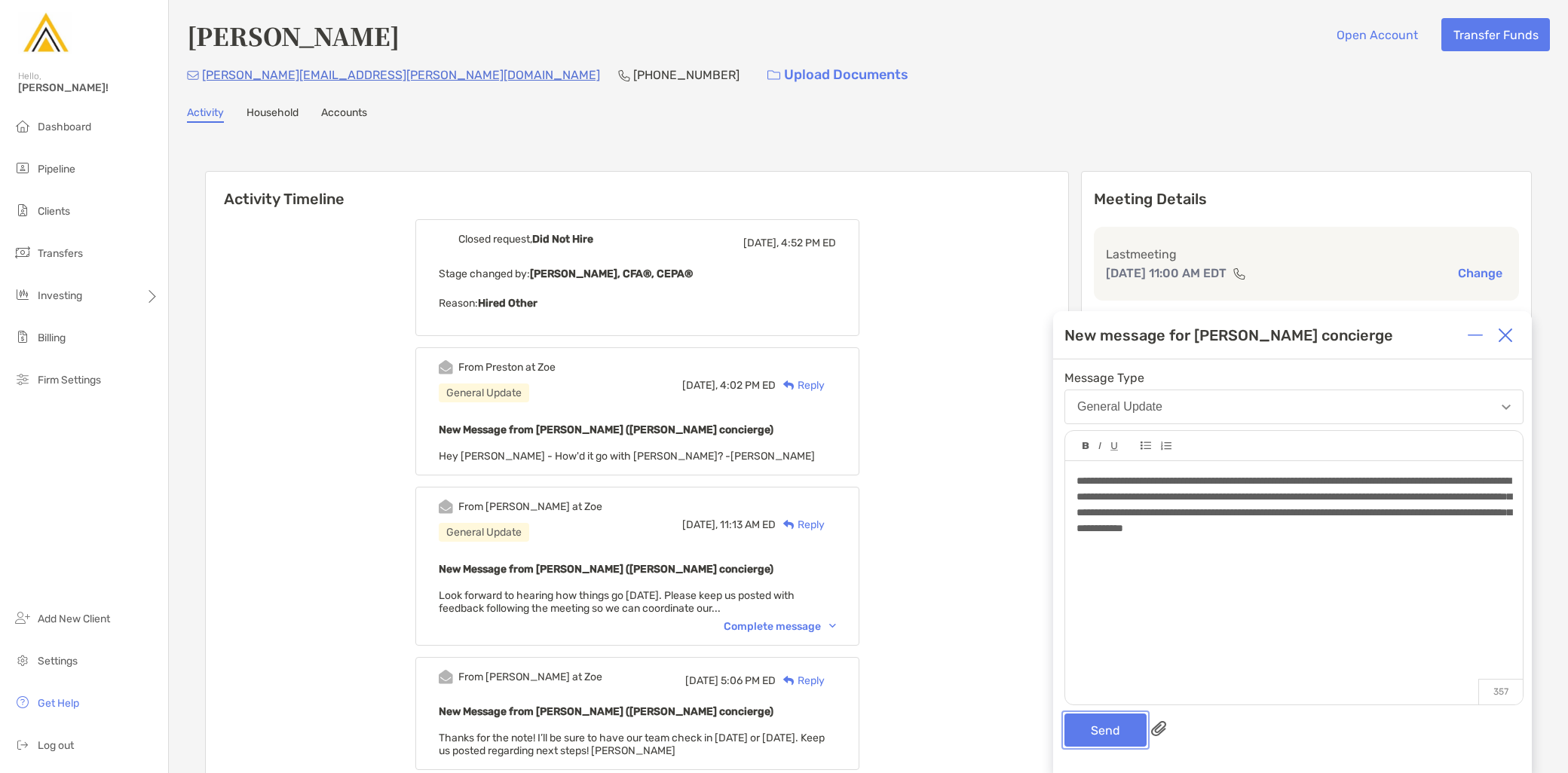
click at [1102, 730] on button "Send" at bounding box center [1105, 731] width 82 height 33
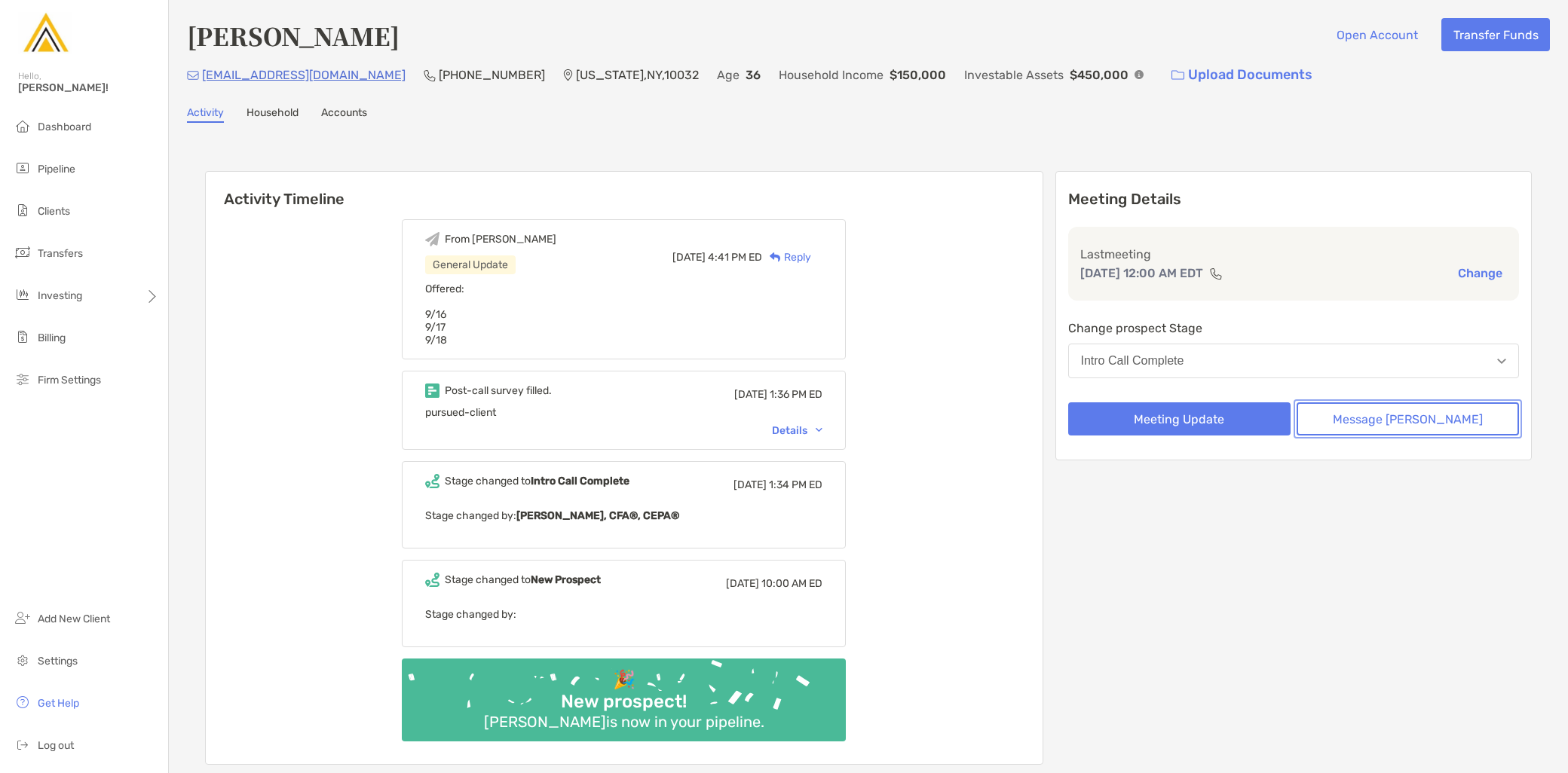
click at [1367, 426] on button "Message [PERSON_NAME]" at bounding box center [1407, 419] width 222 height 33
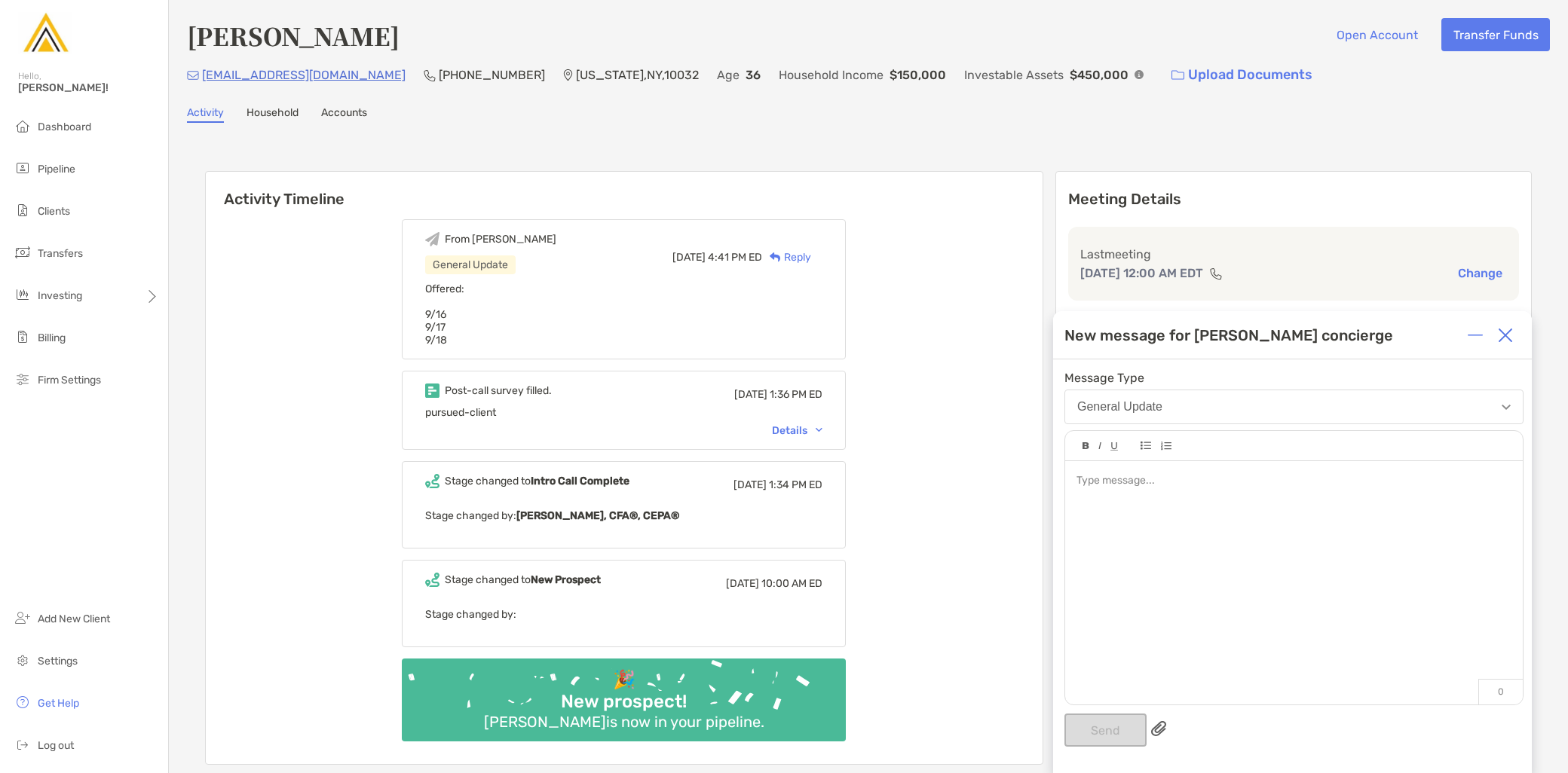
click at [1250, 511] on div at bounding box center [1294, 576] width 458 height 228
click at [1093, 740] on button "Send" at bounding box center [1105, 731] width 82 height 33
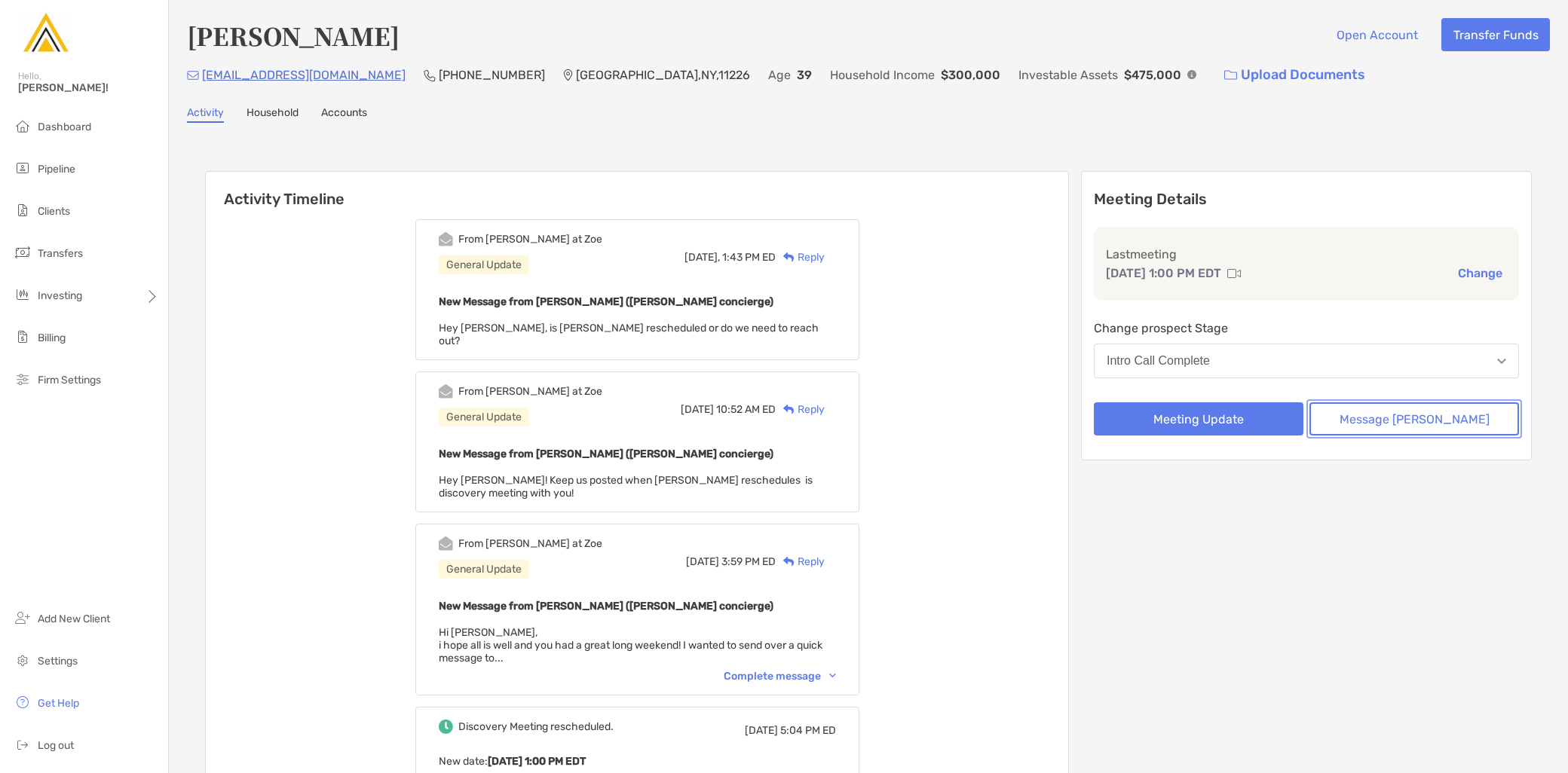
click at [1386, 416] on button "Message [PERSON_NAME]" at bounding box center [1414, 419] width 209 height 33
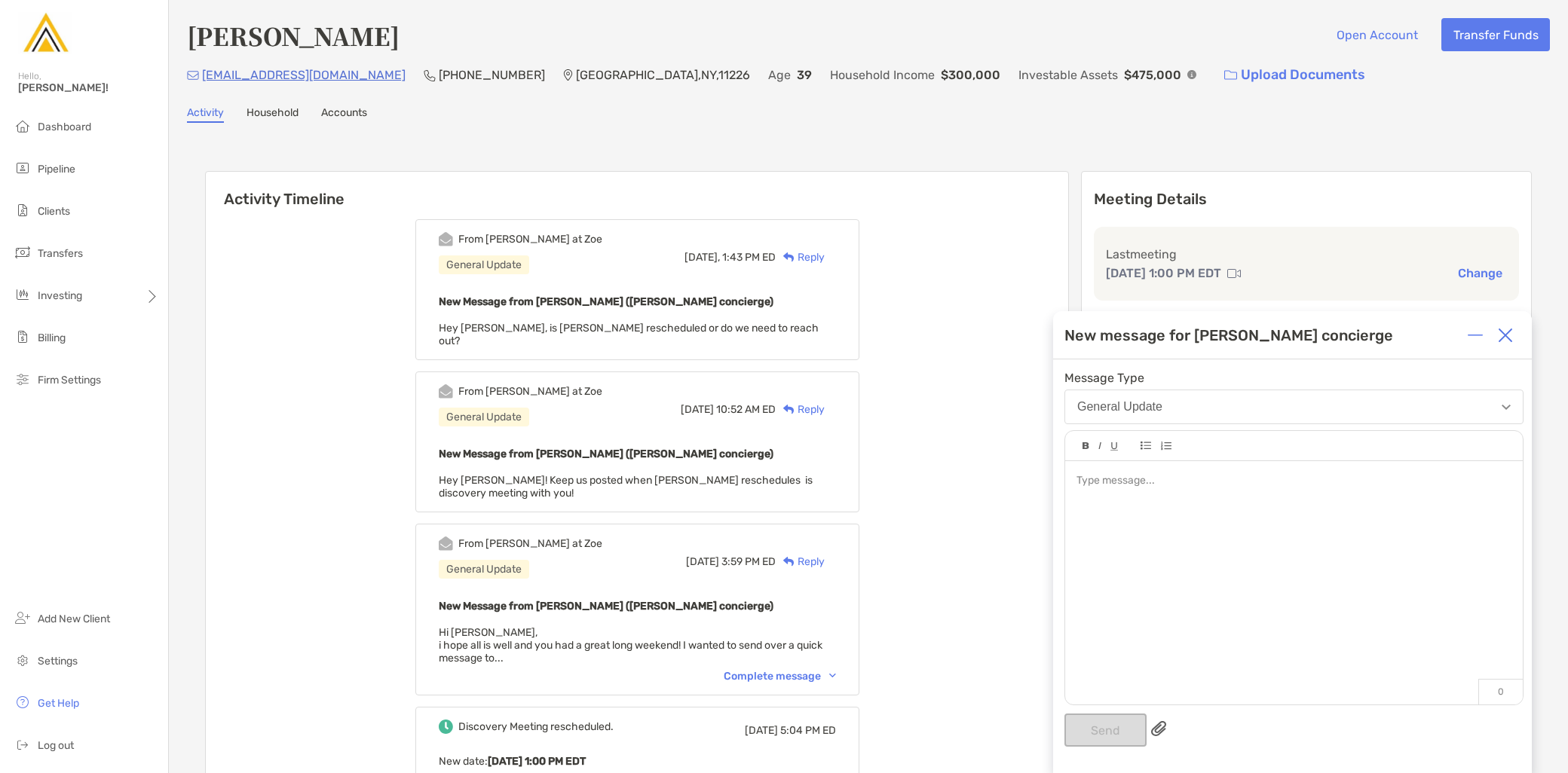
click at [1233, 566] on div at bounding box center [1294, 576] width 458 height 228
click at [1123, 526] on div at bounding box center [1294, 576] width 458 height 228
click at [1104, 720] on button "Send" at bounding box center [1105, 731] width 82 height 33
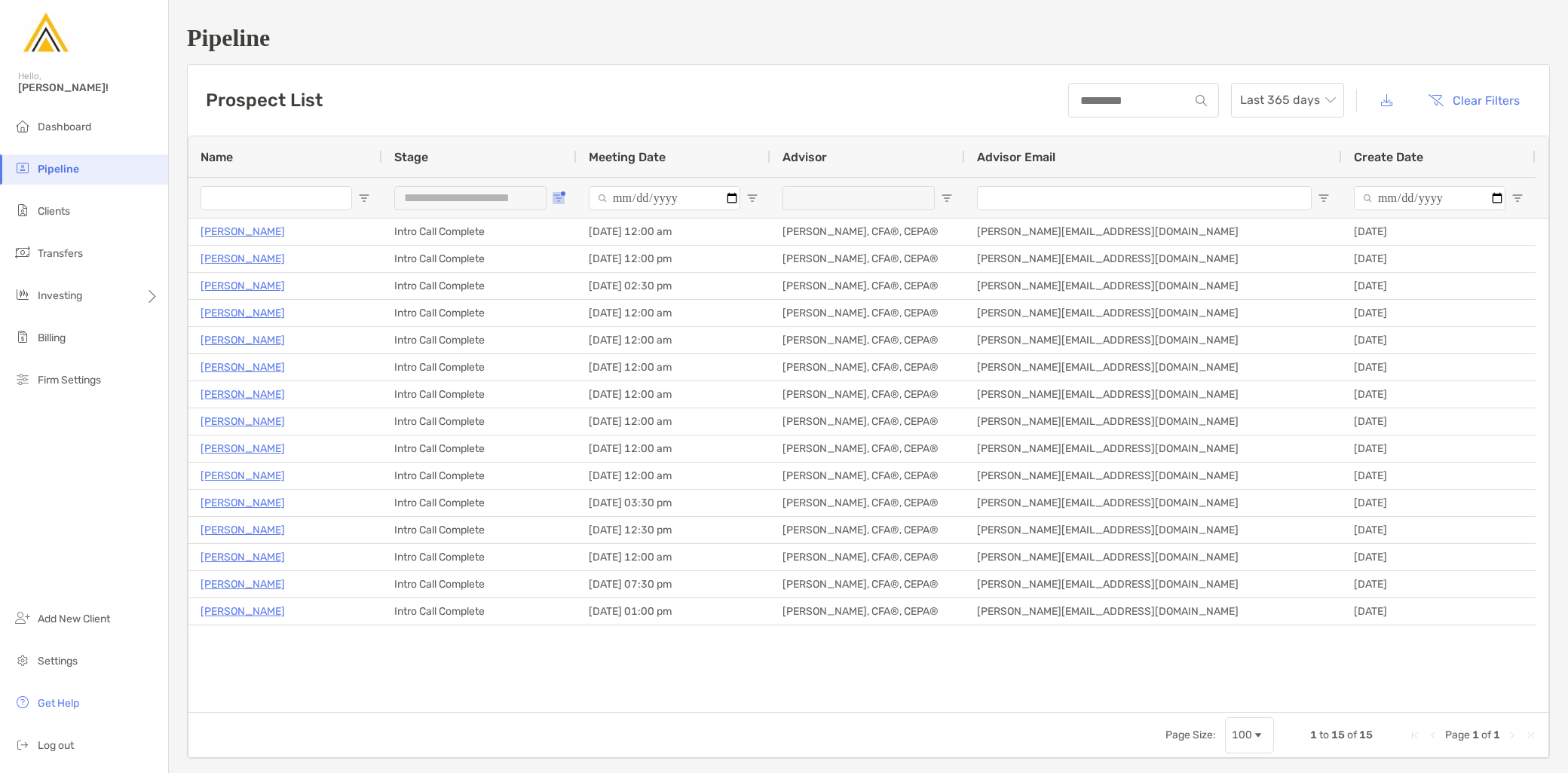
click at [561, 193] on button "Open Filter Menu" at bounding box center [559, 198] width 12 height 12
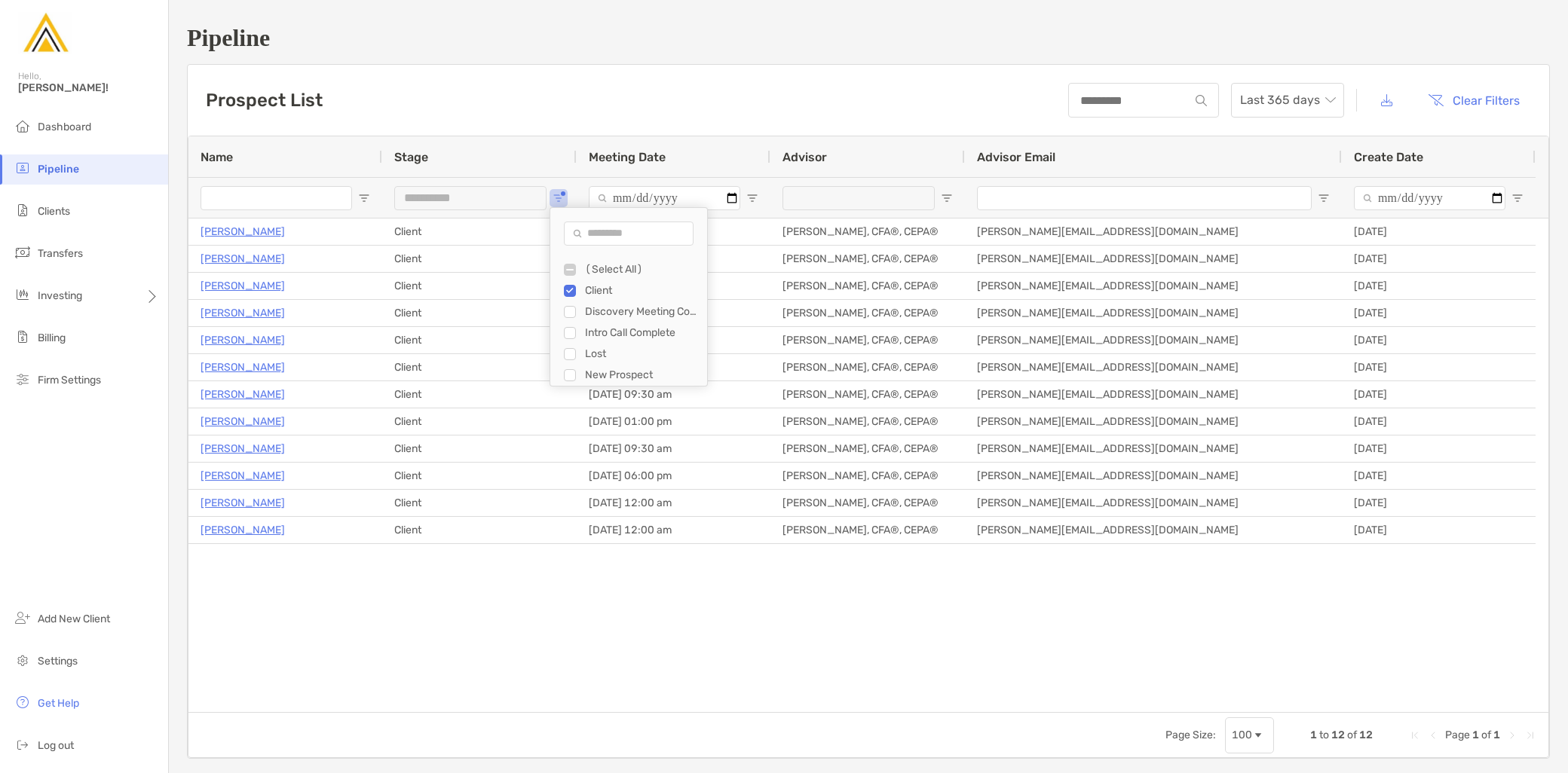
click at [566, 303] on div "Discovery Meeting Complete" at bounding box center [636, 312] width 144 height 21
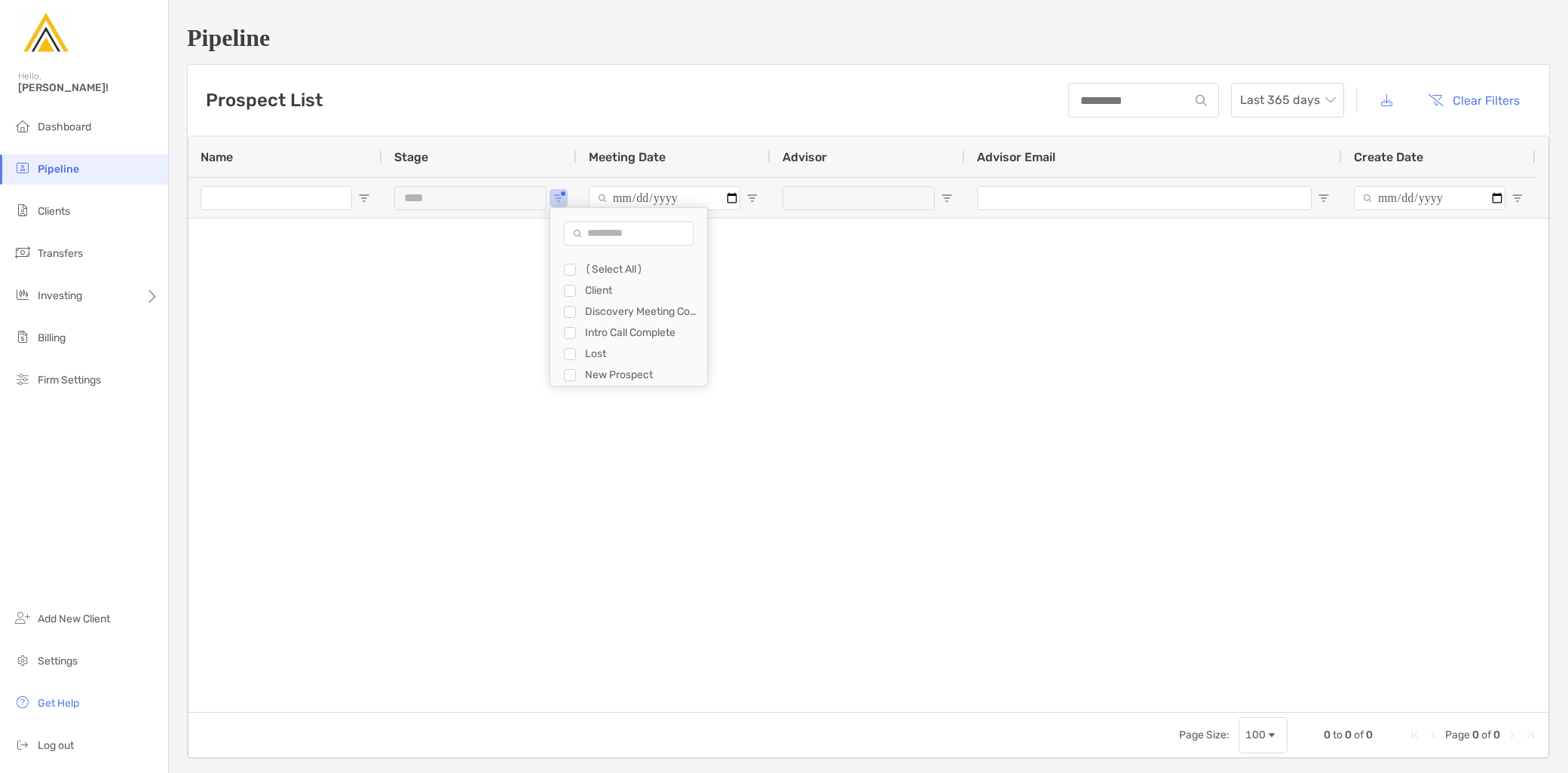
type input "**********"
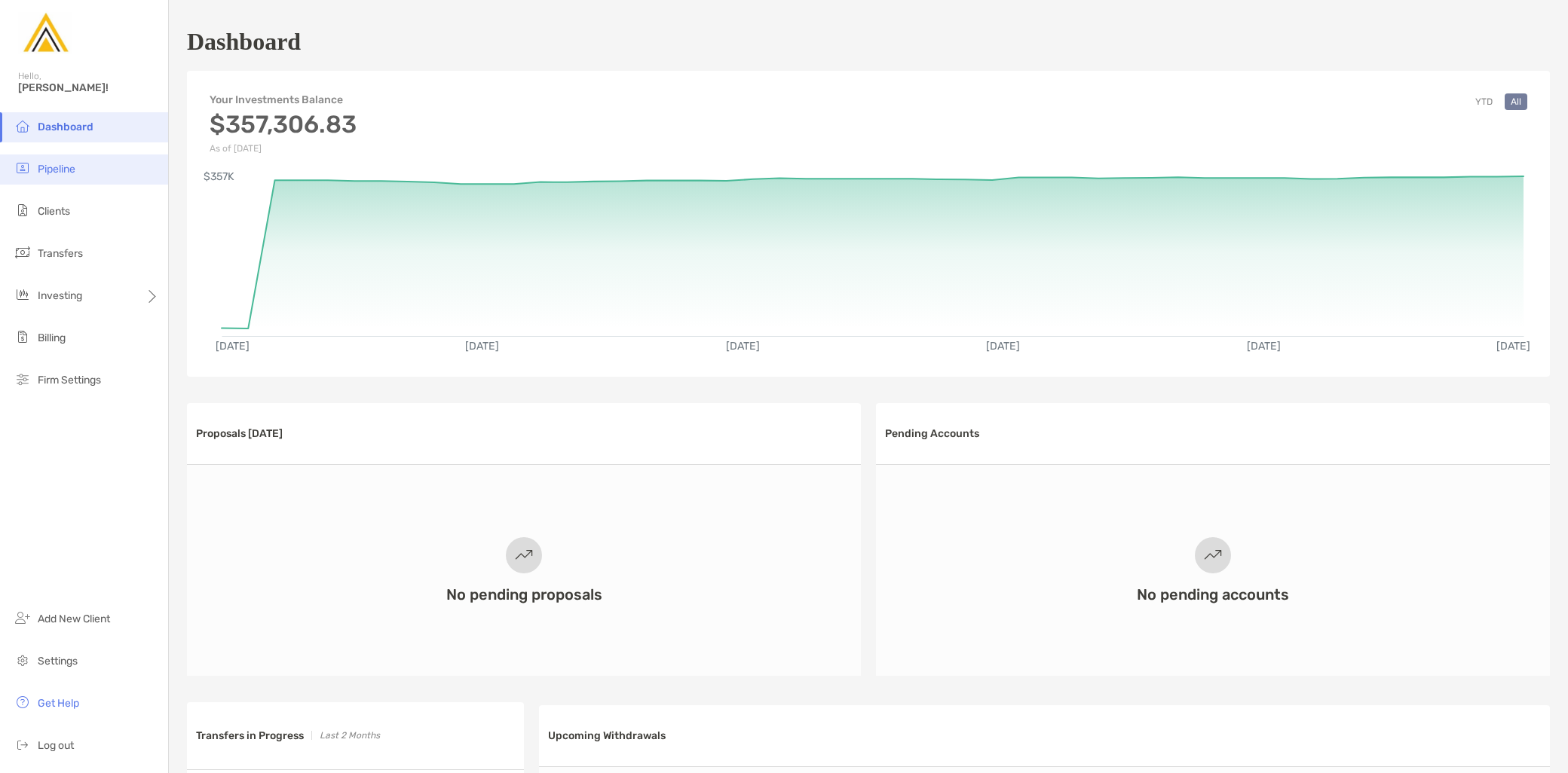
click at [91, 179] on li "Pipeline" at bounding box center [84, 169] width 168 height 30
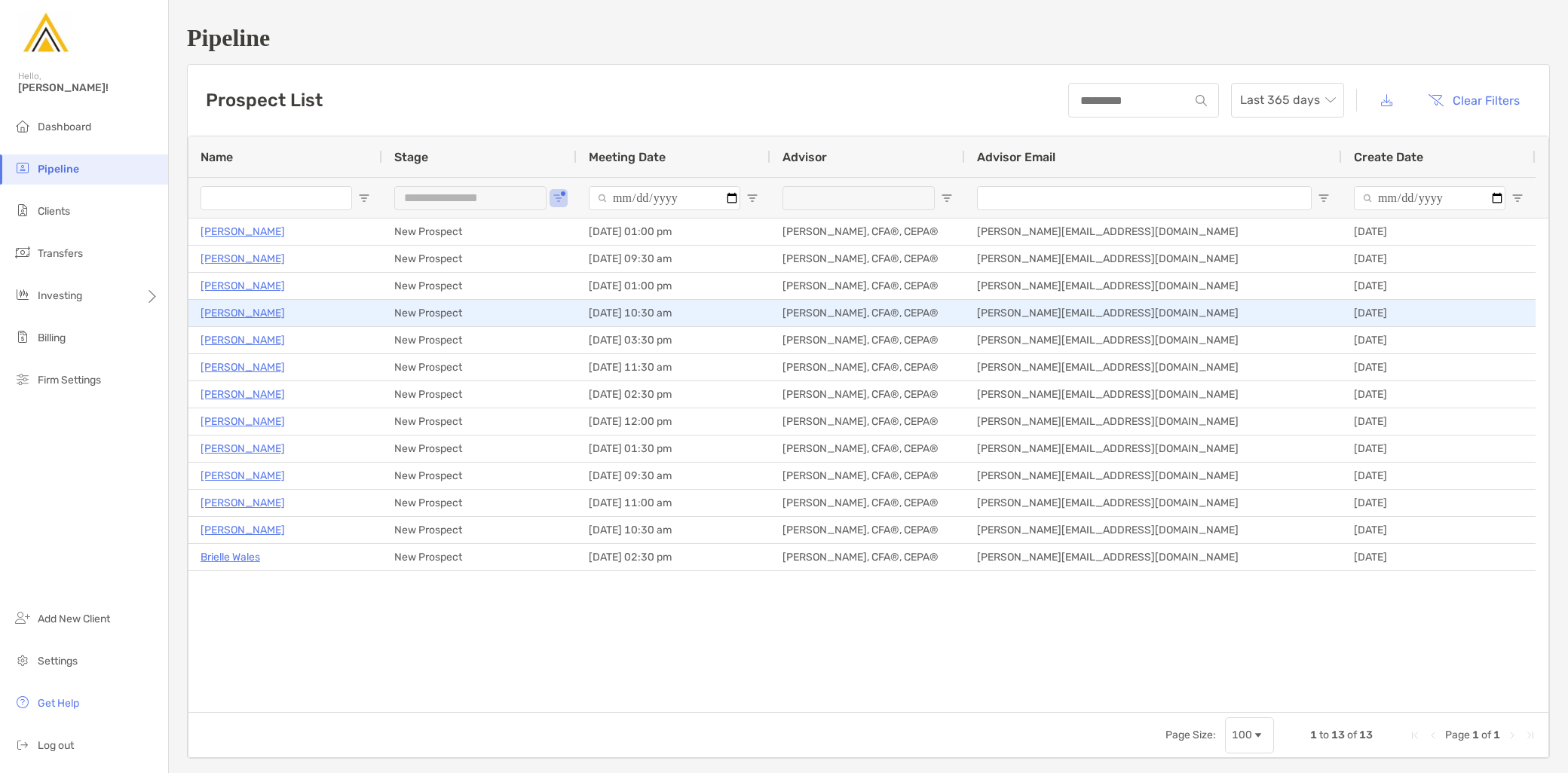
click at [237, 311] on p "[PERSON_NAME]" at bounding box center [243, 313] width 85 height 19
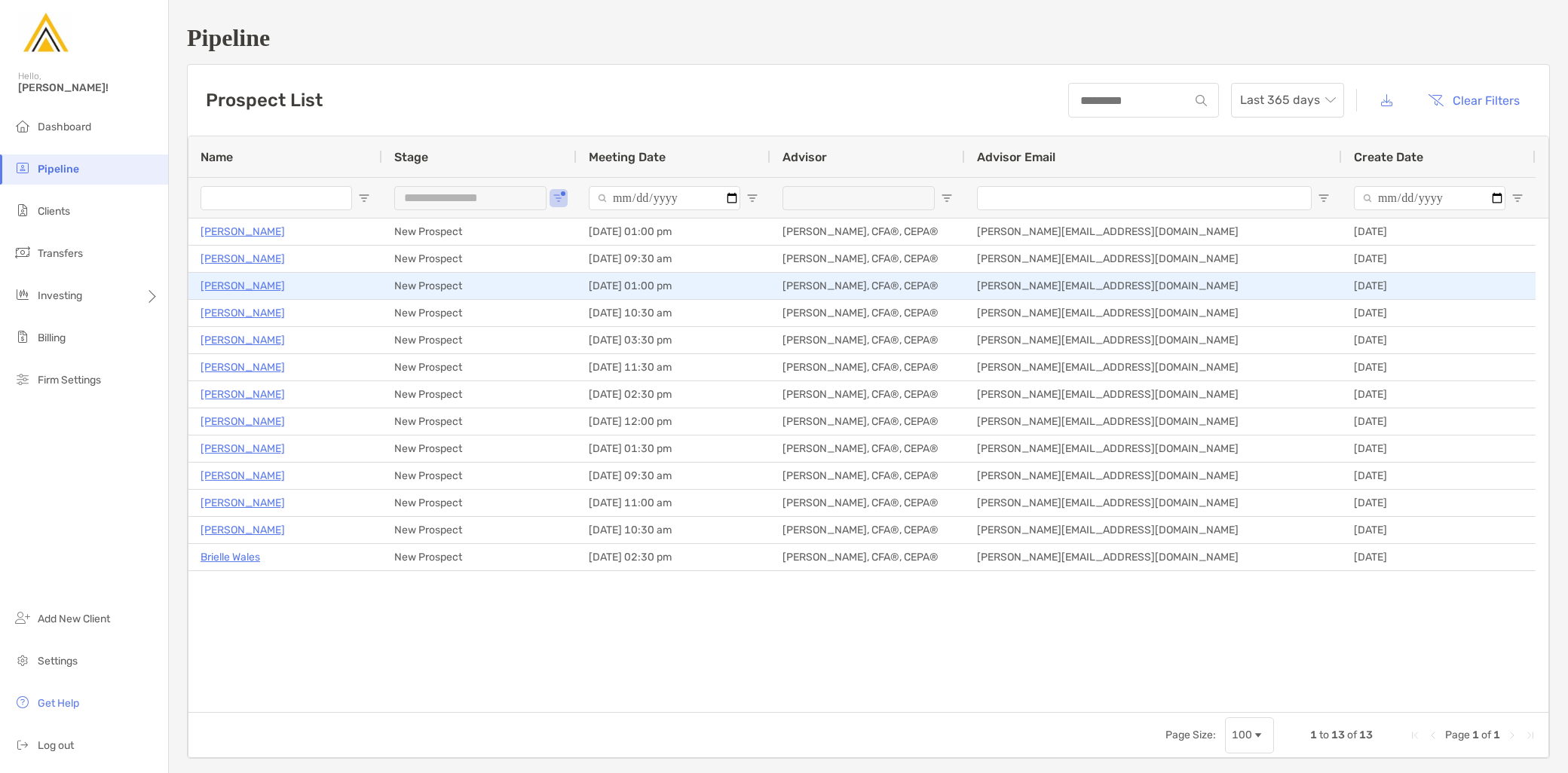
click at [250, 291] on p "[PERSON_NAME]" at bounding box center [243, 286] width 85 height 19
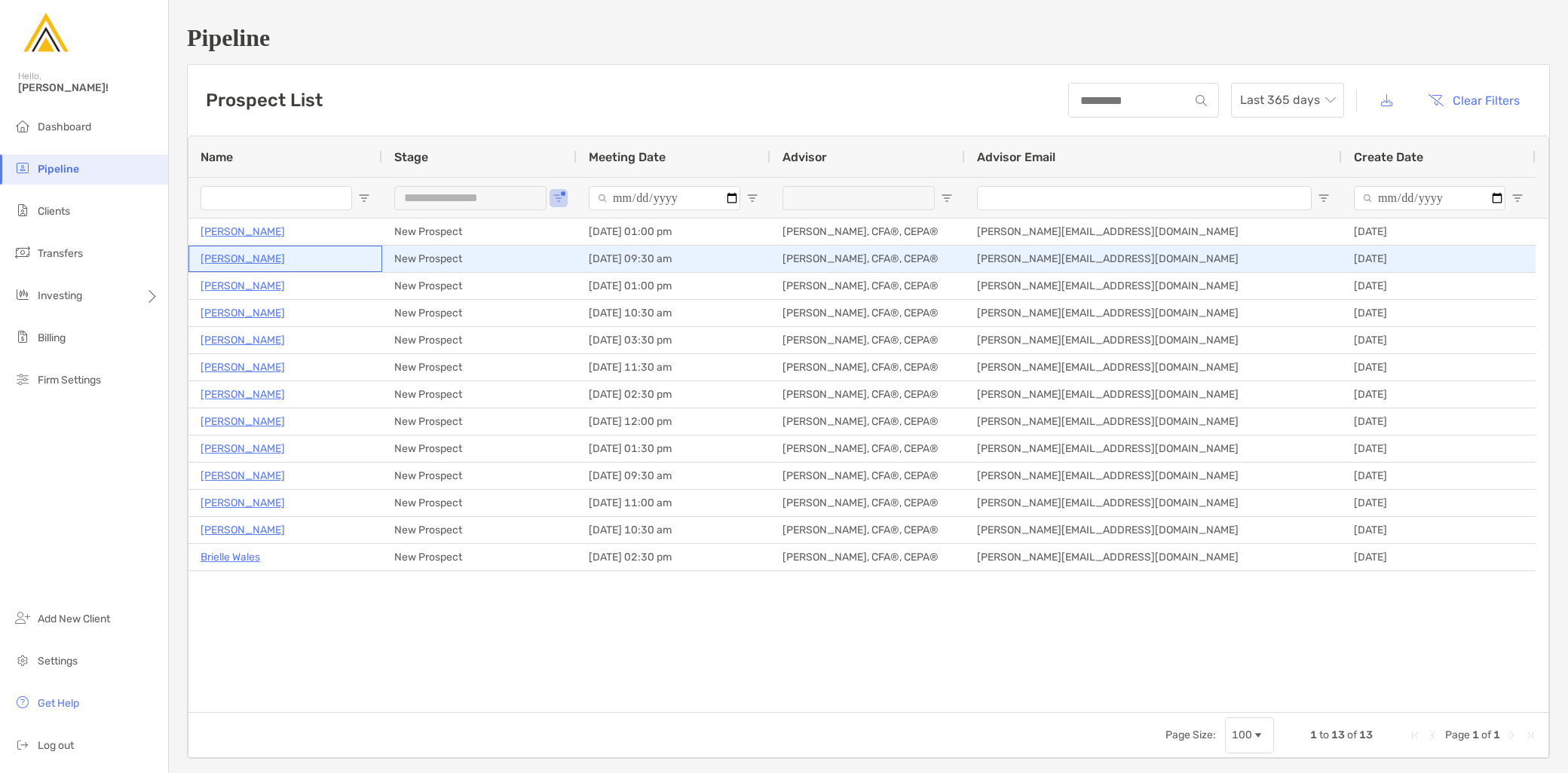
click at [269, 258] on p "Jennifer Dearlove" at bounding box center [243, 259] width 85 height 19
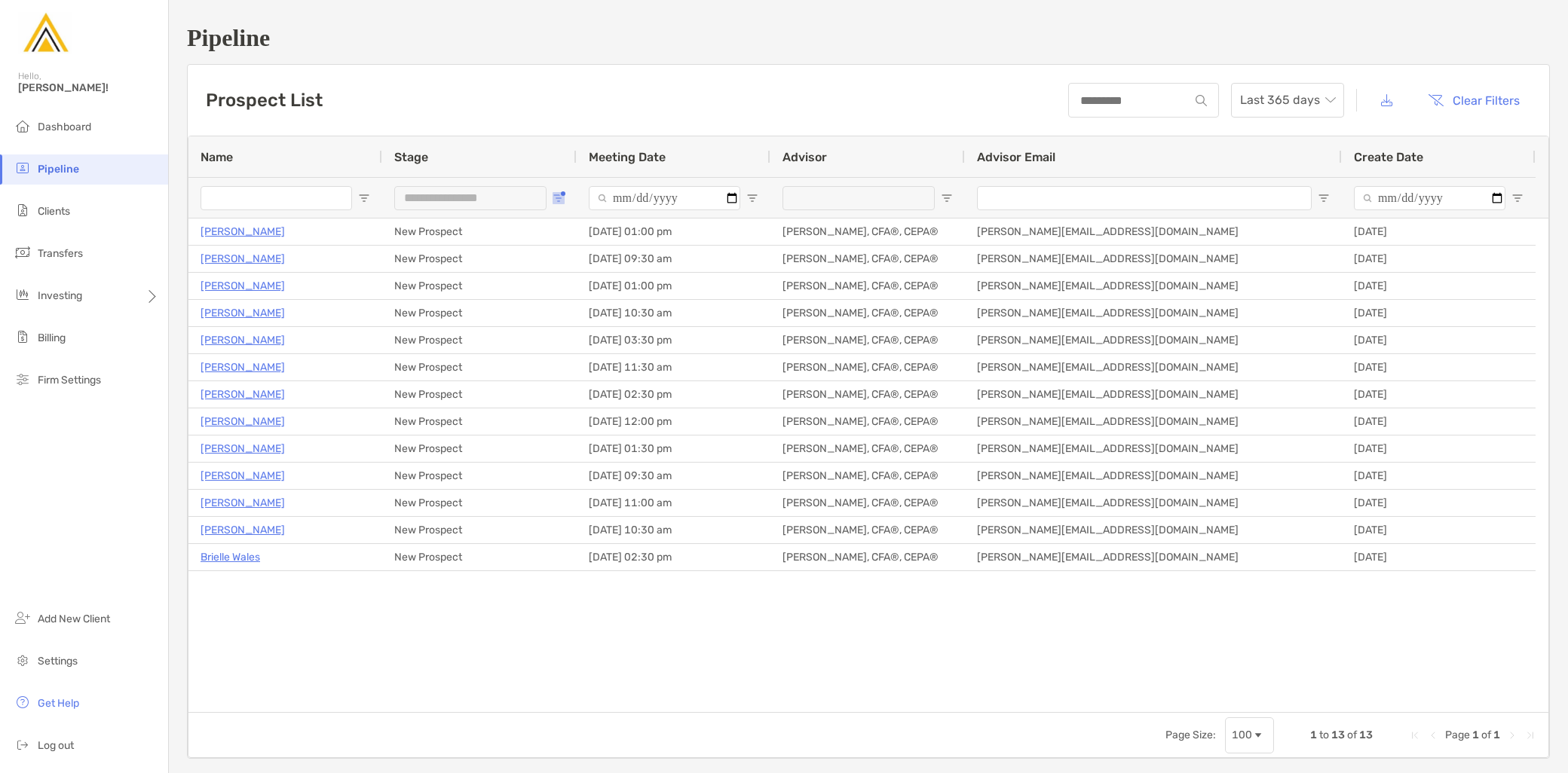
click at [562, 197] on span "Open Filter Menu" at bounding box center [559, 198] width 12 height 12
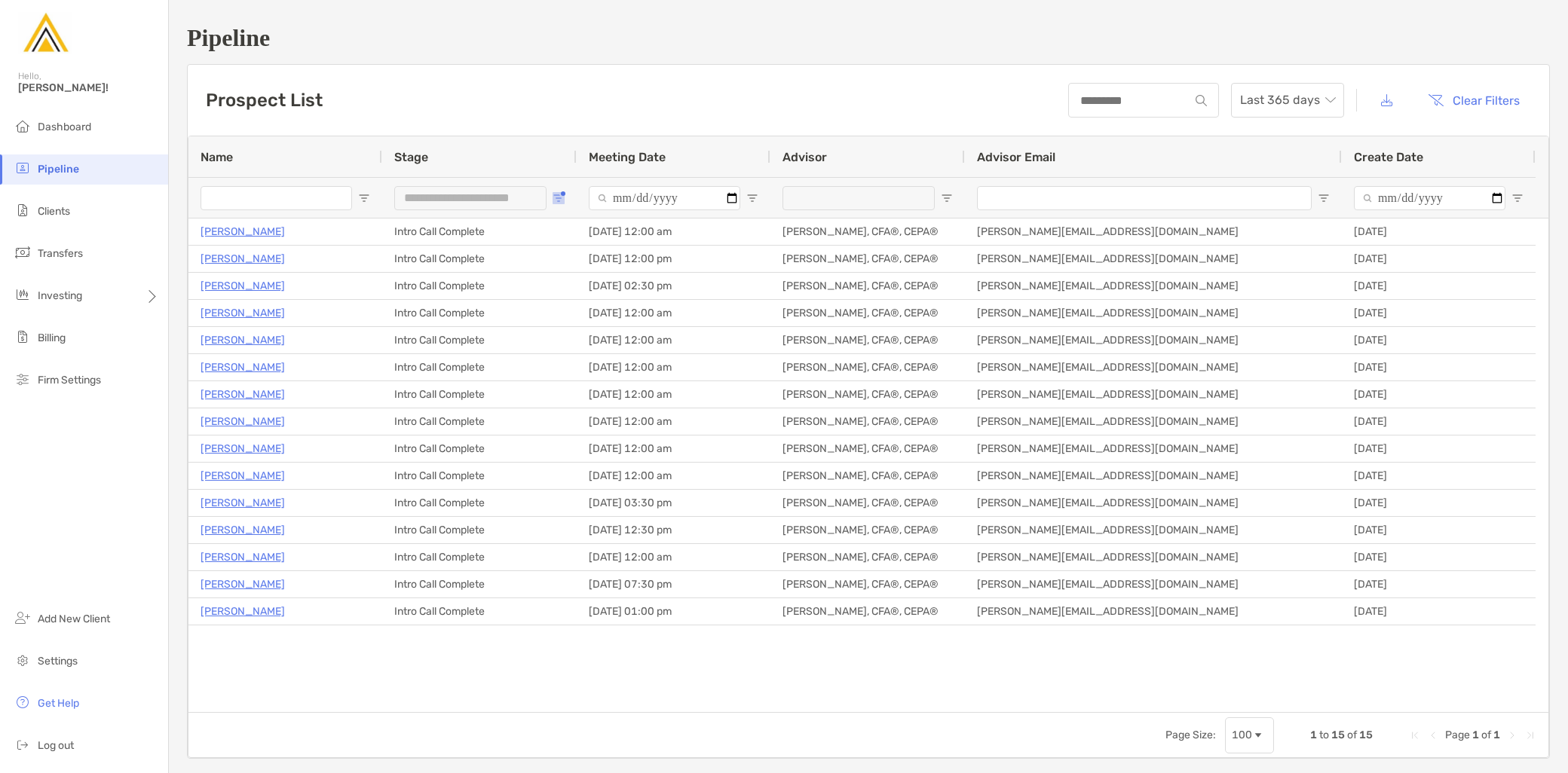
click at [555, 198] on span "Open Filter Menu" at bounding box center [559, 198] width 12 height 12
click at [554, 194] on span "Open Filter Menu" at bounding box center [559, 198] width 12 height 12
click at [574, 299] on div "Client" at bounding box center [636, 291] width 144 height 21
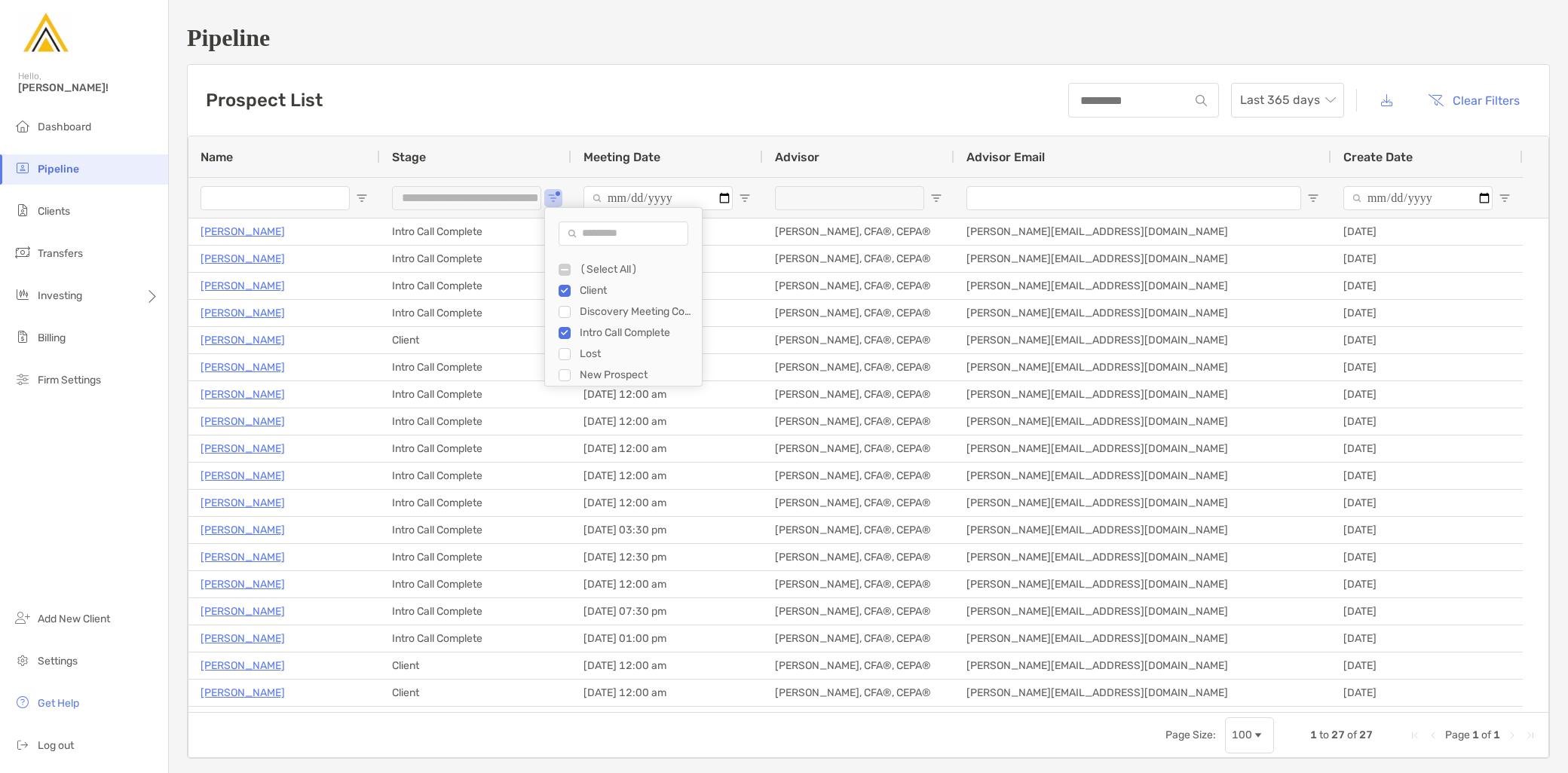
type input "**********"
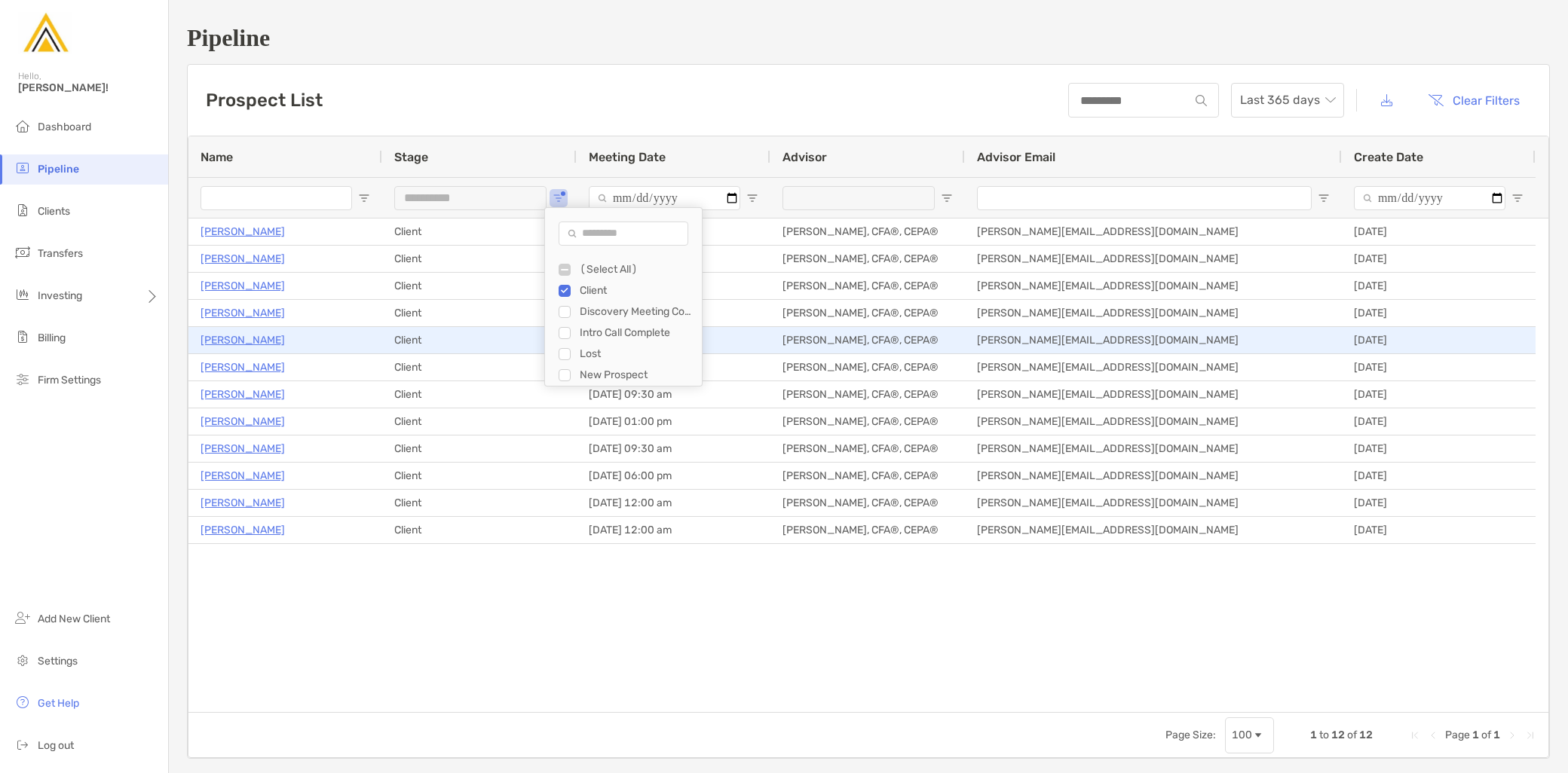
click at [244, 335] on p "Mathew Phibbs" at bounding box center [243, 341] width 85 height 19
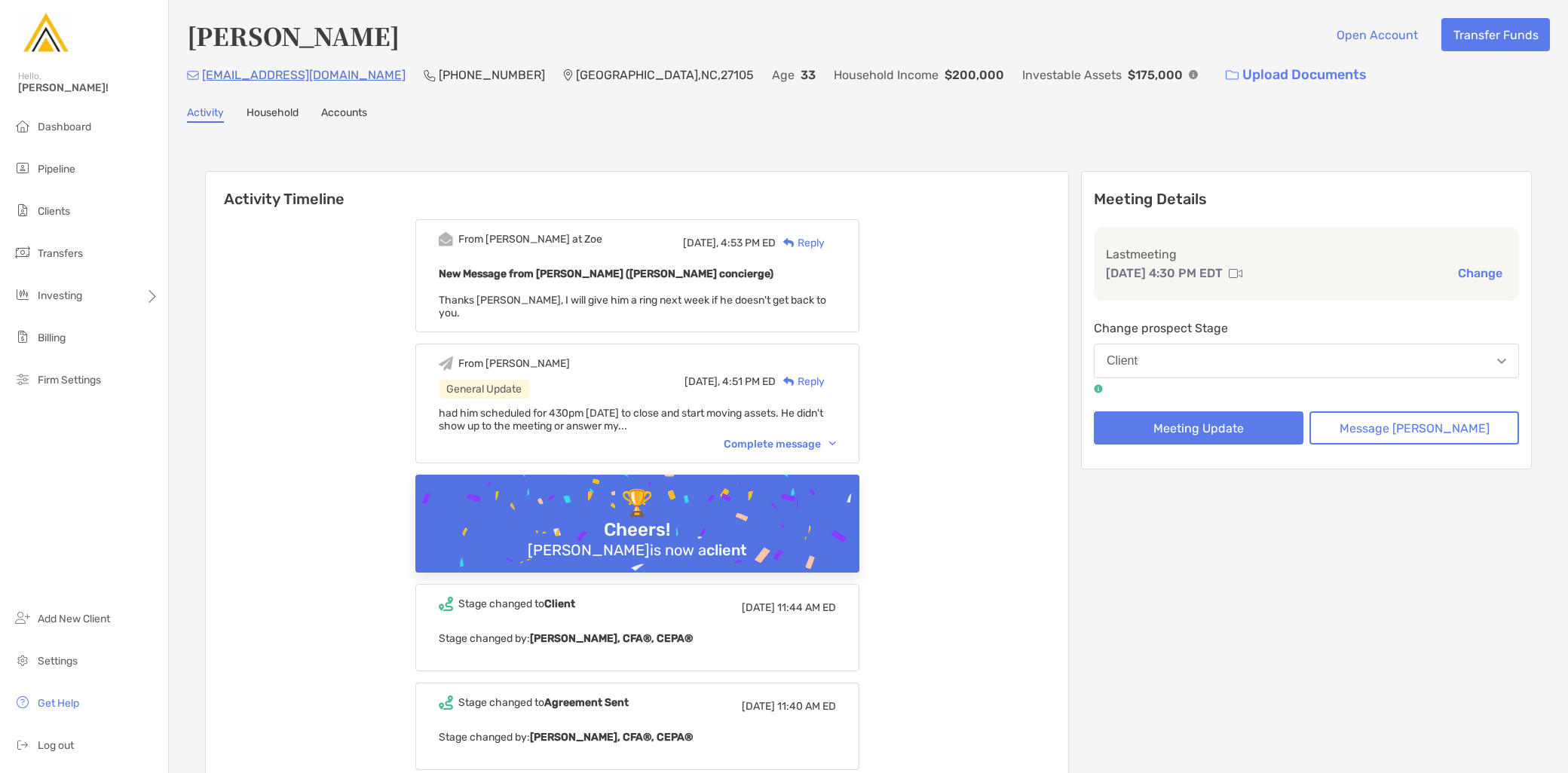
click at [1482, 272] on button "Change" at bounding box center [1481, 273] width 54 height 16
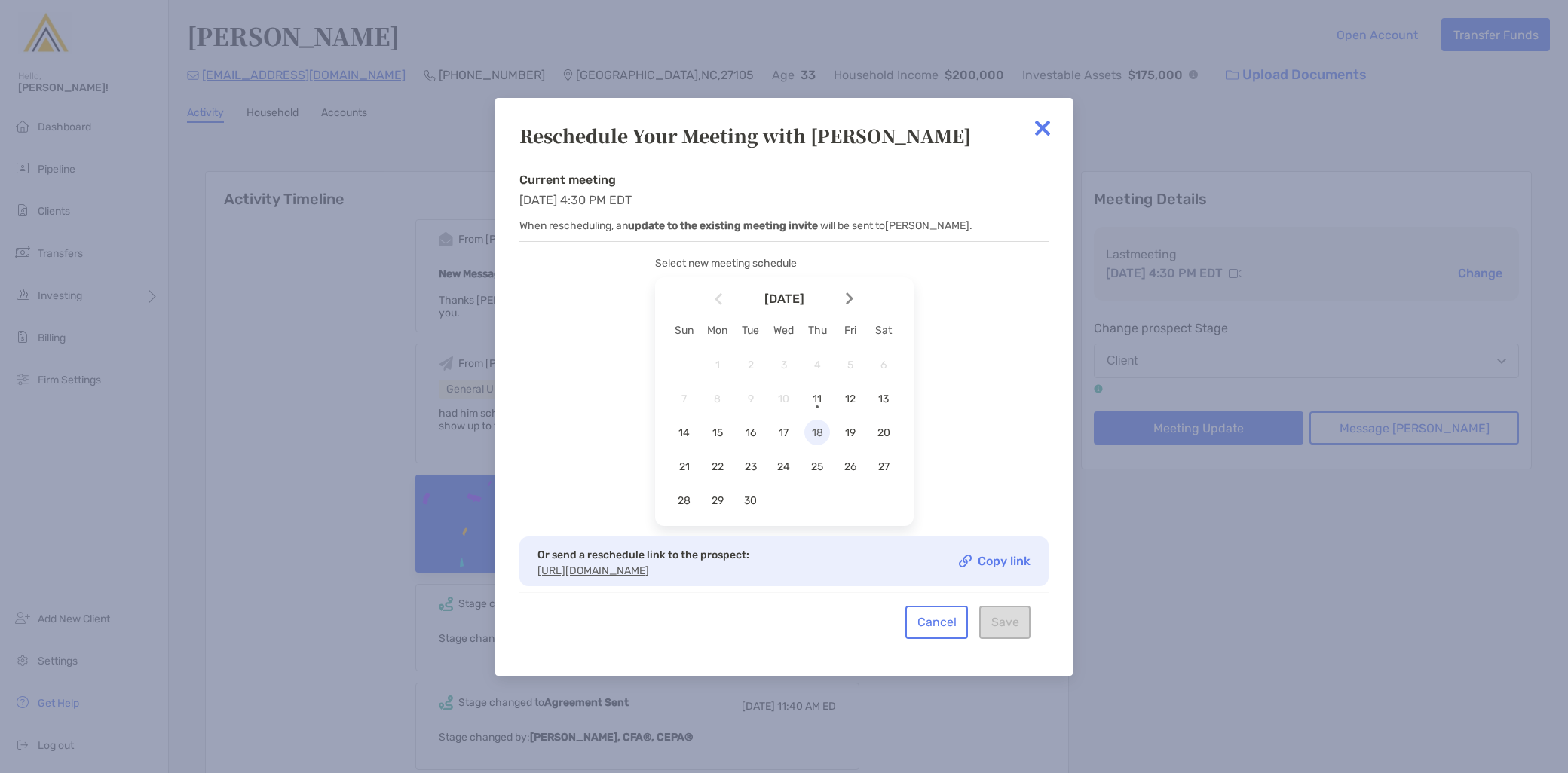
click at [816, 426] on span "18" at bounding box center [817, 432] width 26 height 13
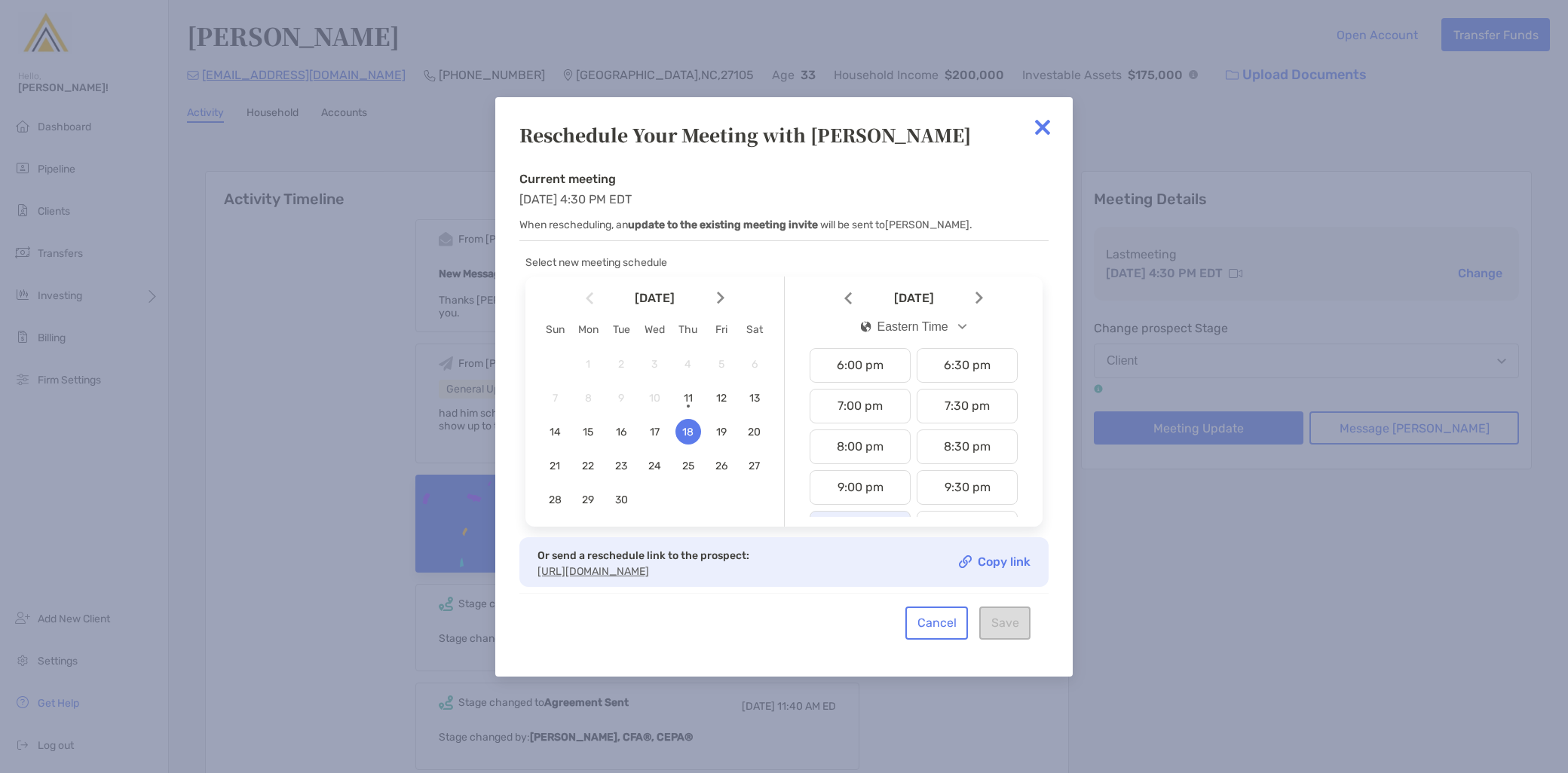
scroll to position [562, 0]
click at [961, 442] on div "4:30 pm" at bounding box center [967, 450] width 101 height 35
click at [1011, 629] on button "Save" at bounding box center [1004, 623] width 51 height 33
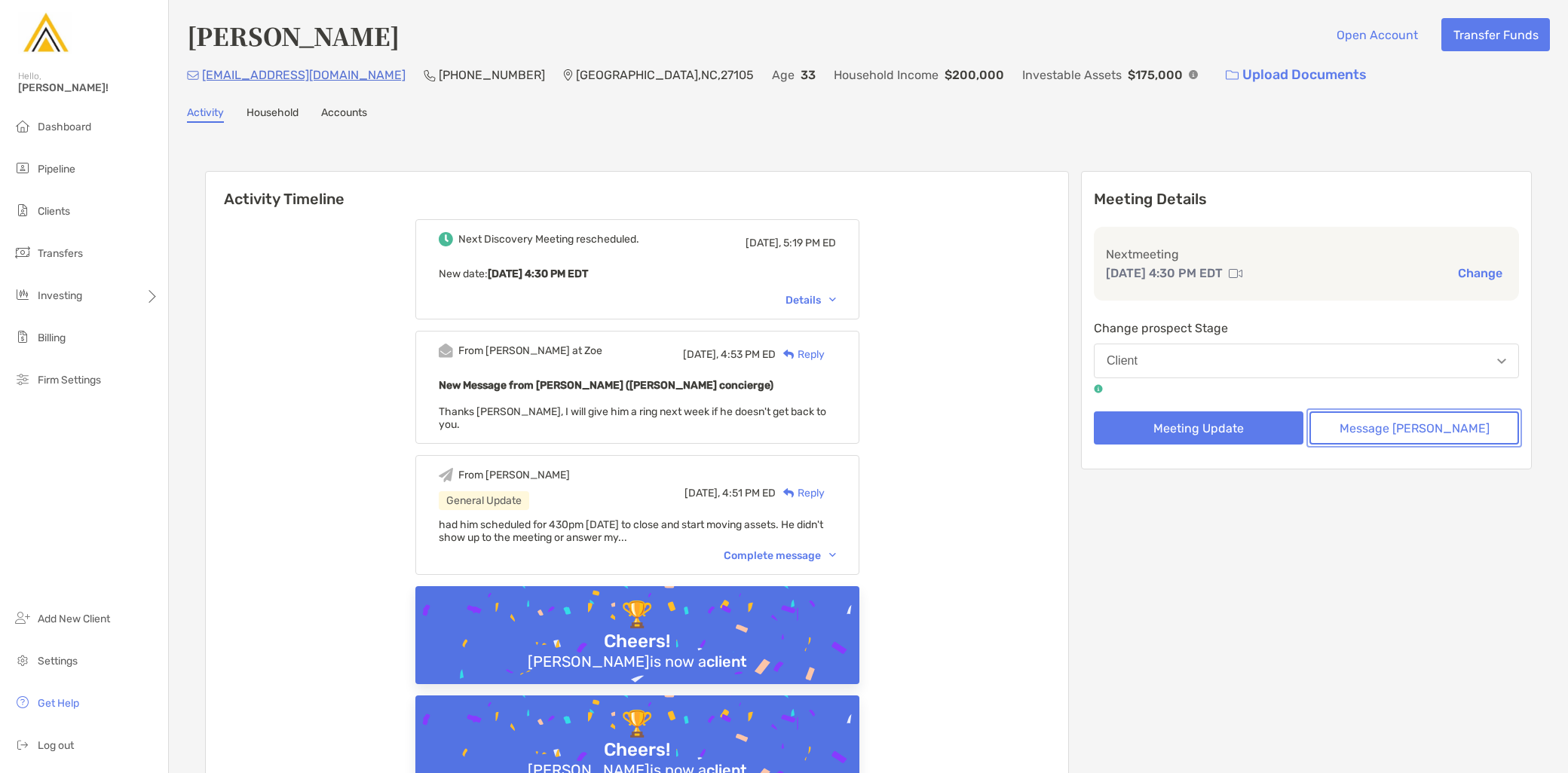
click at [1437, 425] on button "Message [PERSON_NAME]" at bounding box center [1414, 428] width 209 height 33
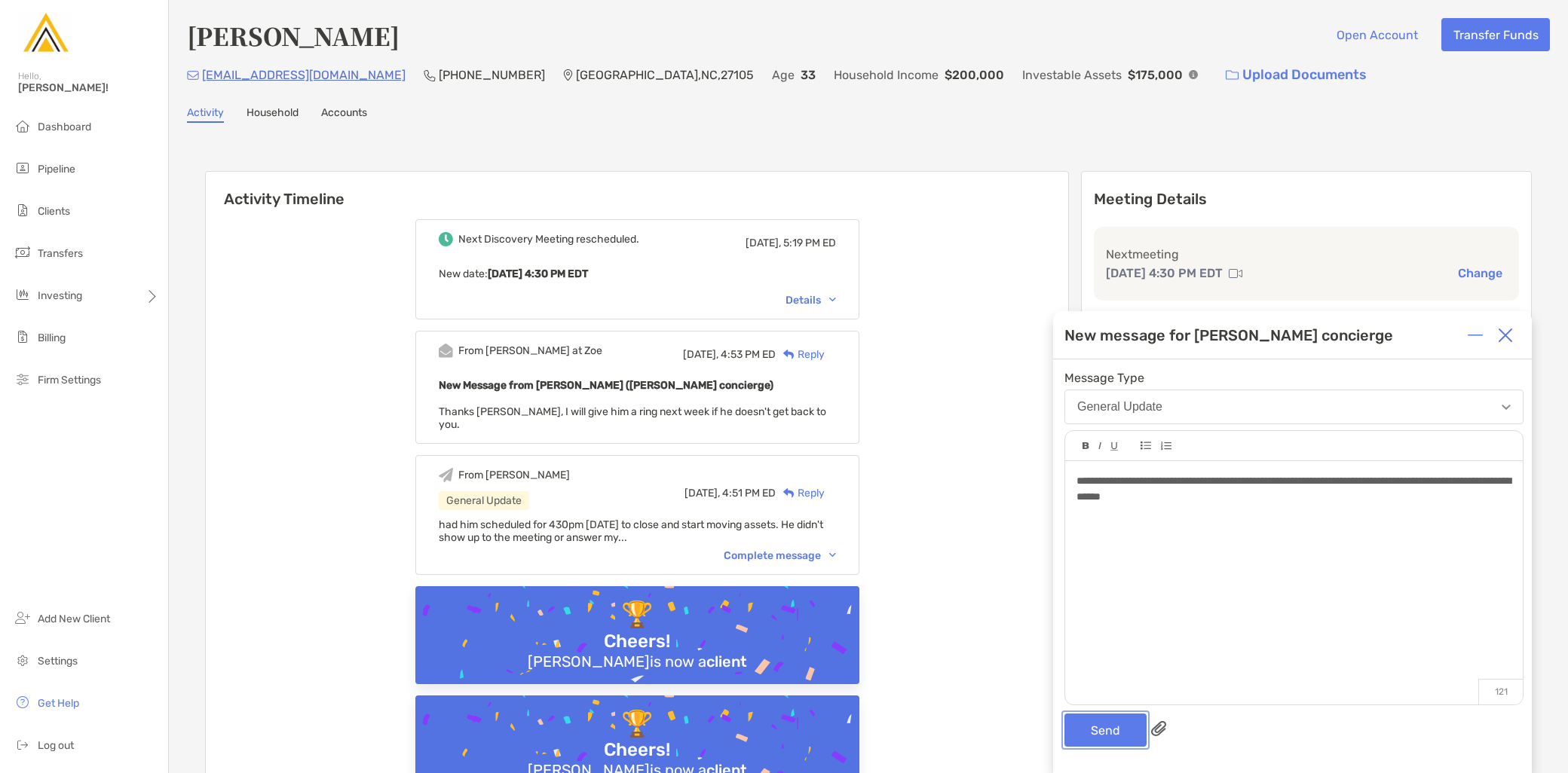
click at [1116, 735] on button "Send" at bounding box center [1105, 731] width 82 height 33
